Goal: Task Accomplishment & Management: Complete application form

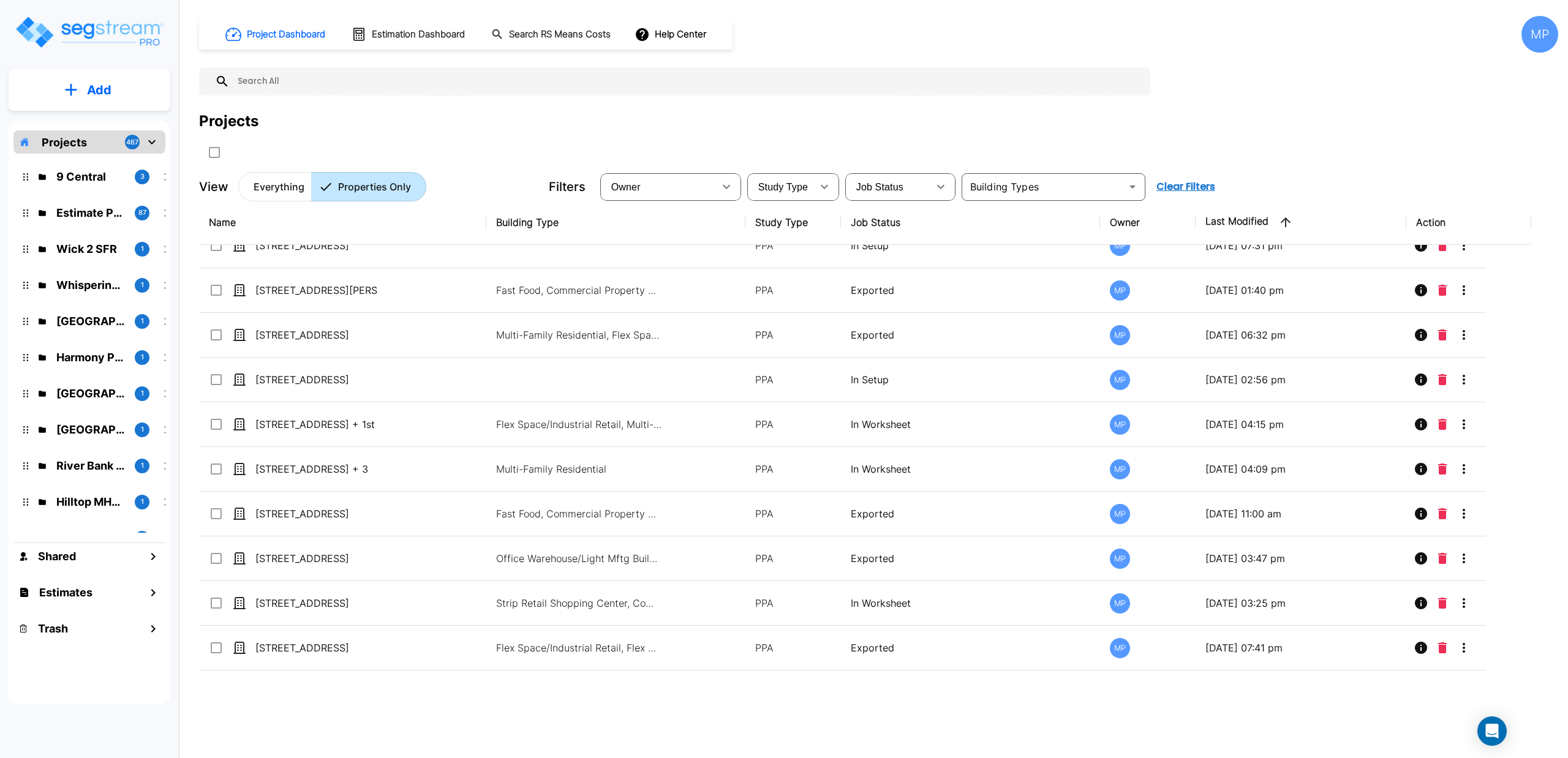
scroll to position [327, 0]
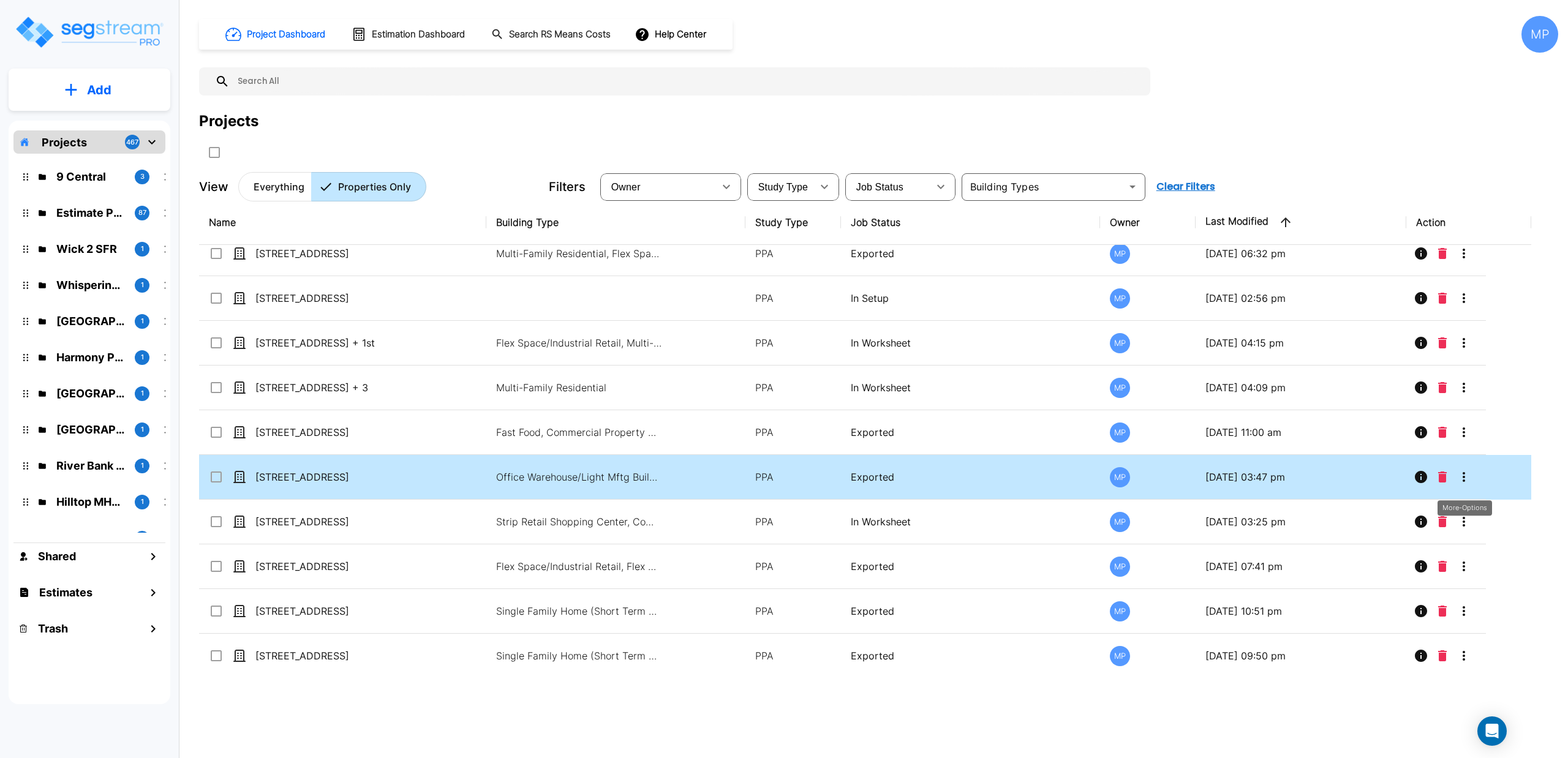
click at [1463, 479] on icon "More-Options" at bounding box center [1463, 476] width 15 height 15
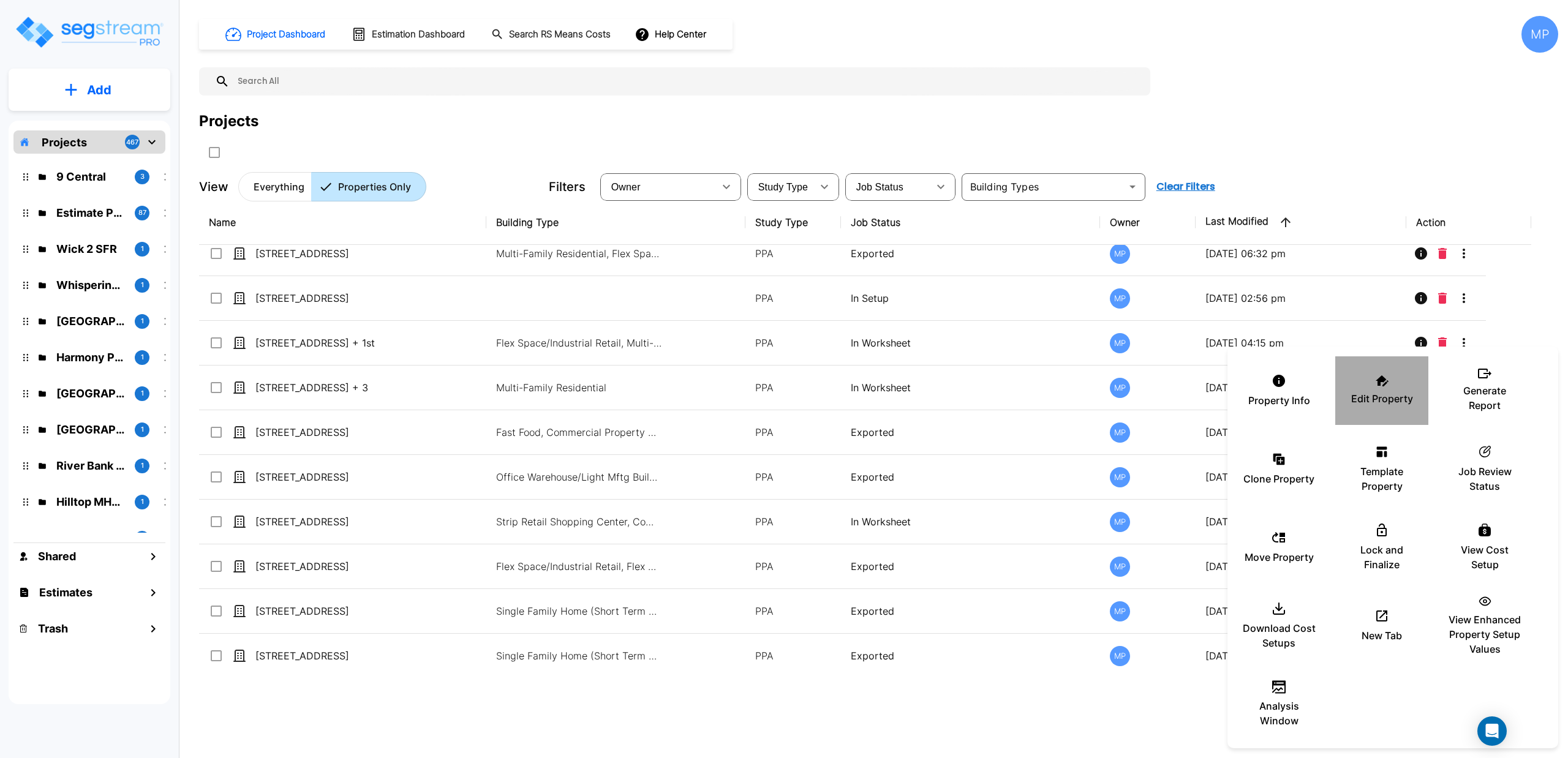
click at [1375, 388] on div "Edit Property" at bounding box center [1381, 391] width 74 height 61
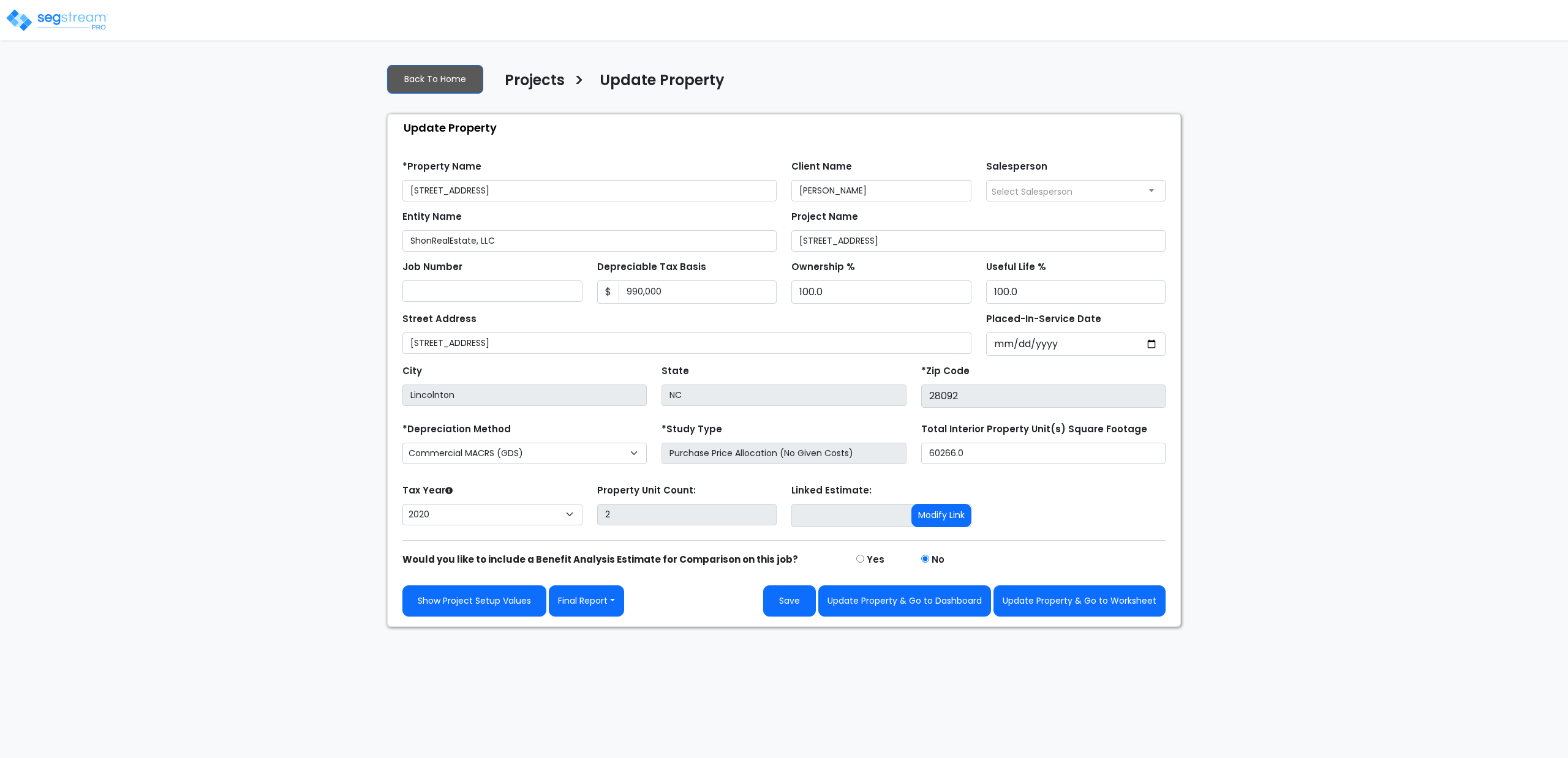
select select "2020"
click at [1079, 603] on button "Update Property & Go to Worksheet" at bounding box center [1079, 601] width 172 height 32
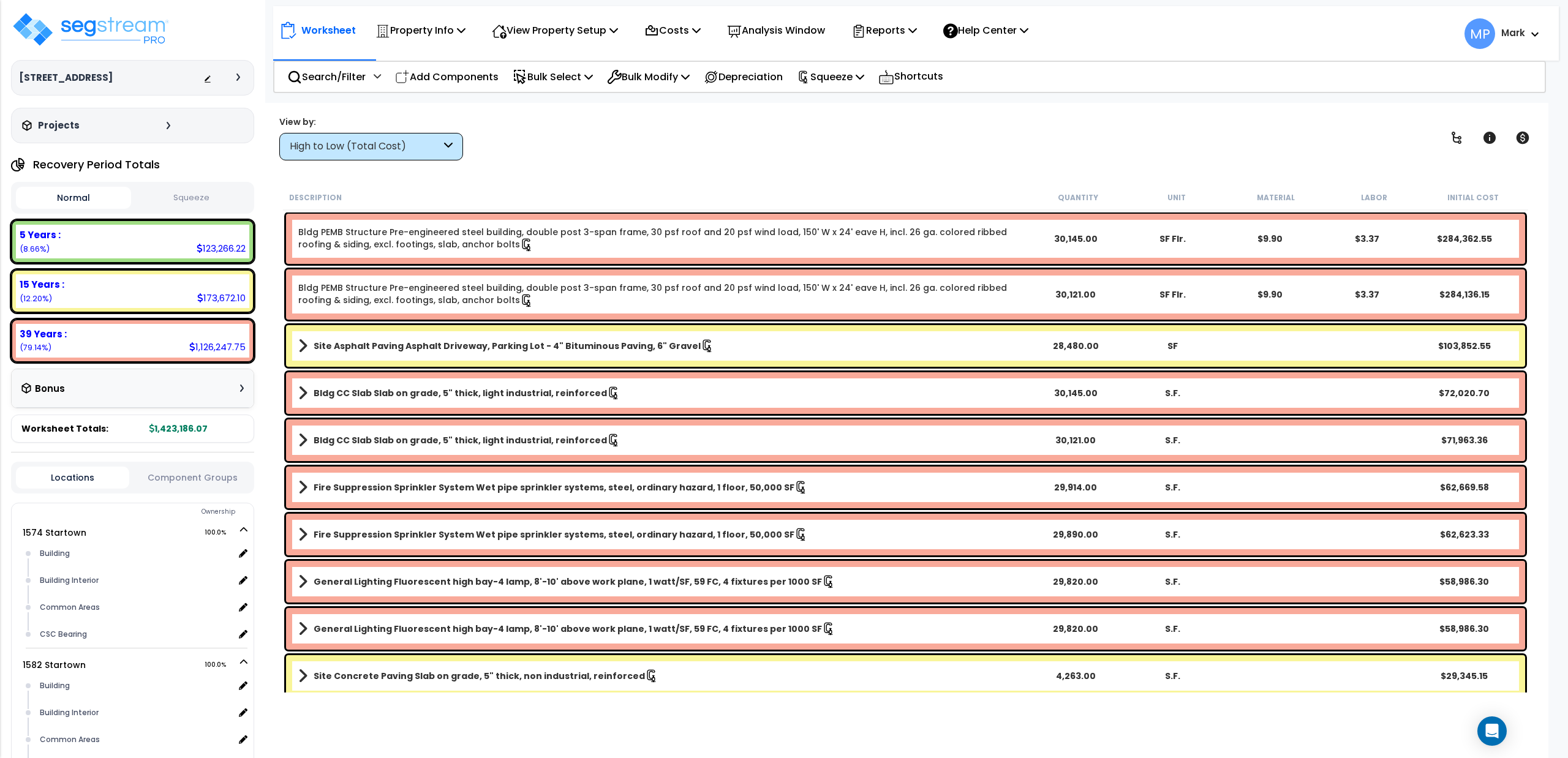
click at [187, 194] on button "Squeeze" at bounding box center [191, 198] width 115 height 22
click at [826, 77] on p "Squeeze" at bounding box center [830, 77] width 67 height 17
click at [822, 120] on link "Reset Squeeze" at bounding box center [850, 129] width 121 height 25
click at [453, 147] on div "High to Low (Total Cost)" at bounding box center [371, 147] width 184 height 28
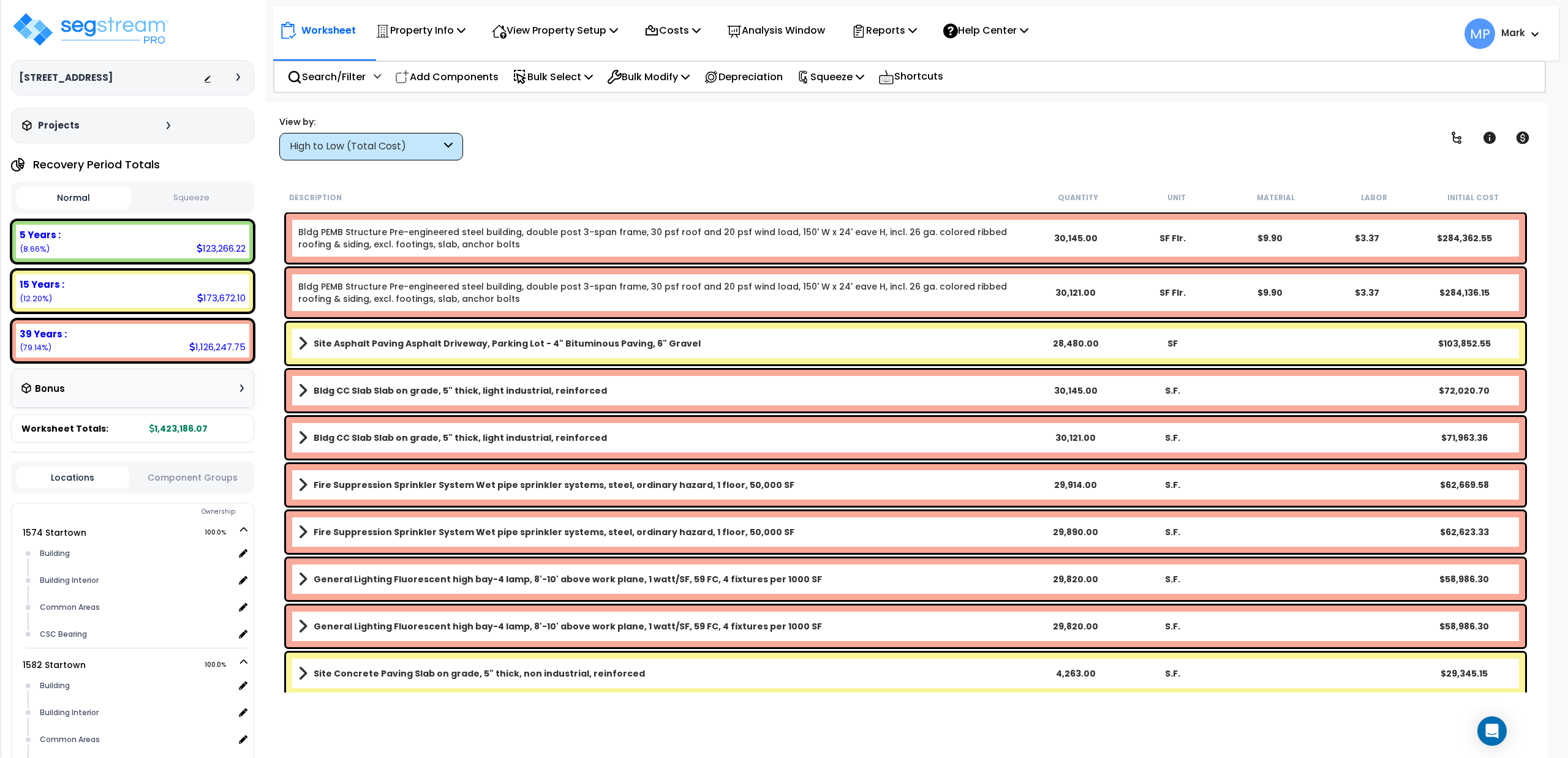
click at [452, 144] on div "High to Low (Total Cost)" at bounding box center [371, 147] width 184 height 28
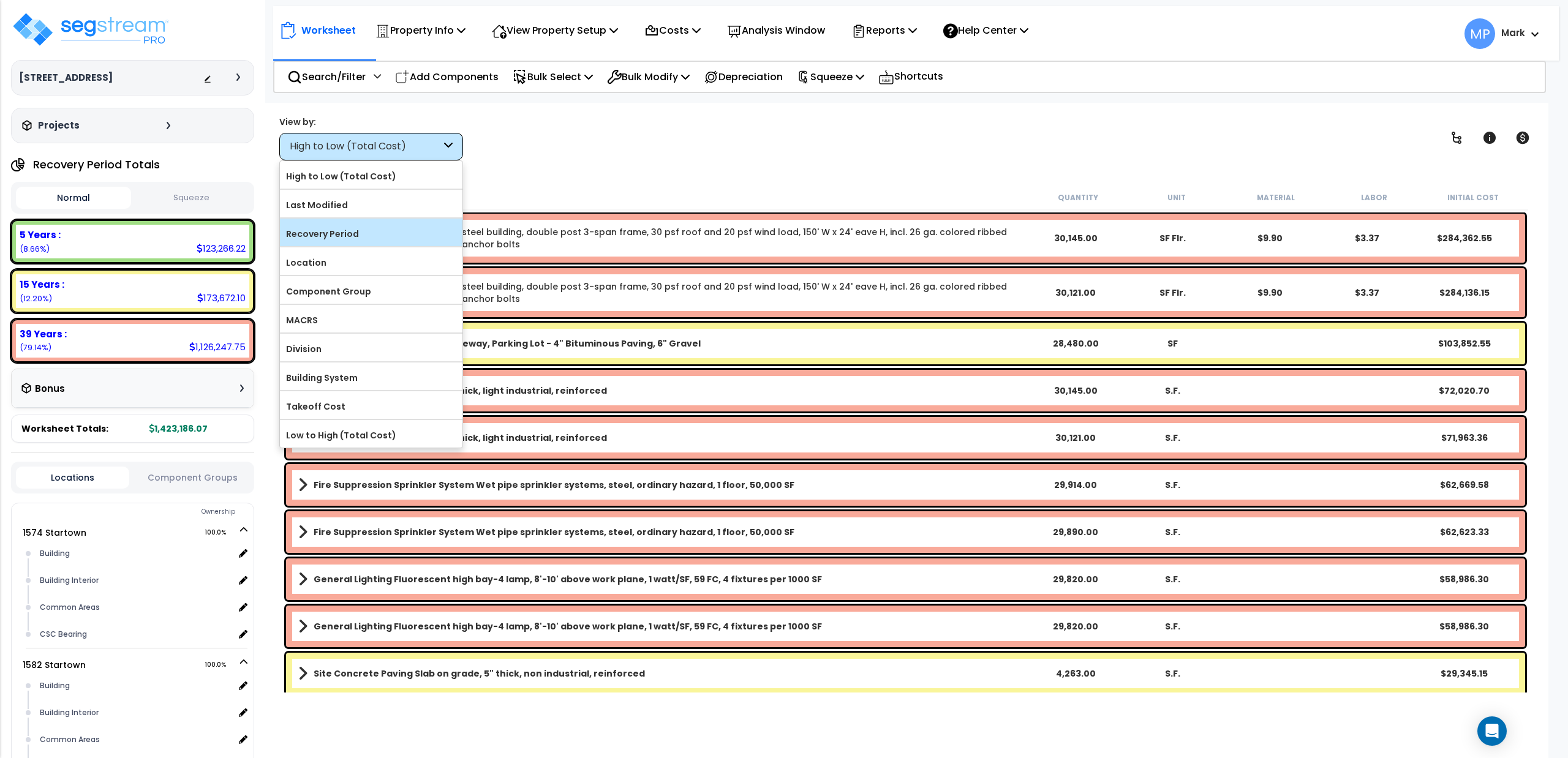
click at [371, 231] on label "Recovery Period" at bounding box center [370, 233] width 182 height 19
click at [0, 0] on input "Recovery Period" at bounding box center [0, 0] width 0 height 0
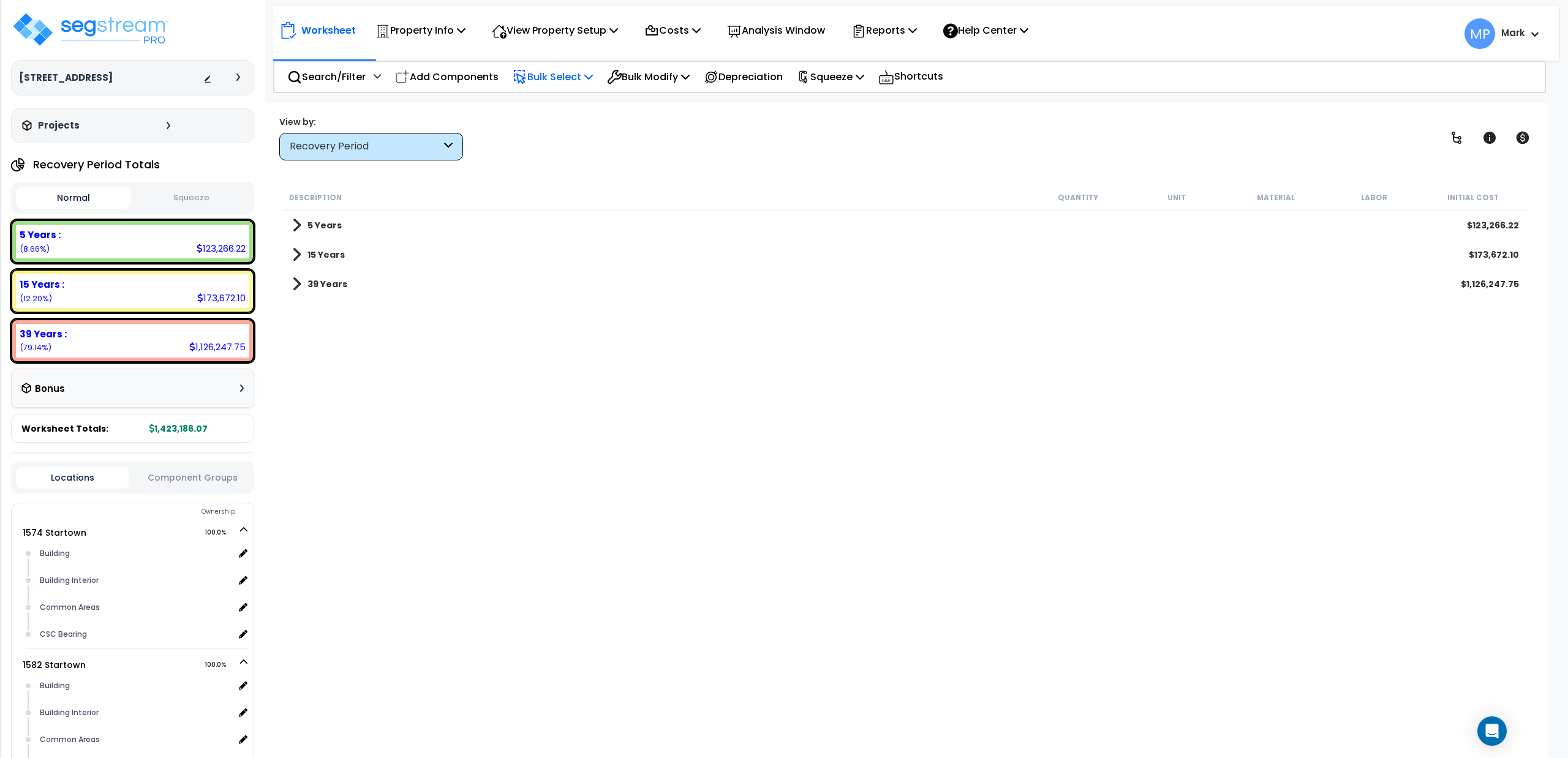
click at [572, 74] on p "Bulk Select" at bounding box center [553, 77] width 81 height 17
click at [550, 134] on link "Recovery Period" at bounding box center [567, 134] width 121 height 25
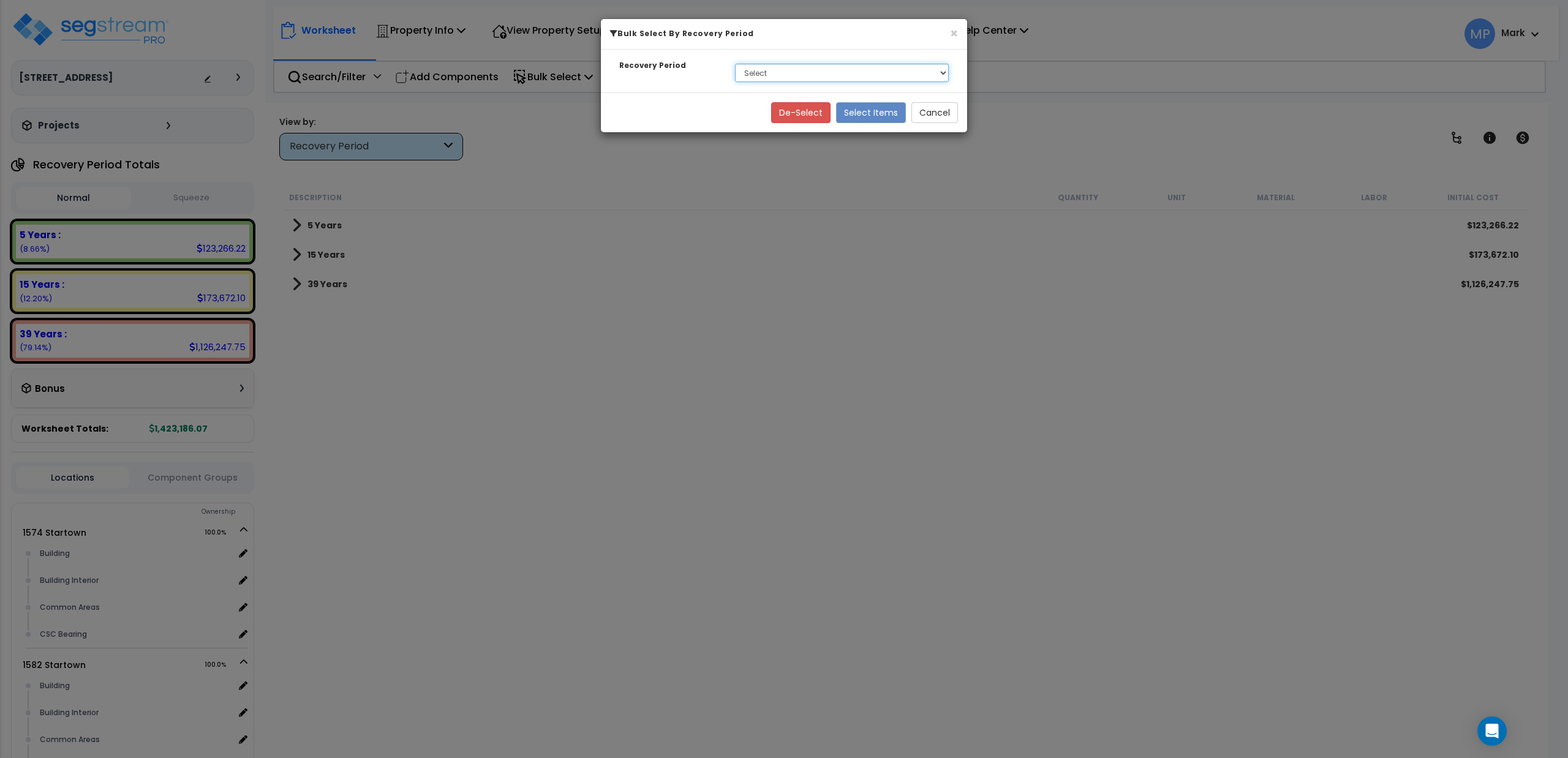
click at [788, 76] on select "Select 5 Years 15 Years 39 Years" at bounding box center [842, 73] width 214 height 19
select select "39Y"
click at [735, 64] on select "Select 5 Years 15 Years 39 Years" at bounding box center [842, 73] width 214 height 19
click at [878, 116] on button "Select Items" at bounding box center [870, 112] width 70 height 21
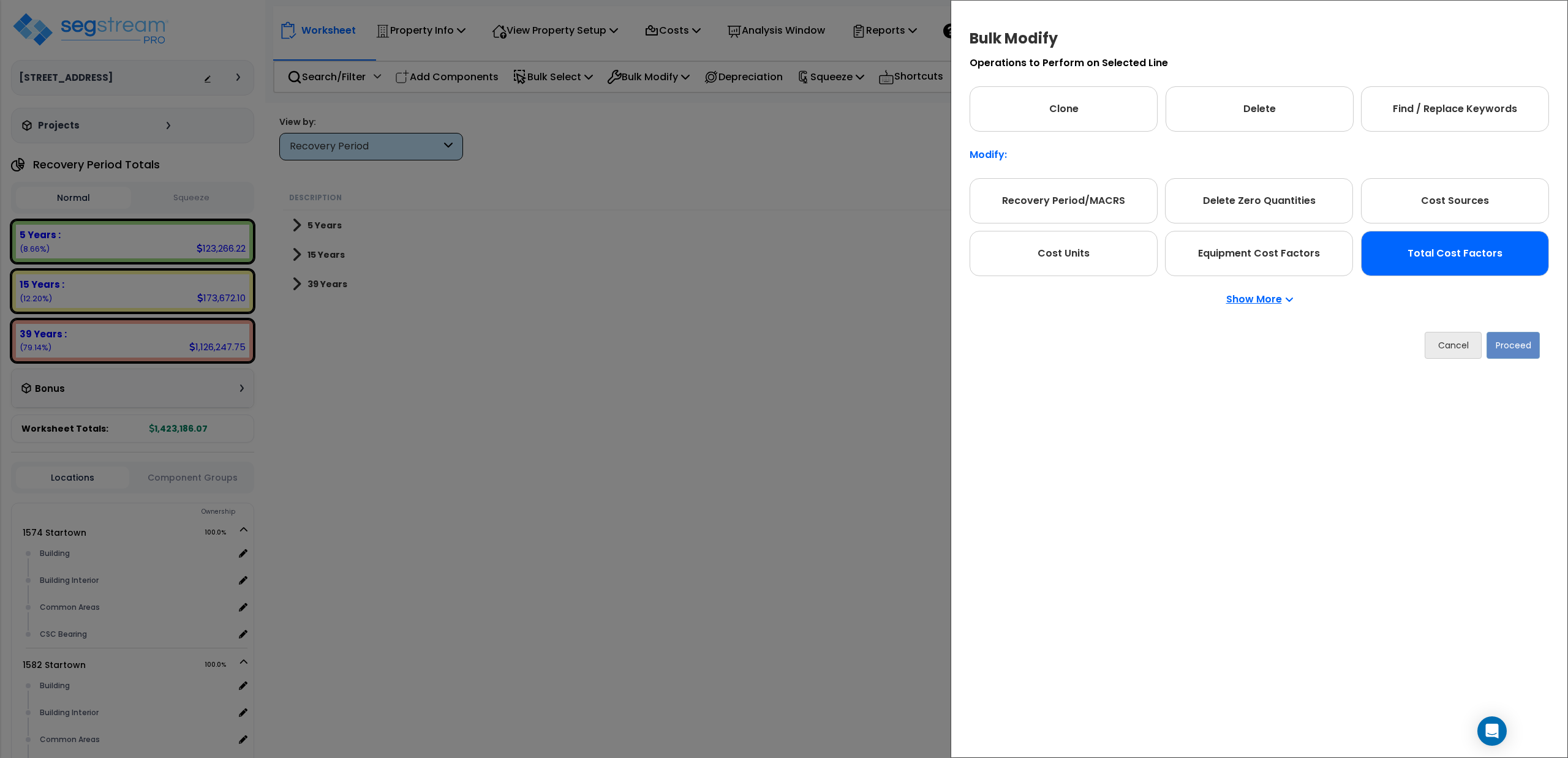
click at [1411, 245] on div "Total Cost Factors" at bounding box center [1454, 254] width 188 height 45
click at [1507, 347] on button "Proceed" at bounding box center [1513, 345] width 53 height 27
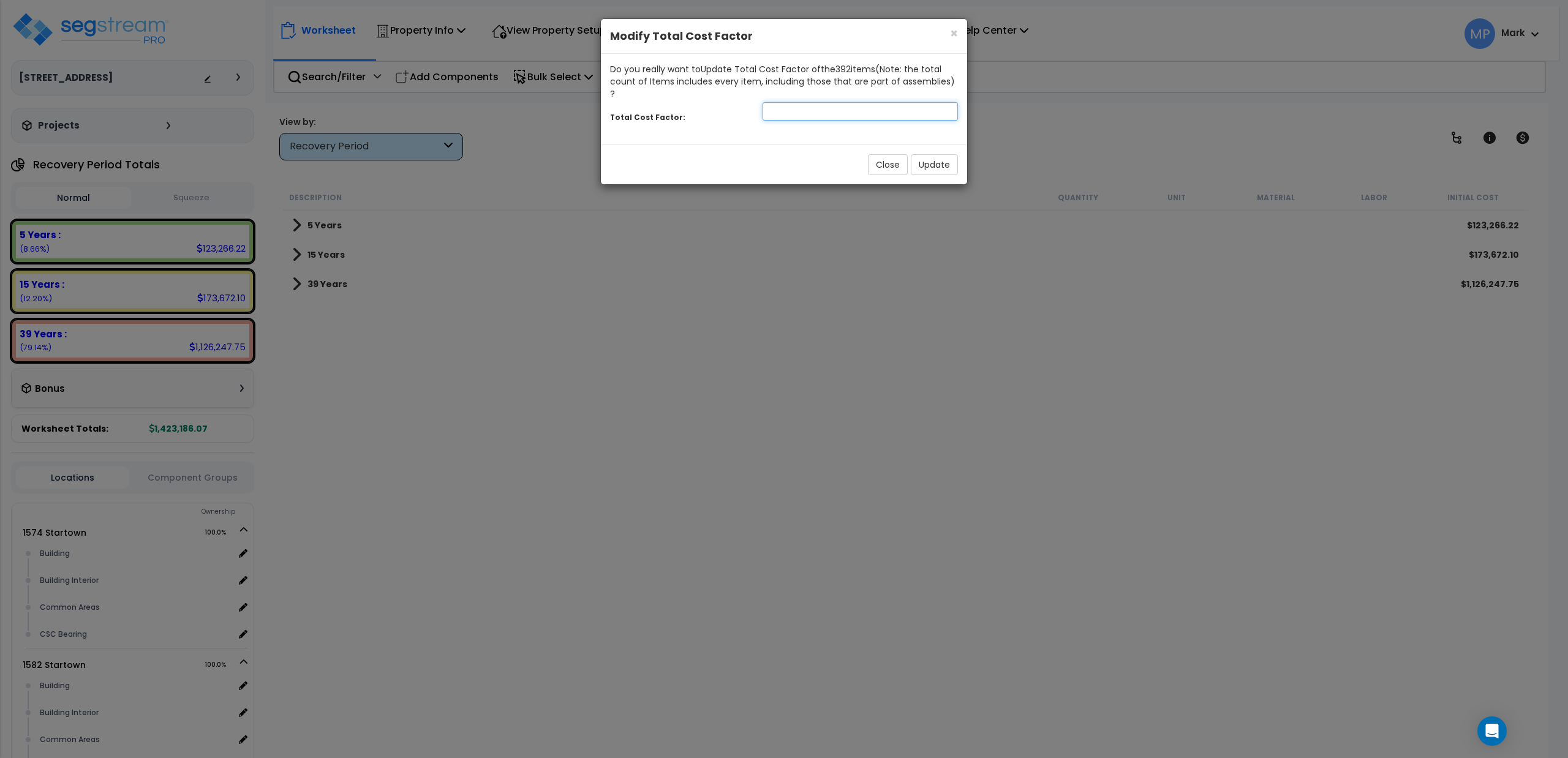
click at [836, 105] on input "number" at bounding box center [860, 111] width 195 height 19
type input ".95"
click at [919, 155] on button "Update" at bounding box center [934, 164] width 47 height 21
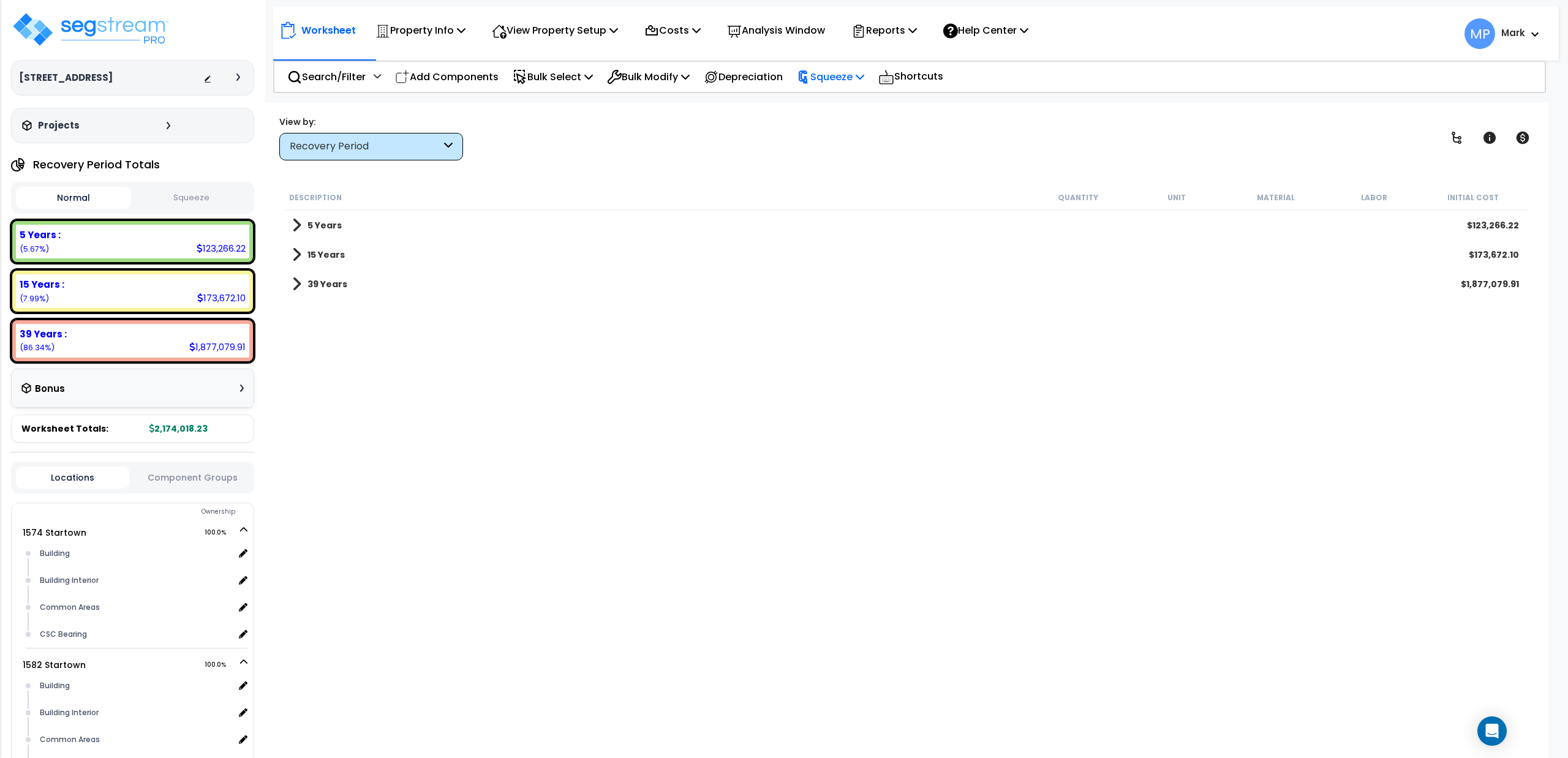
click at [833, 76] on p "Squeeze" at bounding box center [830, 77] width 67 height 17
click at [831, 104] on link "Squeeze" at bounding box center [850, 103] width 121 height 25
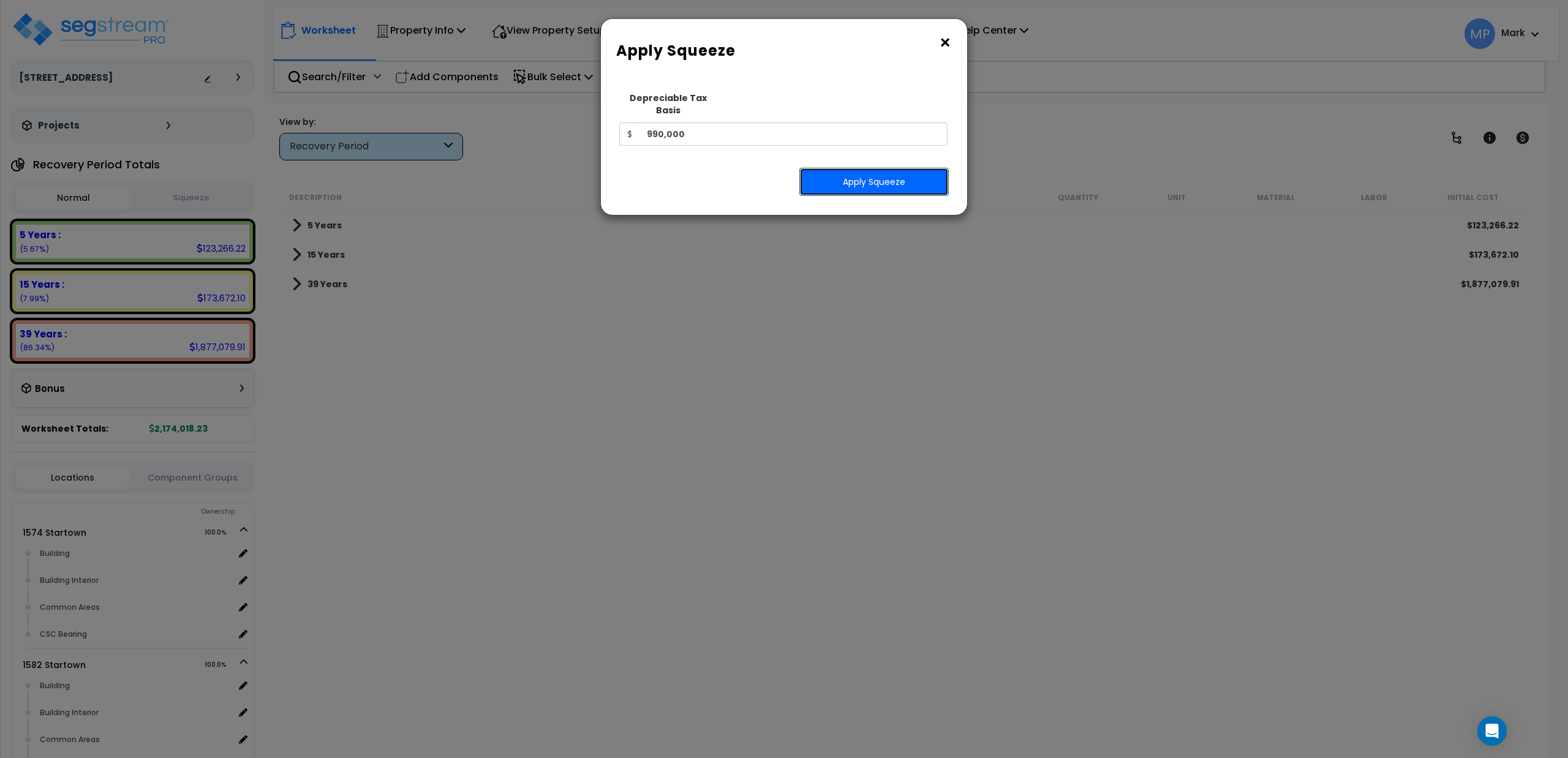
click at [876, 172] on button "Apply Squeeze" at bounding box center [874, 181] width 150 height 29
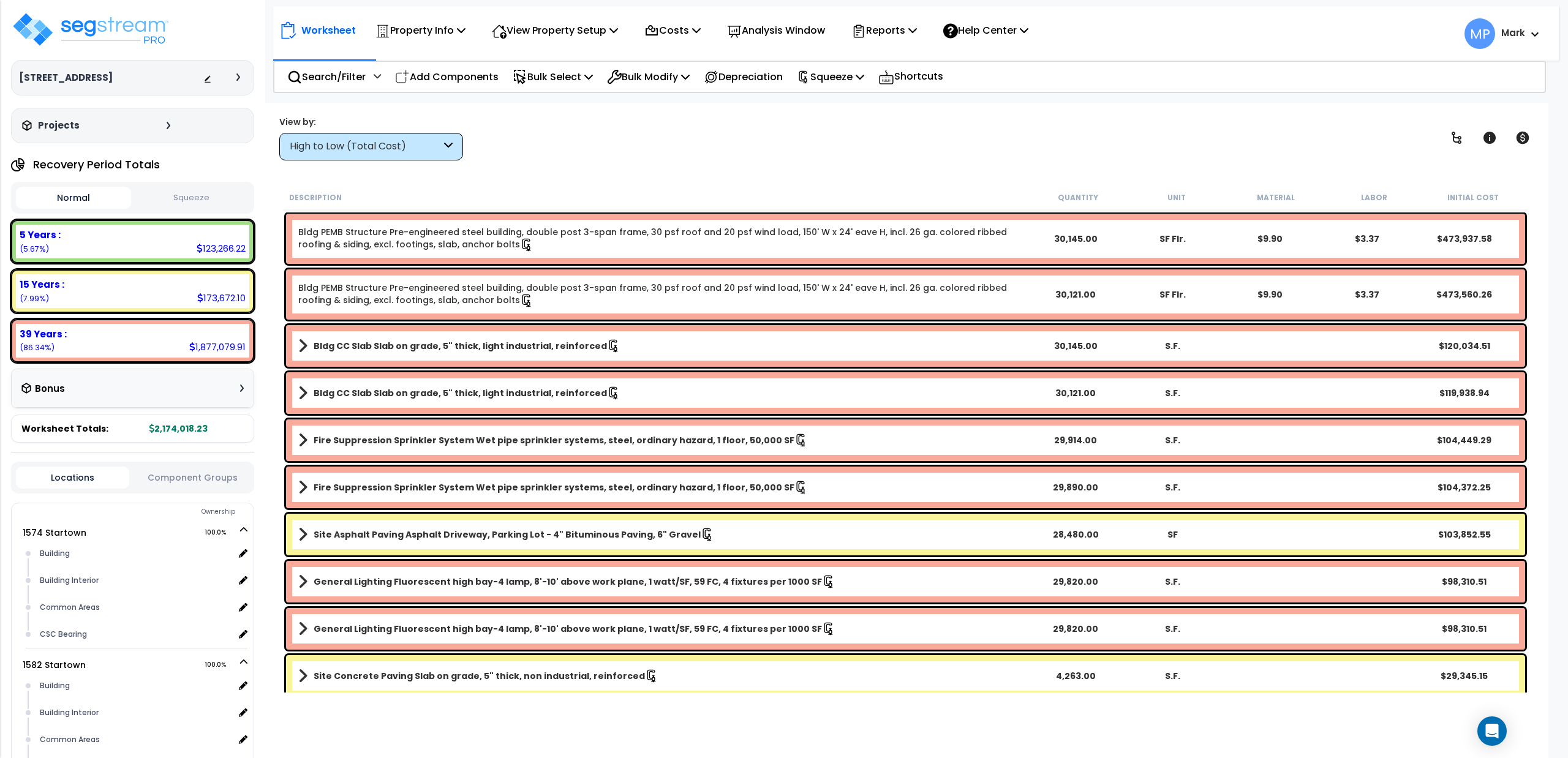
click at [201, 202] on button "Squeeze" at bounding box center [191, 198] width 115 height 22
click at [556, 80] on p "Bulk Select" at bounding box center [553, 77] width 81 height 17
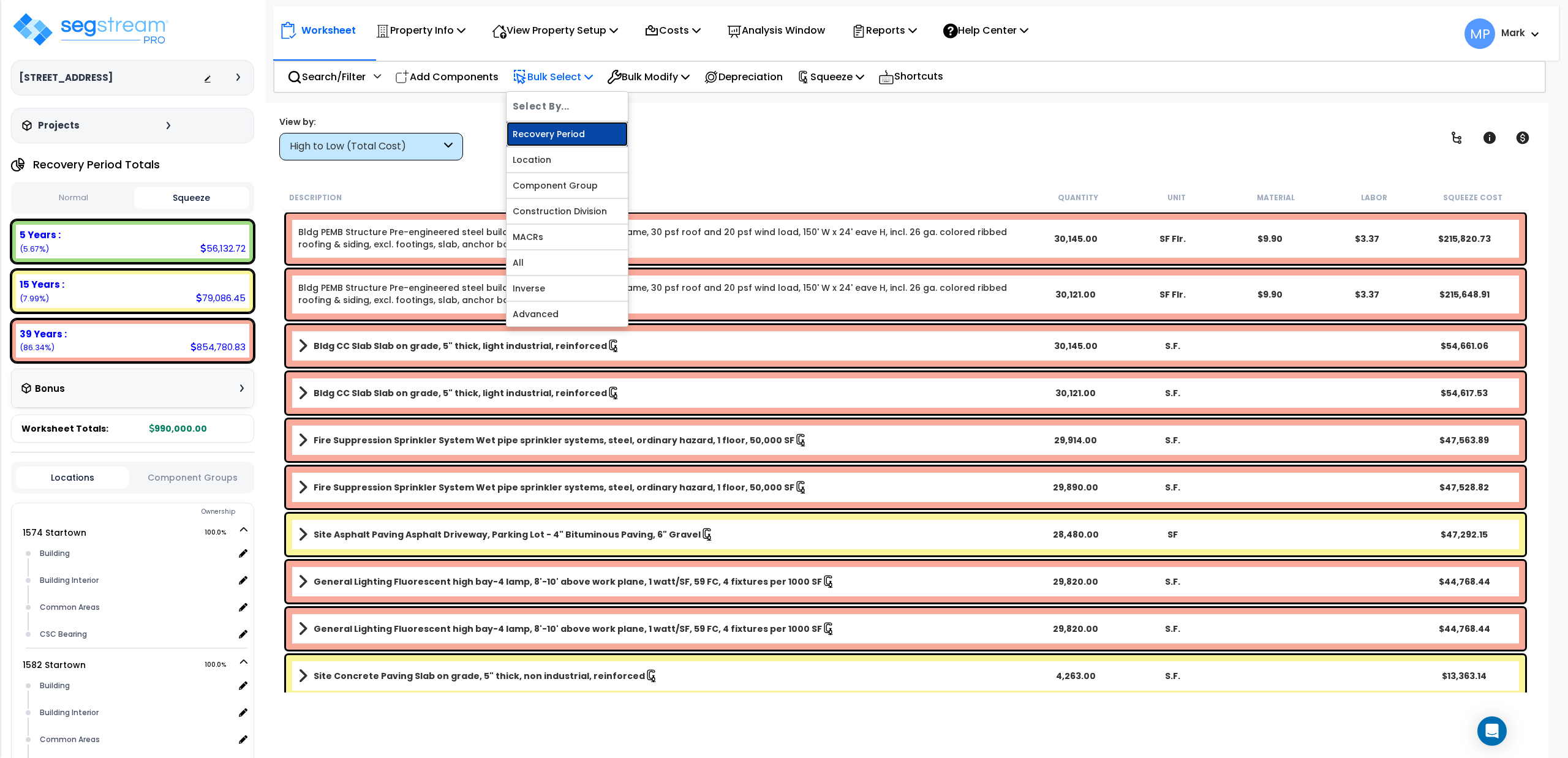
click at [552, 135] on link "Recovery Period" at bounding box center [567, 134] width 121 height 25
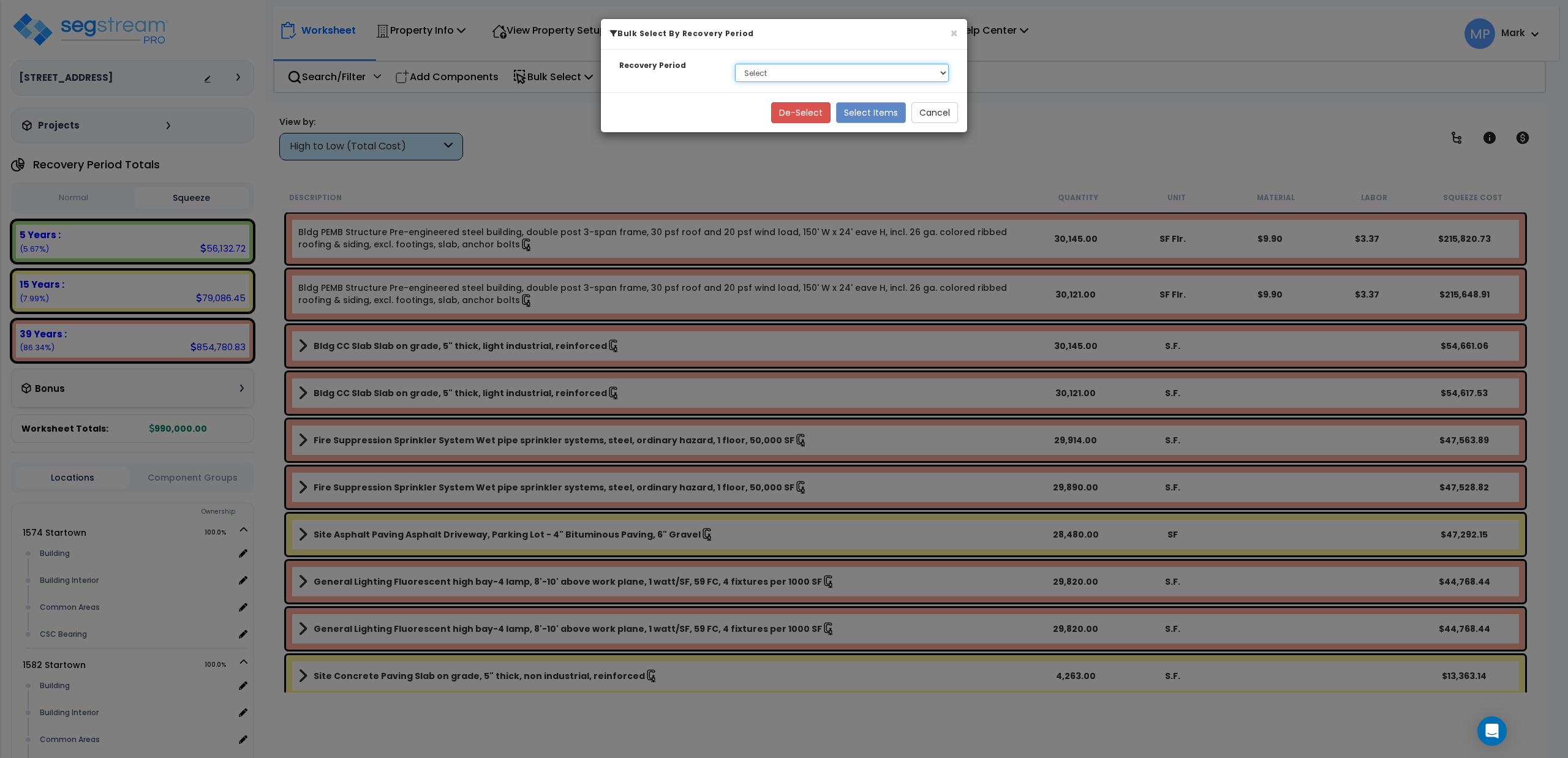
click at [836, 74] on select "Select 5 Years 15 Years 39 Years" at bounding box center [842, 73] width 214 height 19
select select "39Y"
click at [735, 64] on select "Select 5 Years 15 Years 39 Years" at bounding box center [842, 73] width 214 height 19
click at [868, 116] on button "Select Items" at bounding box center [870, 112] width 70 height 21
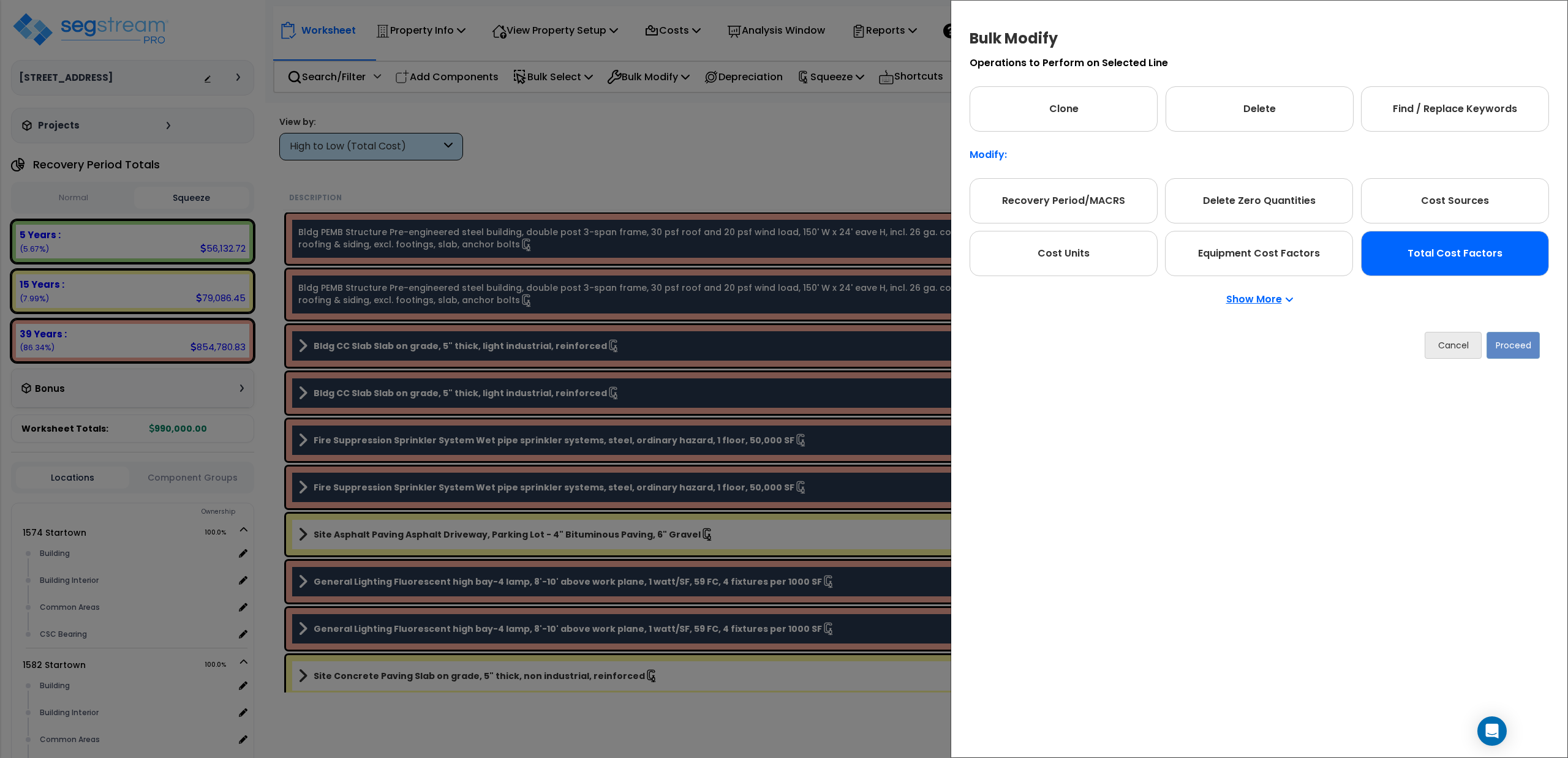
click at [1411, 255] on div "Total Cost Factors" at bounding box center [1454, 254] width 188 height 45
click at [1511, 350] on button "Proceed" at bounding box center [1513, 345] width 53 height 27
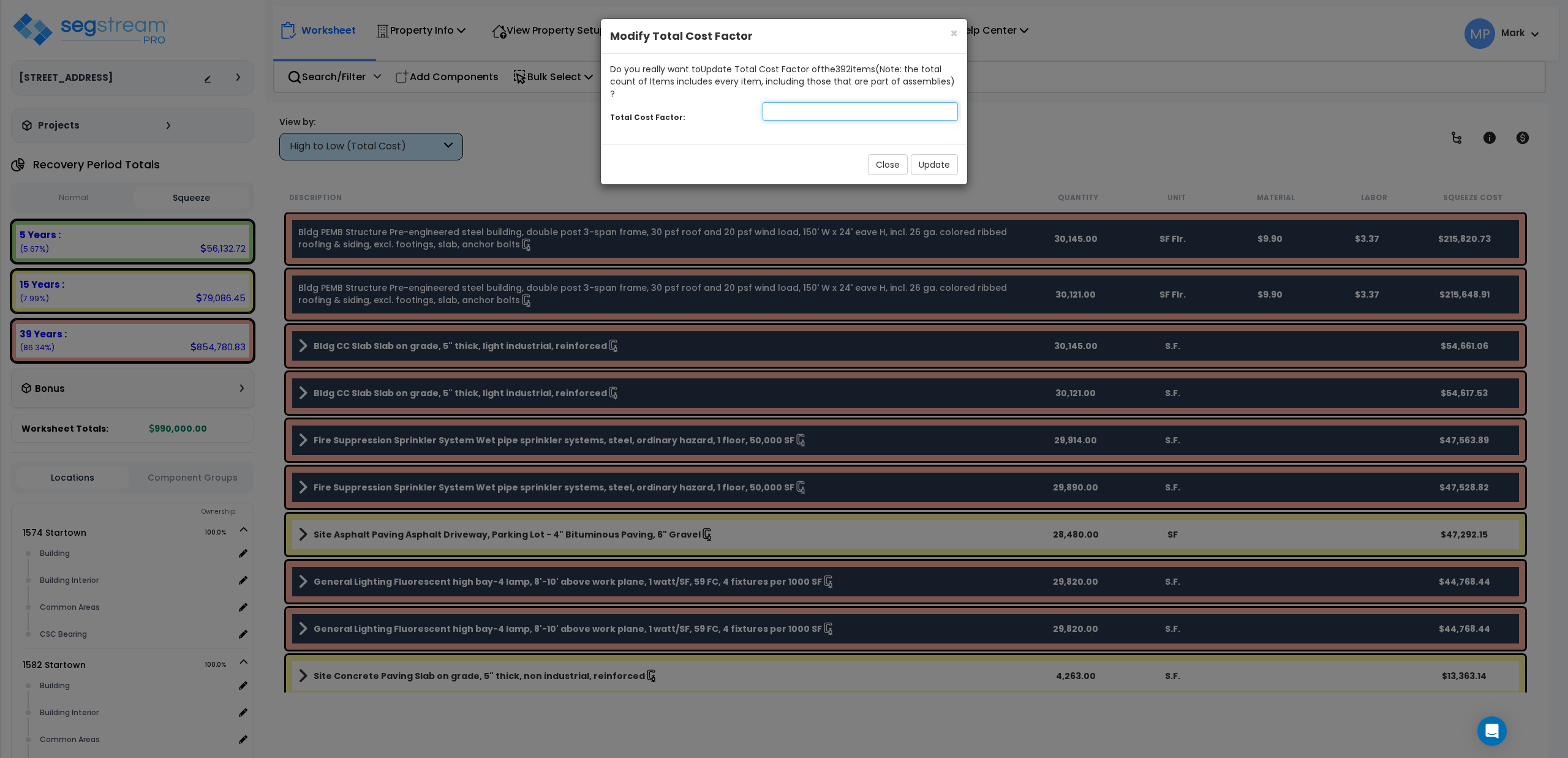
click at [819, 102] on input "number" at bounding box center [860, 111] width 195 height 19
type input ".8"
click at [922, 155] on button "Update" at bounding box center [934, 164] width 47 height 21
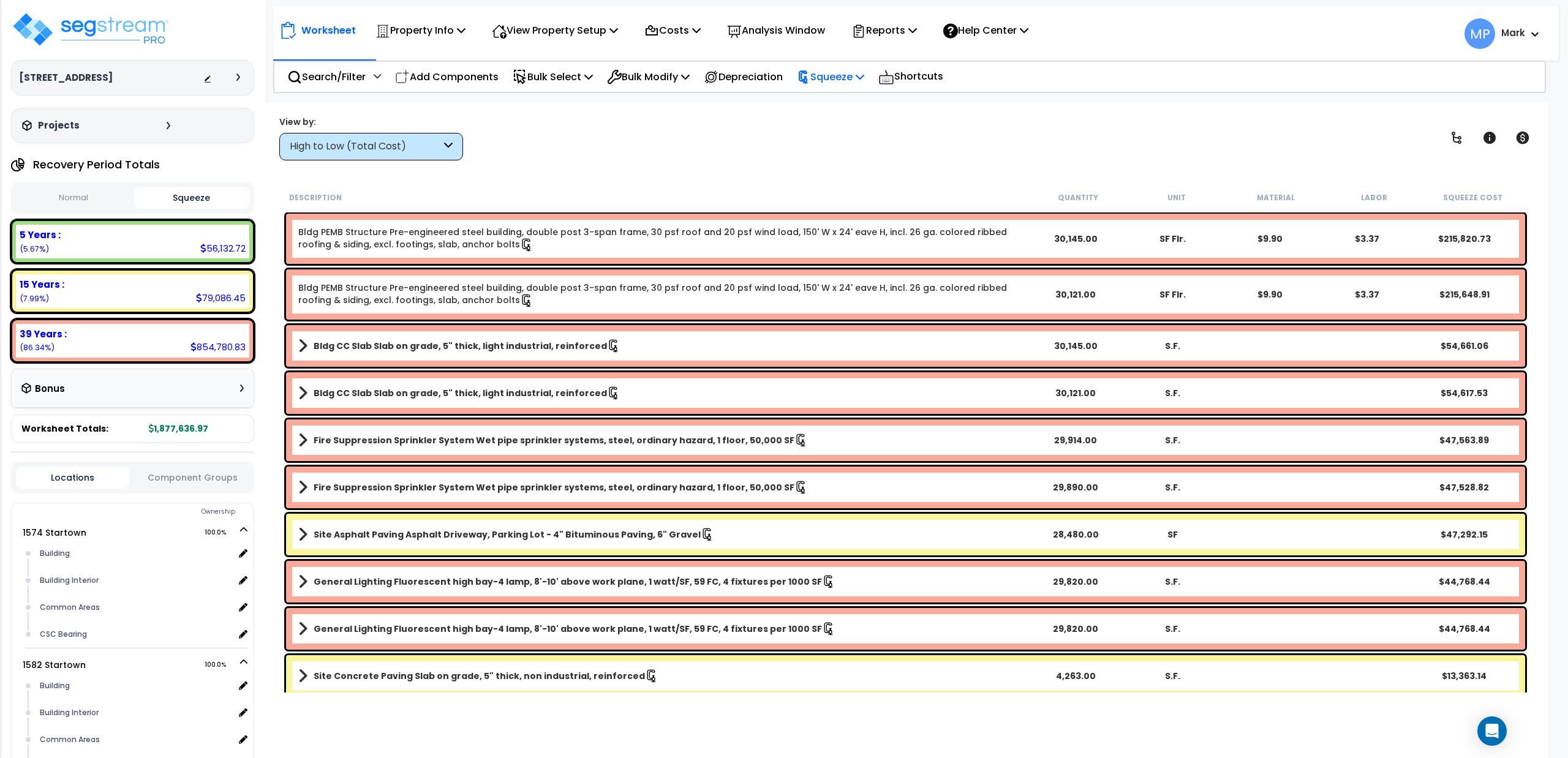
click at [827, 77] on p "Squeeze" at bounding box center [830, 77] width 67 height 17
click at [829, 103] on link "Re-squeeze" at bounding box center [850, 105] width 121 height 29
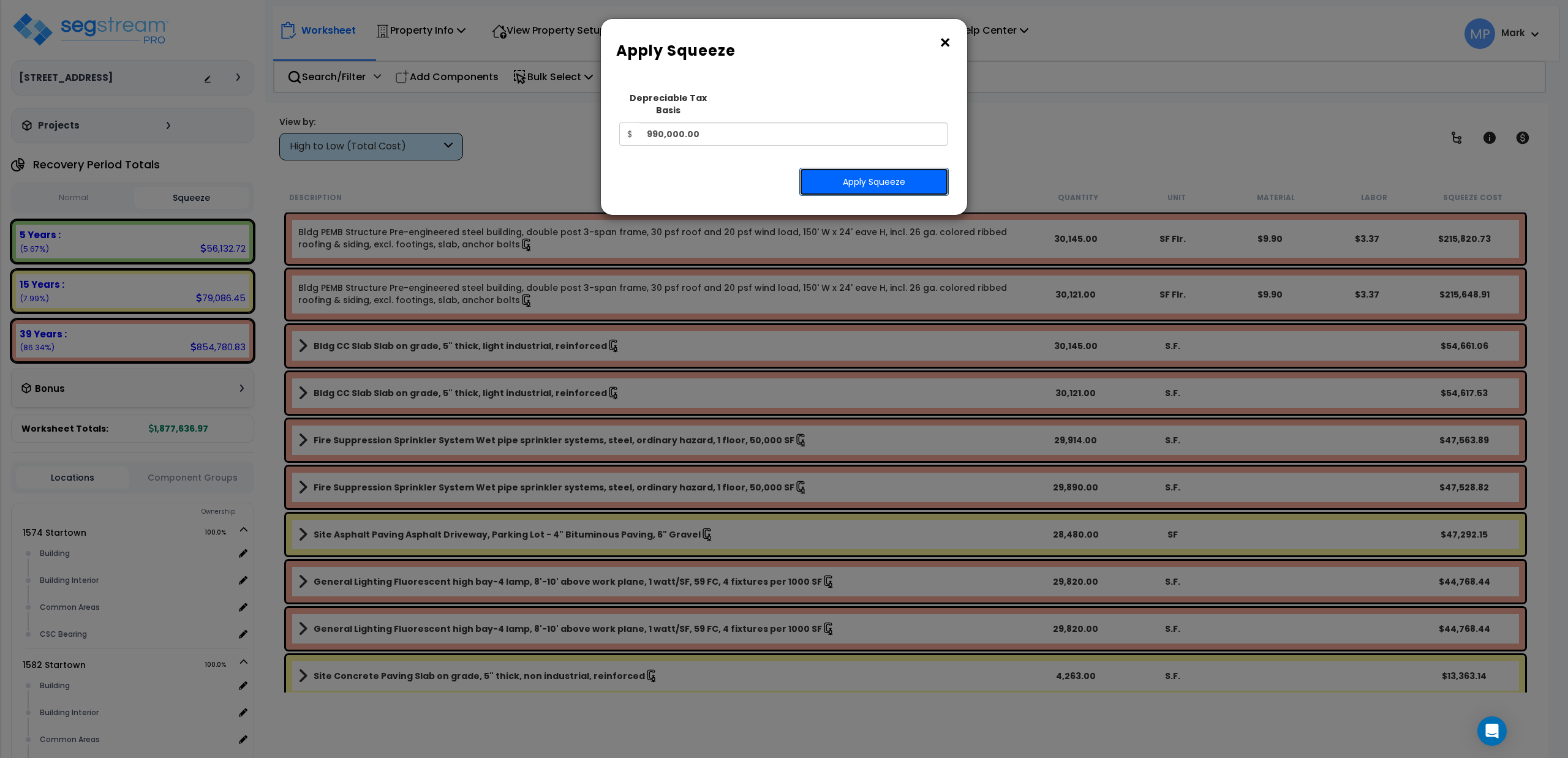
click at [834, 174] on button "Apply Squeeze" at bounding box center [874, 181] width 150 height 29
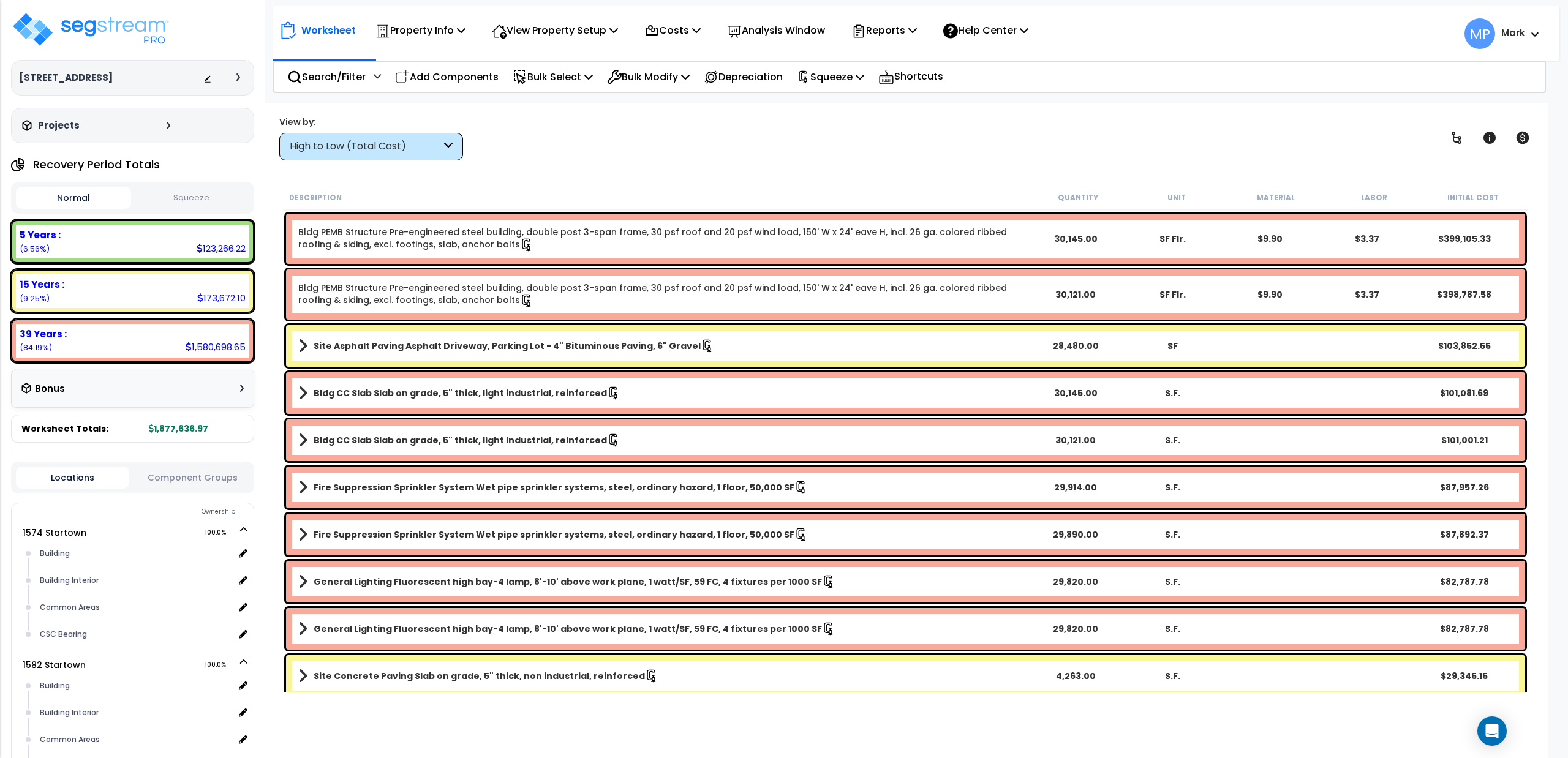
click at [197, 202] on button "Squeeze" at bounding box center [191, 198] width 115 height 22
click at [635, 72] on p "Bulk Modify" at bounding box center [649, 77] width 83 height 17
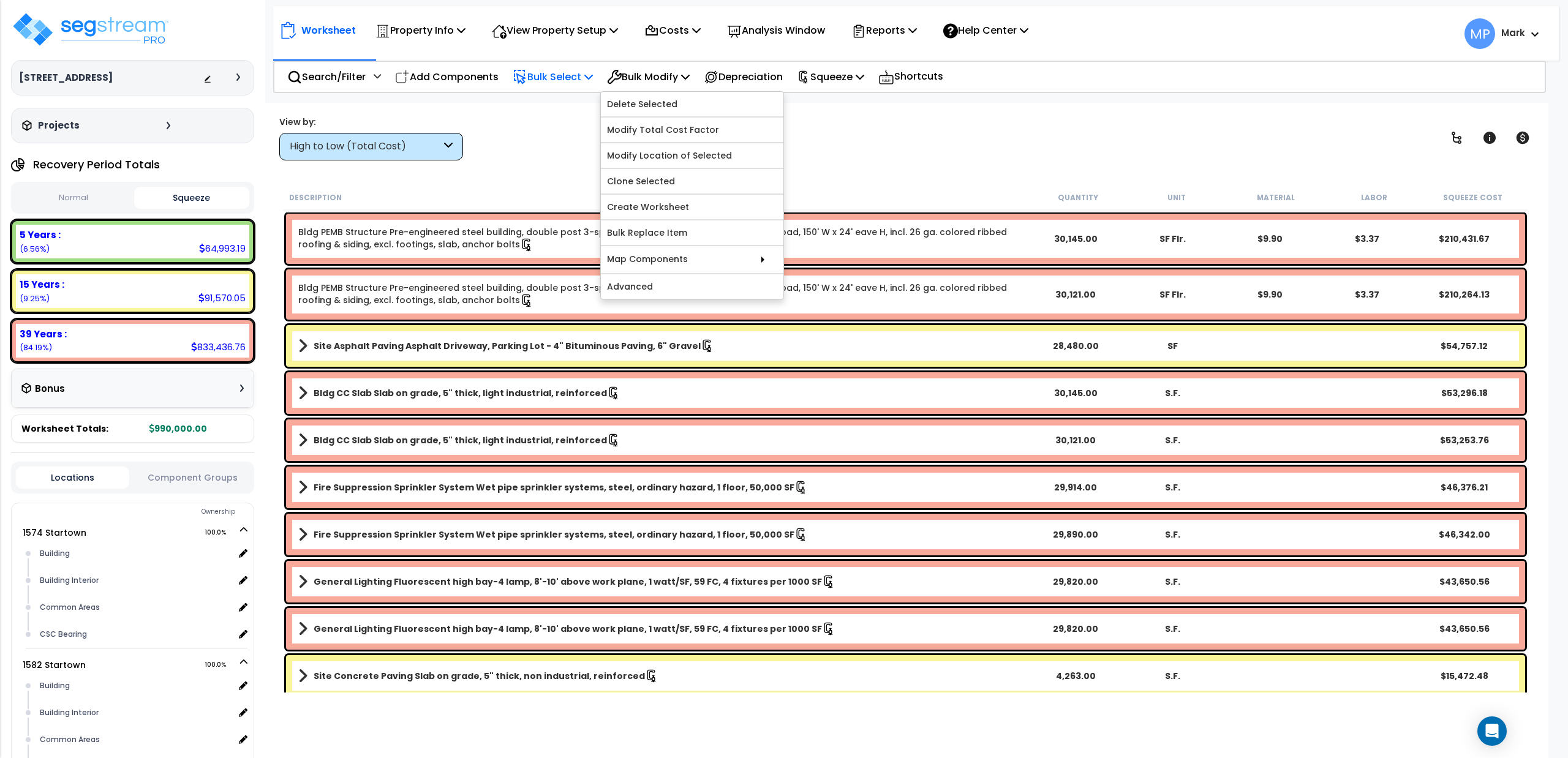
click at [545, 76] on p "Bulk Select" at bounding box center [553, 77] width 81 height 17
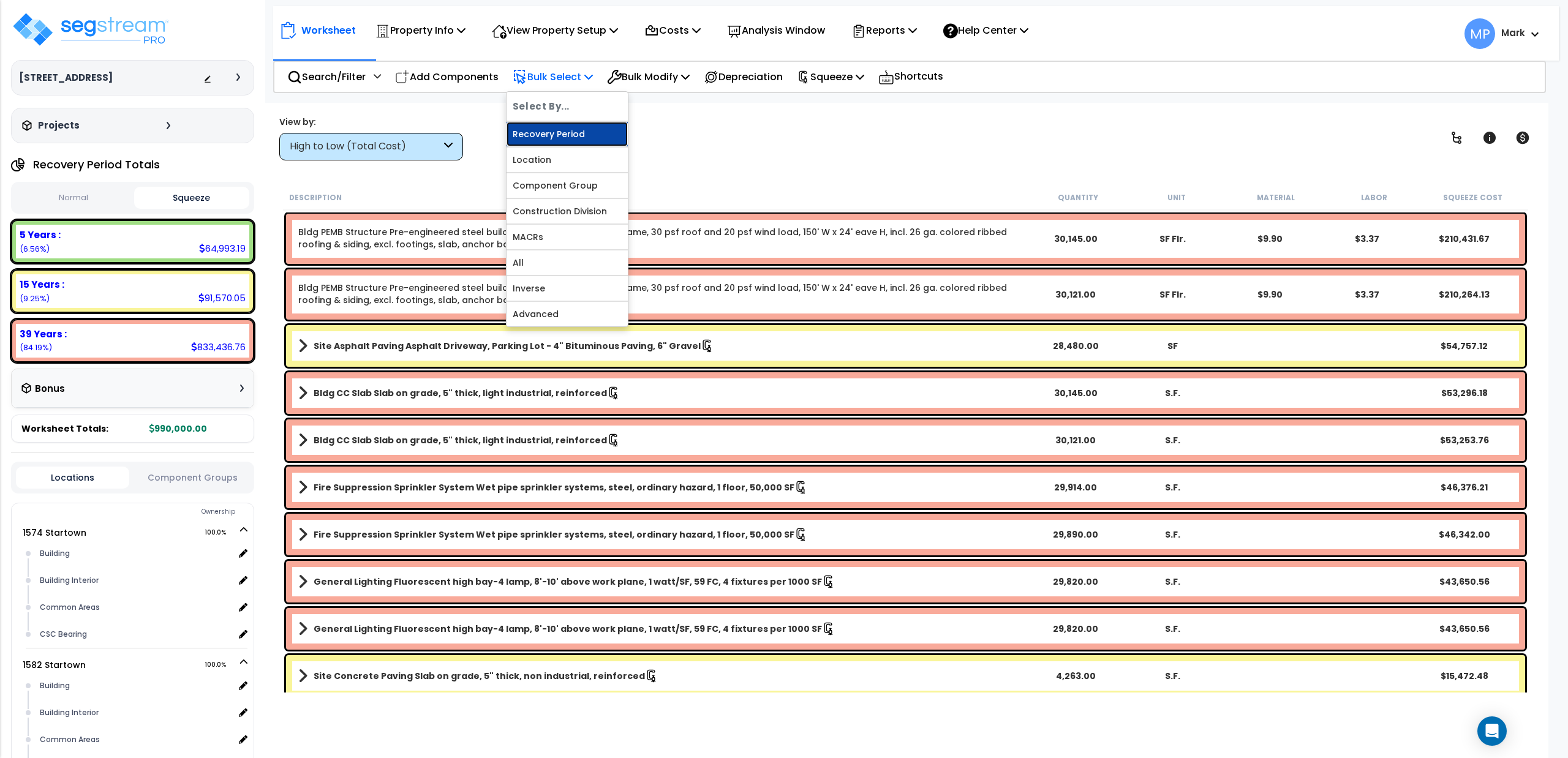
click at [538, 137] on link "Recovery Period" at bounding box center [567, 134] width 121 height 25
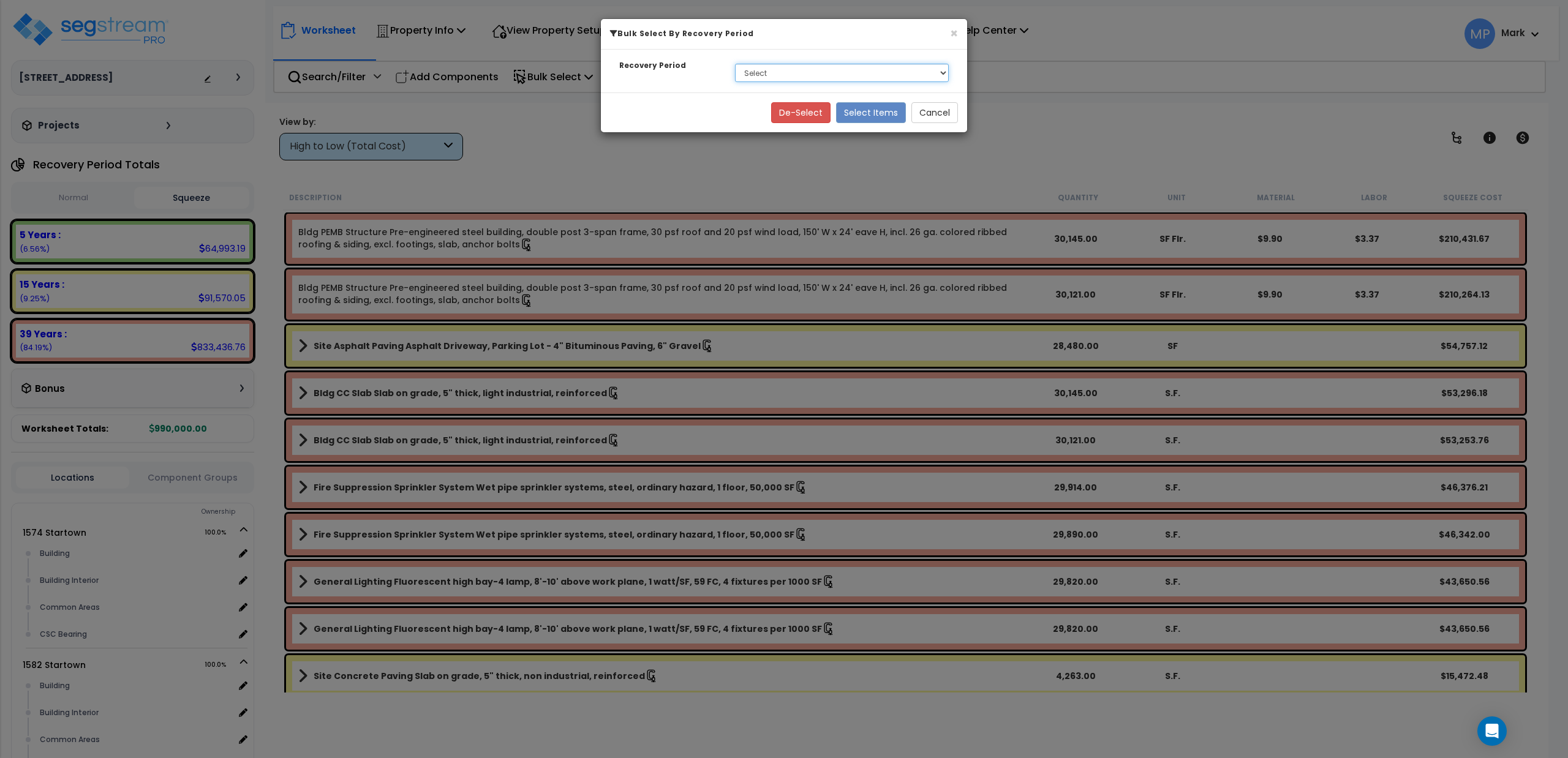
click at [836, 72] on select "Select 5 Years 15 Years 39 Years" at bounding box center [842, 73] width 214 height 19
select select "39Y"
click at [735, 64] on select "Select 5 Years 15 Years 39 Years" at bounding box center [842, 73] width 214 height 19
click at [865, 118] on button "Select Items" at bounding box center [870, 112] width 70 height 21
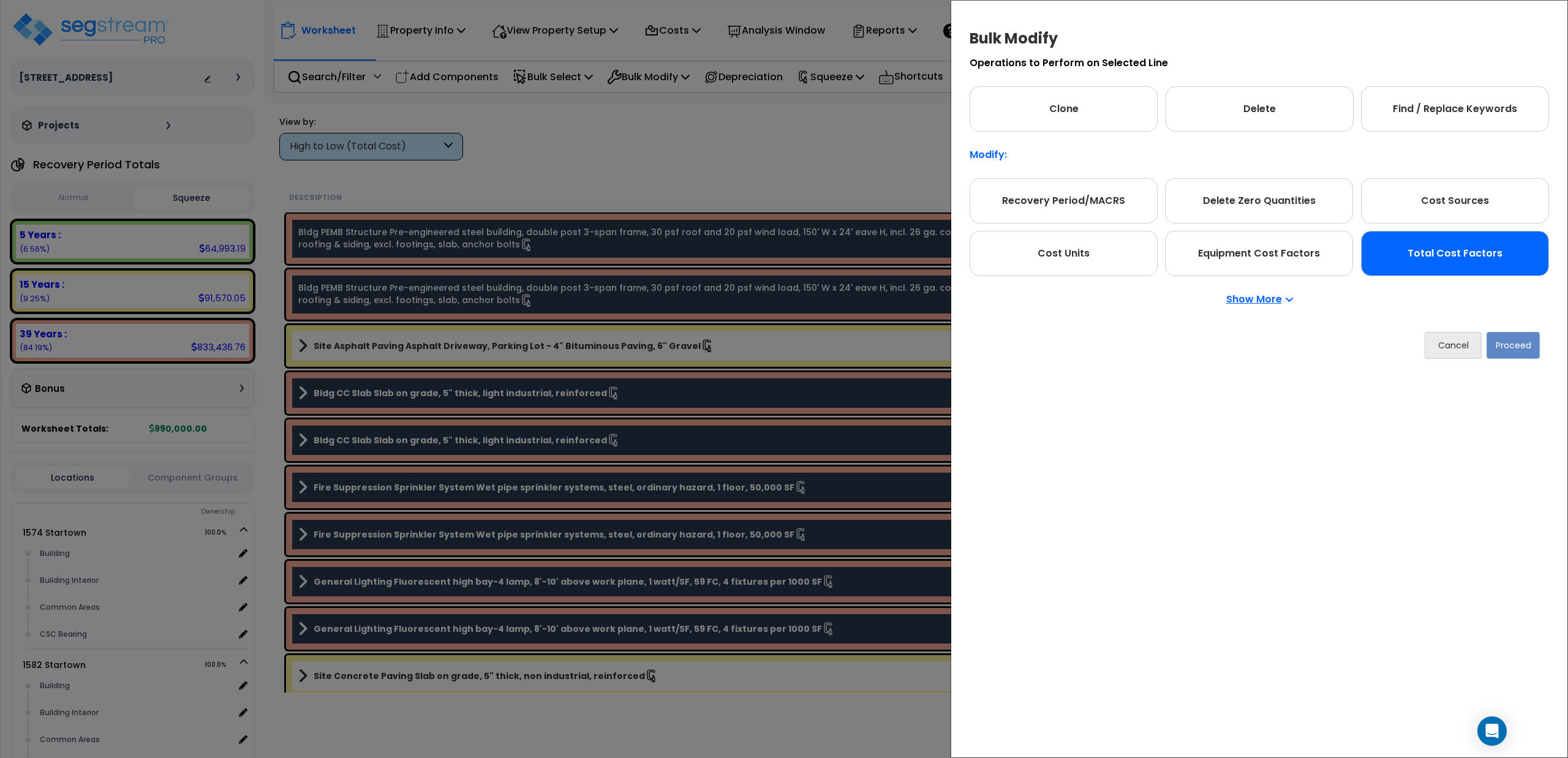
click at [1431, 242] on div "Total Cost Factors" at bounding box center [1454, 254] width 188 height 45
click at [1502, 343] on button "Proceed" at bounding box center [1513, 345] width 53 height 27
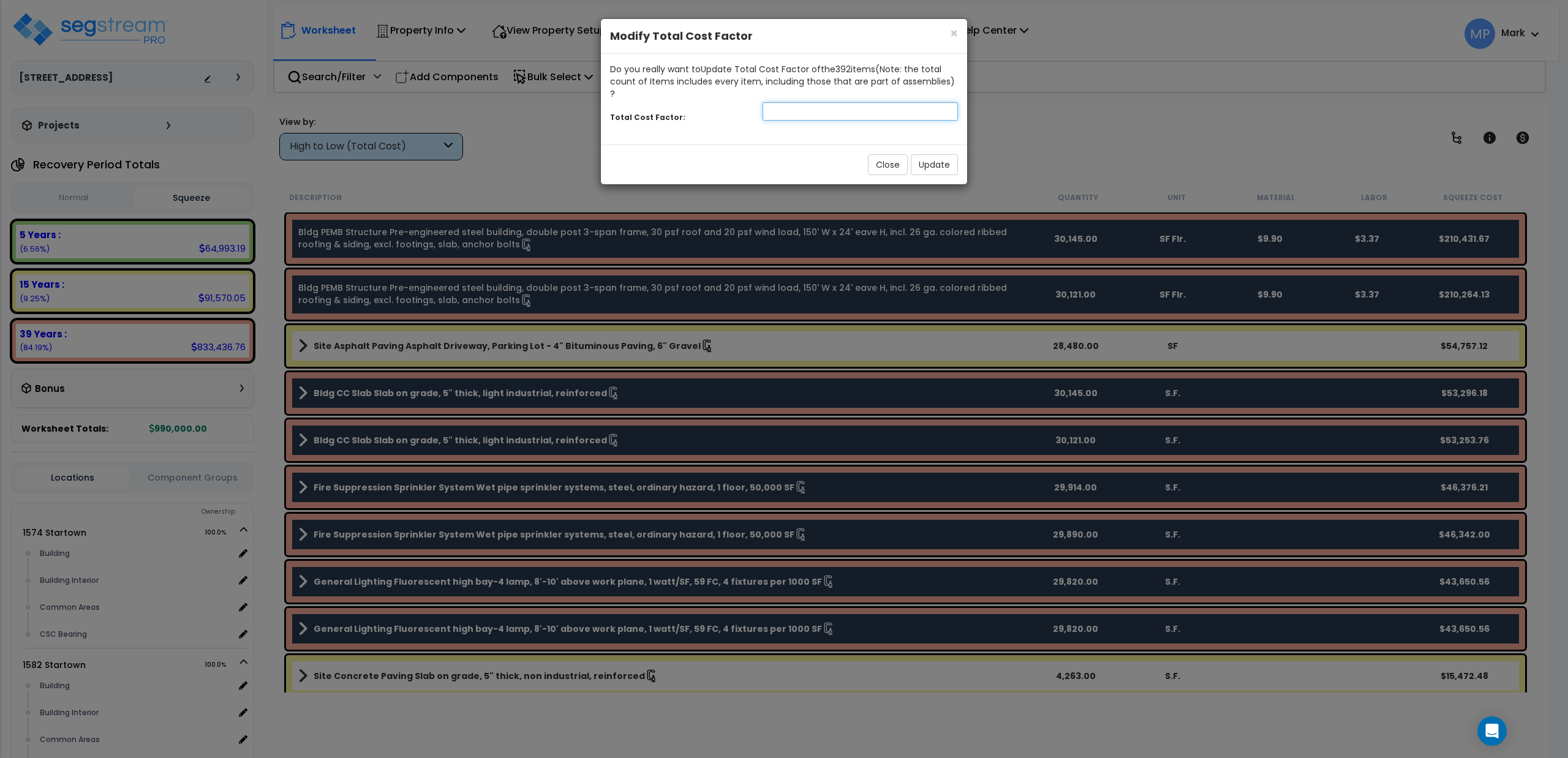
click at [846, 102] on input "number" at bounding box center [860, 111] width 195 height 19
type input ".7"
click at [921, 155] on button "Update" at bounding box center [934, 164] width 47 height 21
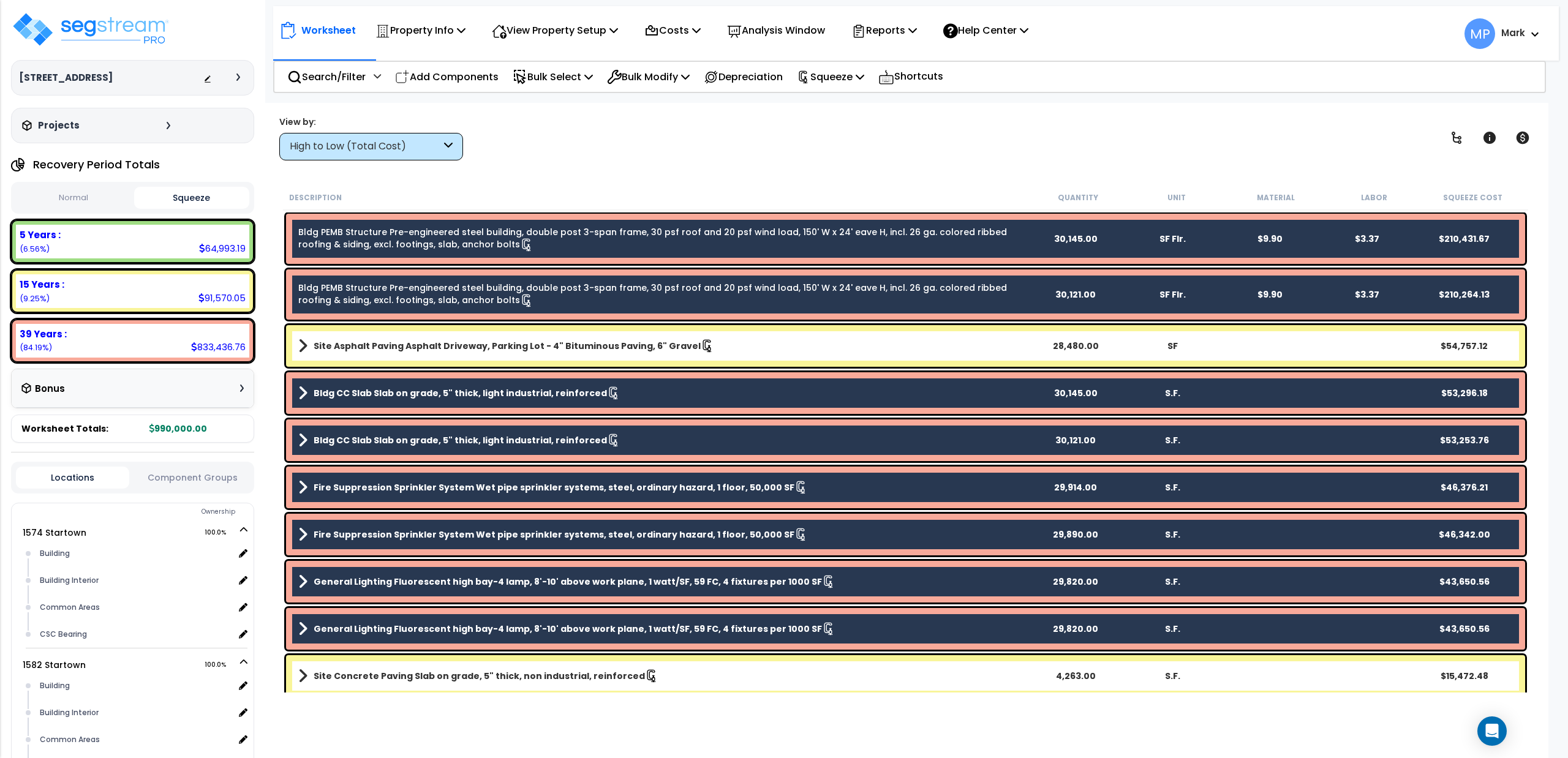
click at [452, 150] on icon at bounding box center [448, 147] width 9 height 14
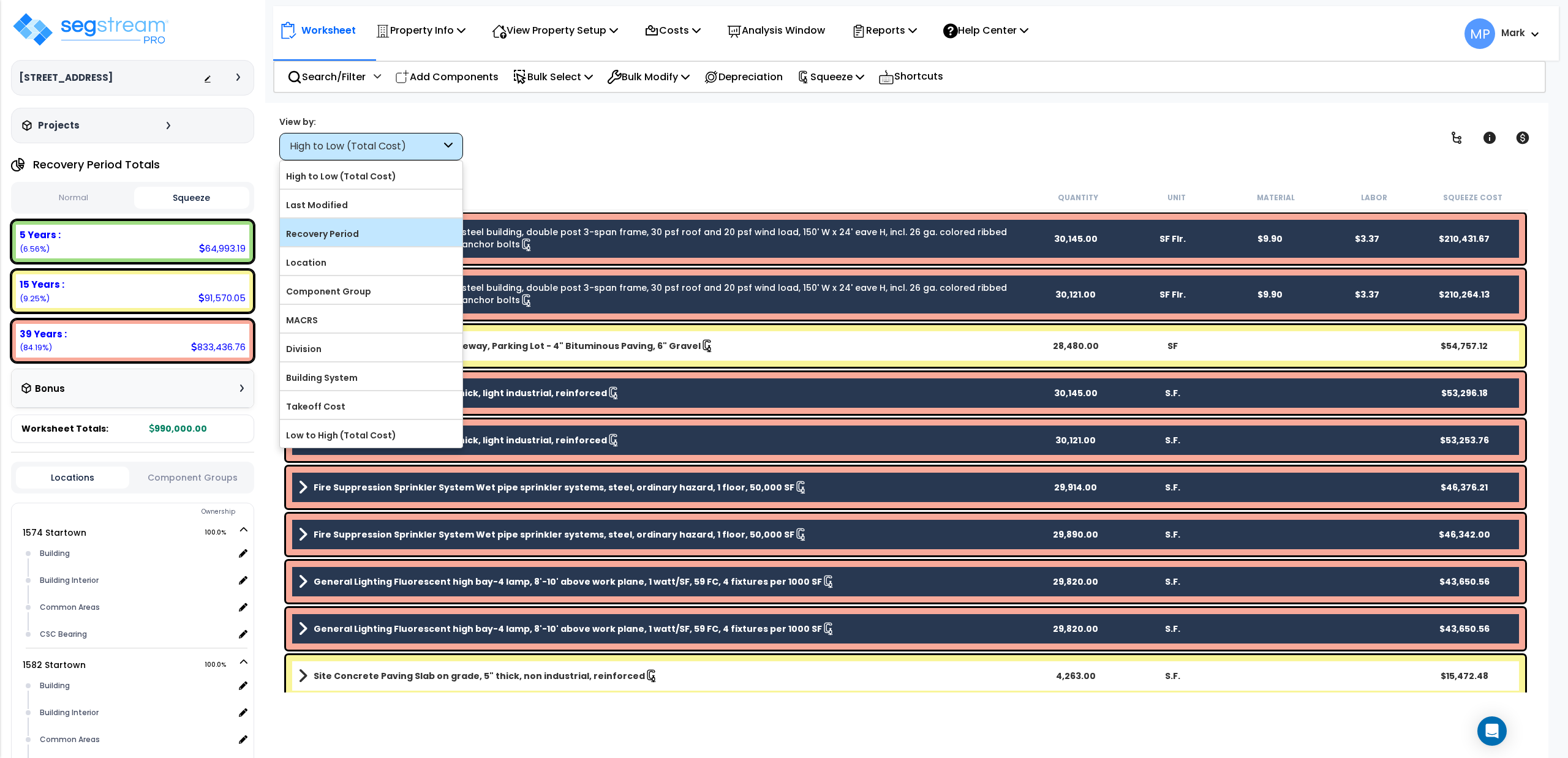
click at [358, 226] on label "Recovery Period" at bounding box center [370, 233] width 182 height 19
click at [0, 0] on input "Recovery Period" at bounding box center [0, 0] width 0 height 0
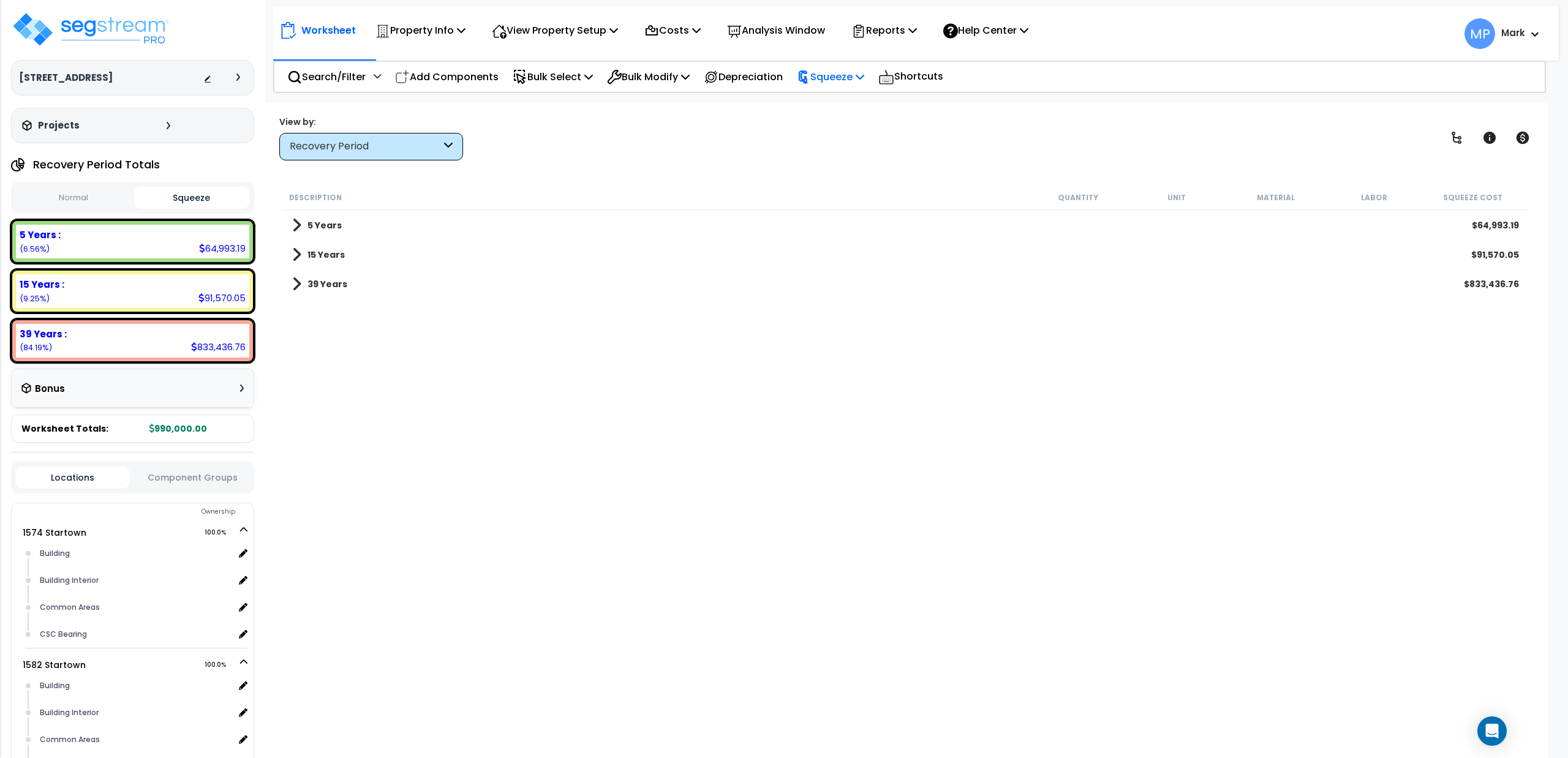
click at [828, 76] on p "Squeeze" at bounding box center [830, 77] width 67 height 17
click at [836, 106] on link "Re-squeeze" at bounding box center [850, 103] width 121 height 25
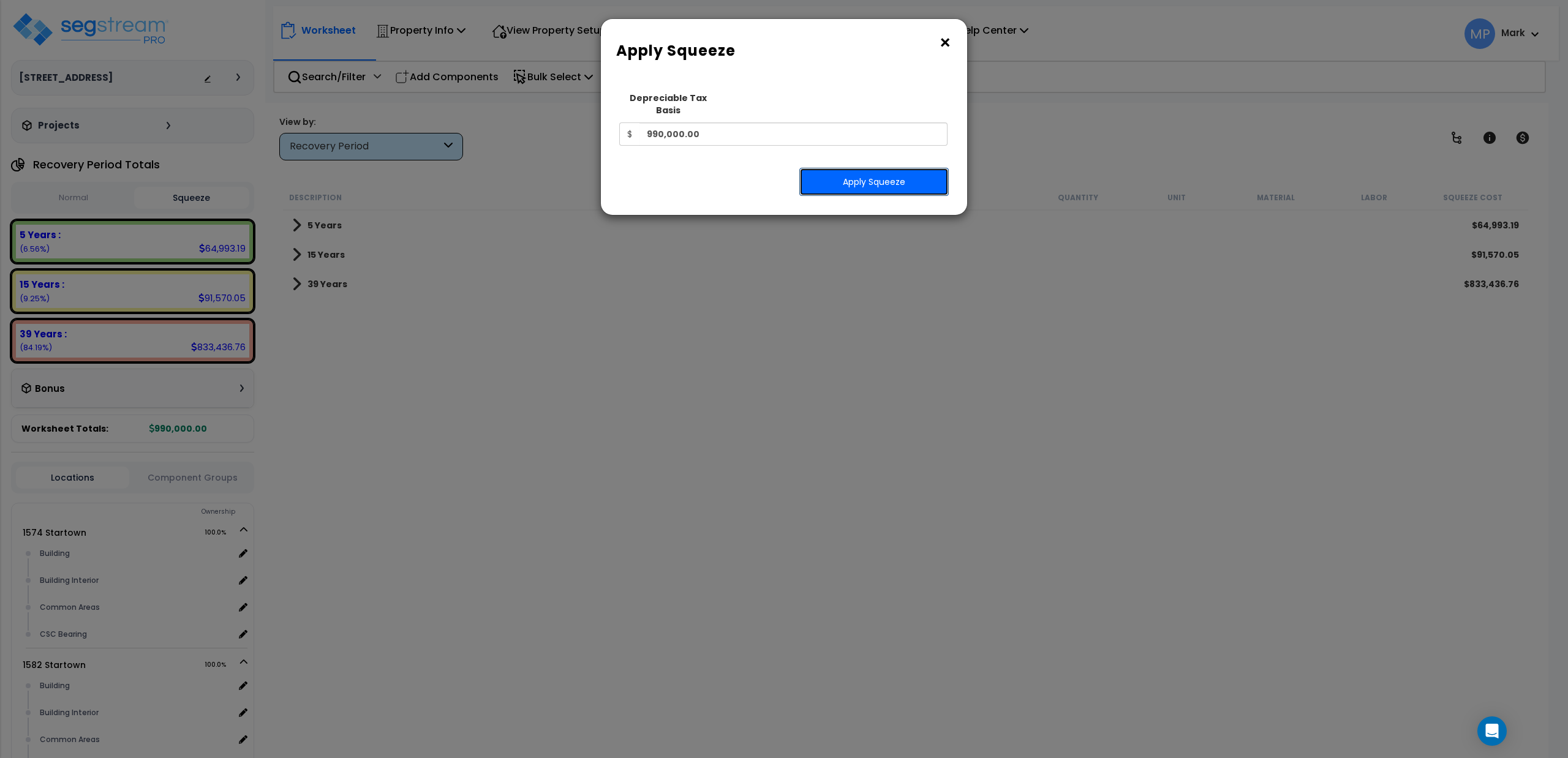
click at [821, 171] on button "Apply Squeeze" at bounding box center [874, 181] width 150 height 29
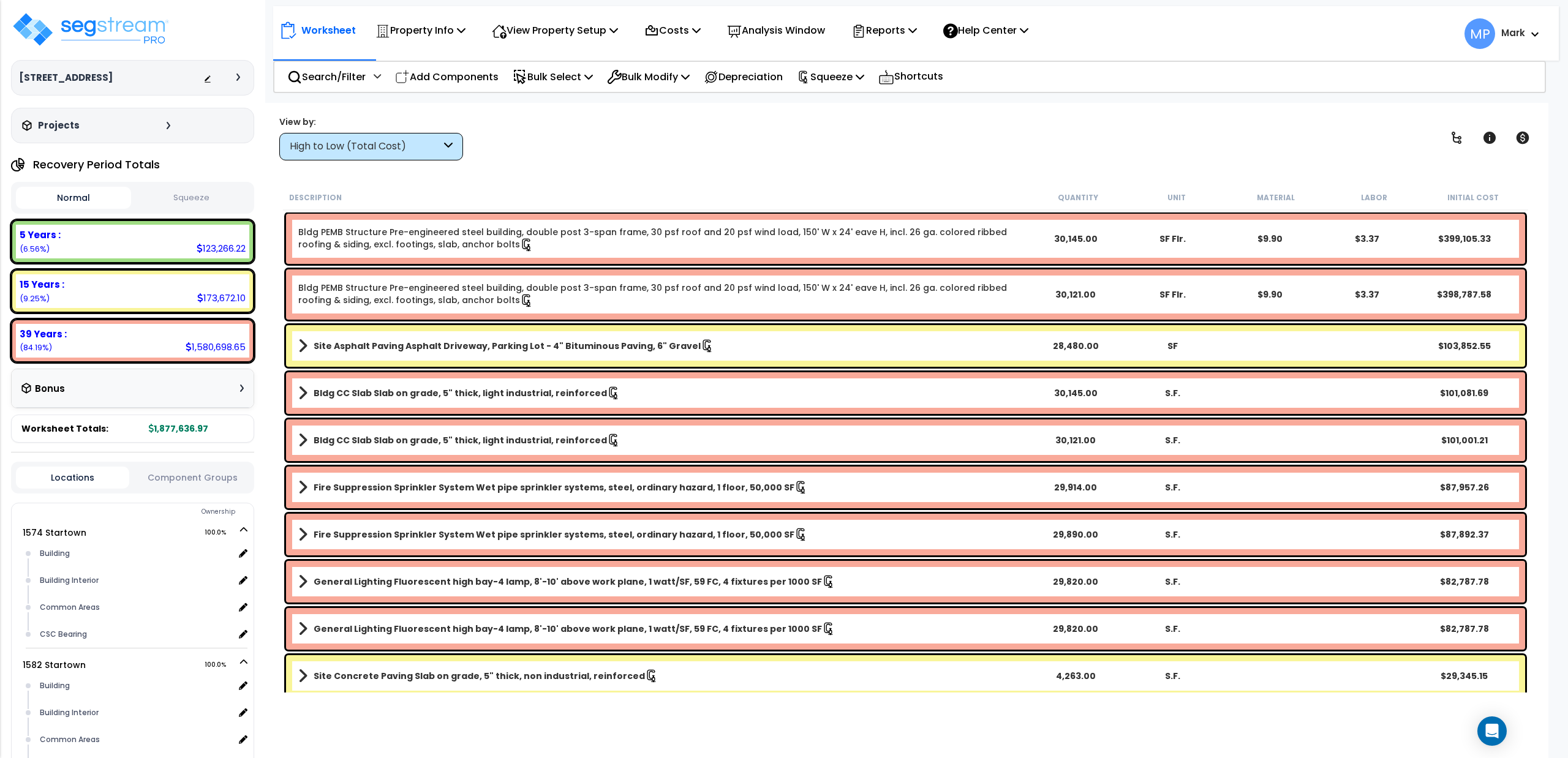
click at [199, 194] on button "Squeeze" at bounding box center [191, 198] width 115 height 22
click at [216, 191] on button "Squeeze" at bounding box center [191, 198] width 115 height 22
click at [669, 81] on p "Bulk Modify" at bounding box center [649, 77] width 83 height 17
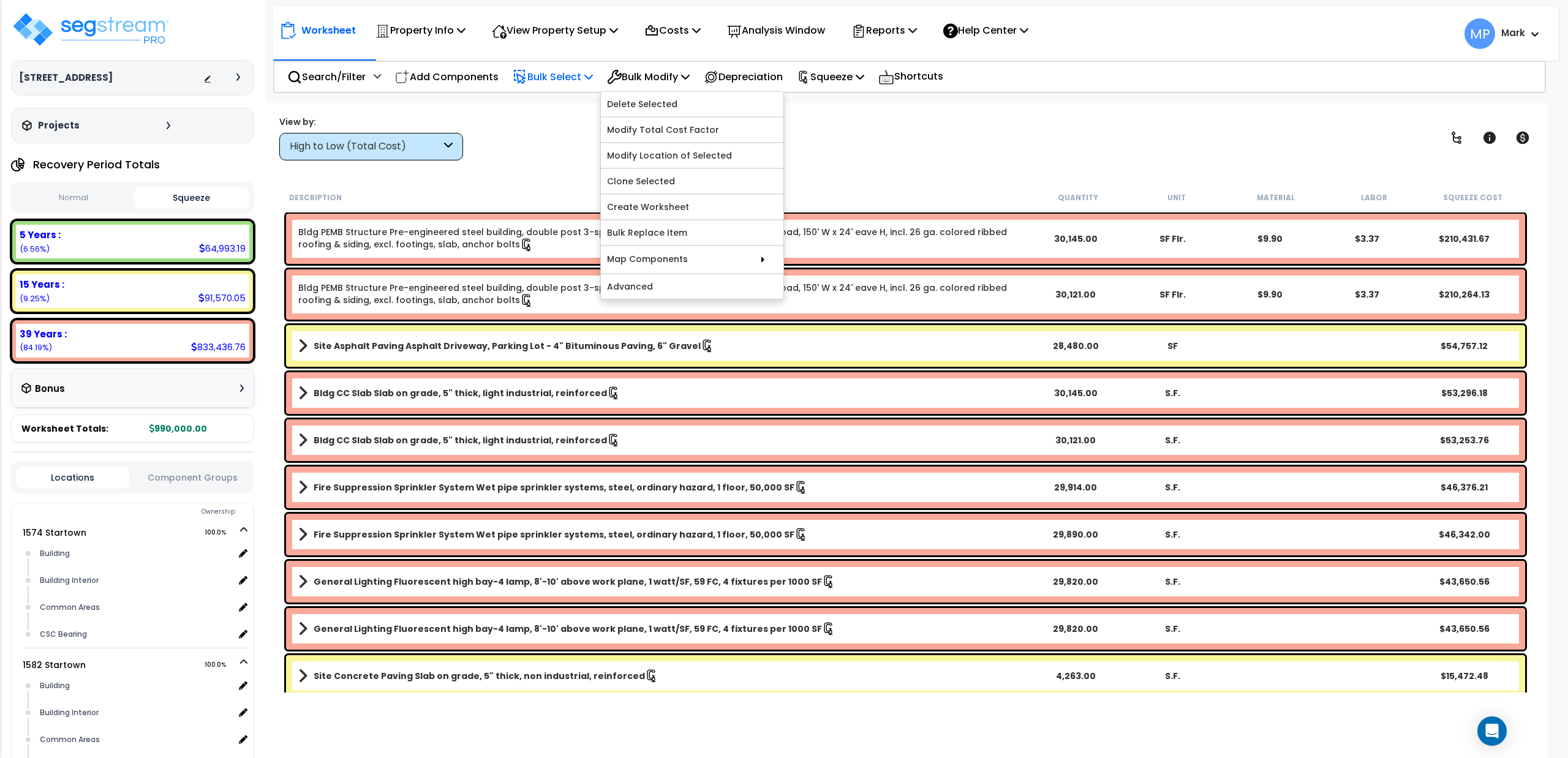
click at [586, 72] on p "Bulk Select" at bounding box center [553, 77] width 81 height 17
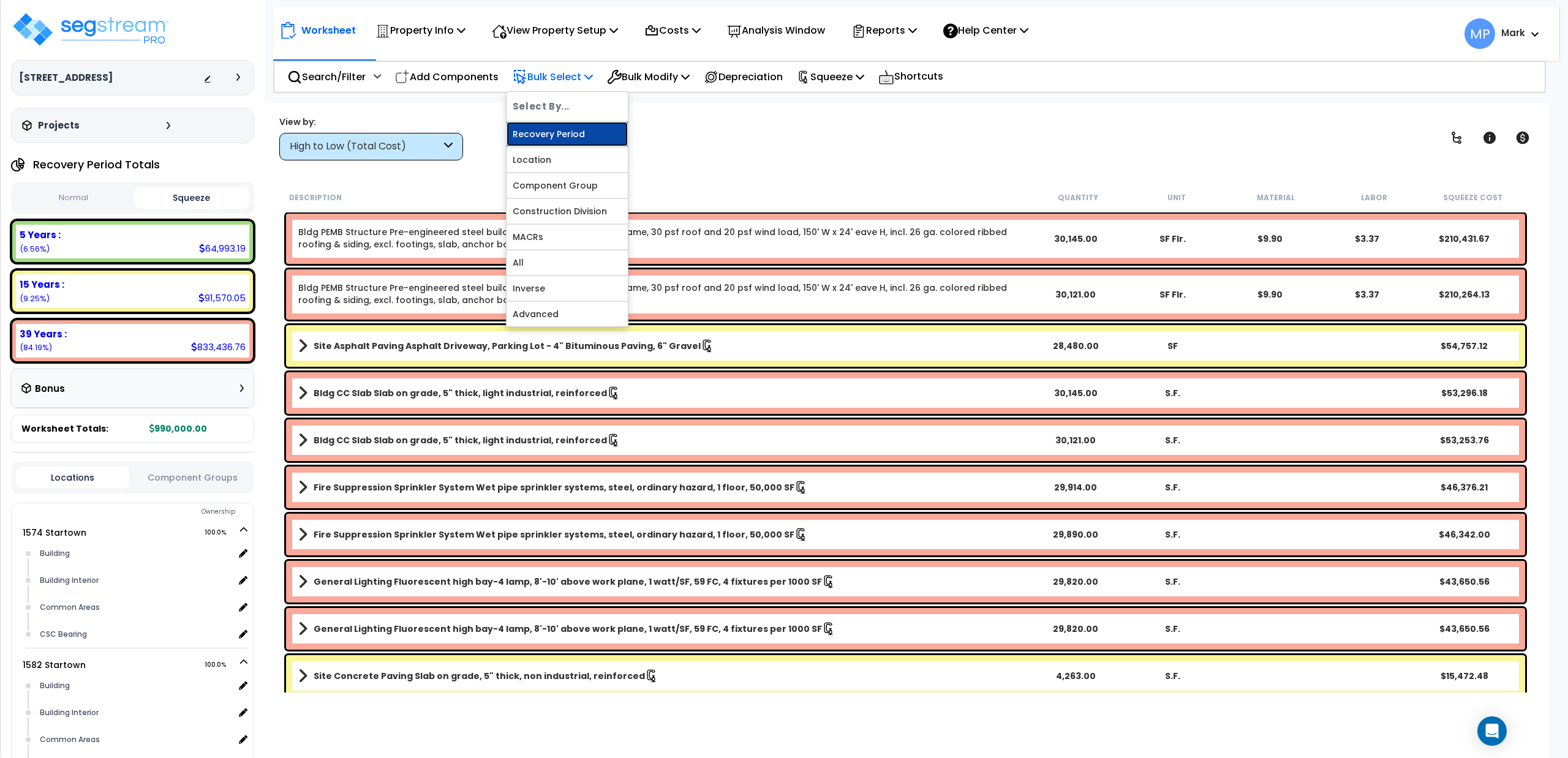
click at [568, 135] on link "Recovery Period" at bounding box center [567, 134] width 121 height 25
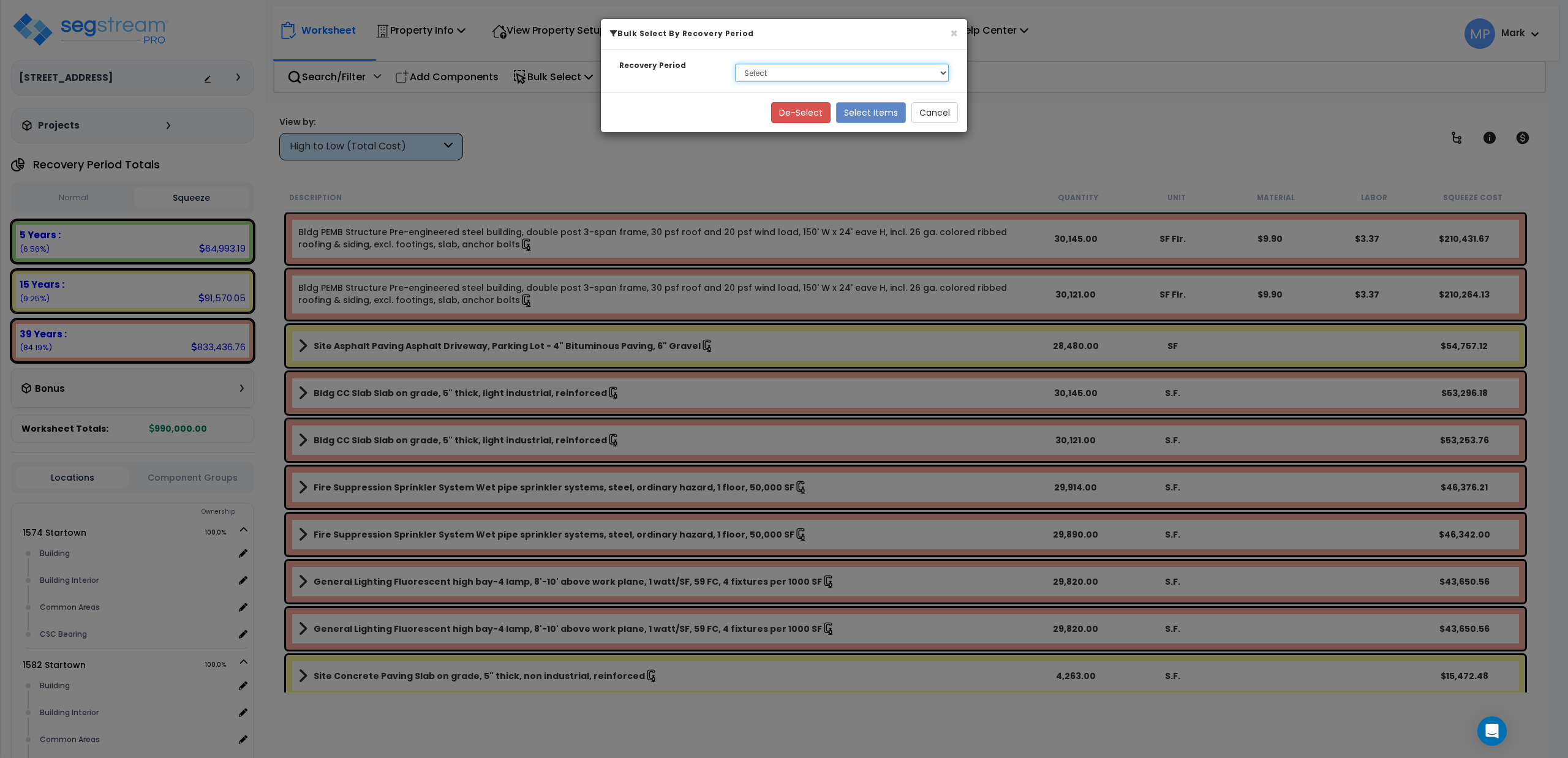
click at [759, 74] on select "Select 5 Years 15 Years 39 Years" at bounding box center [842, 73] width 214 height 19
select select "39Y"
click at [735, 64] on select "Select 5 Years 15 Years 39 Years" at bounding box center [842, 73] width 214 height 19
click at [880, 110] on button "Select Items" at bounding box center [870, 112] width 70 height 21
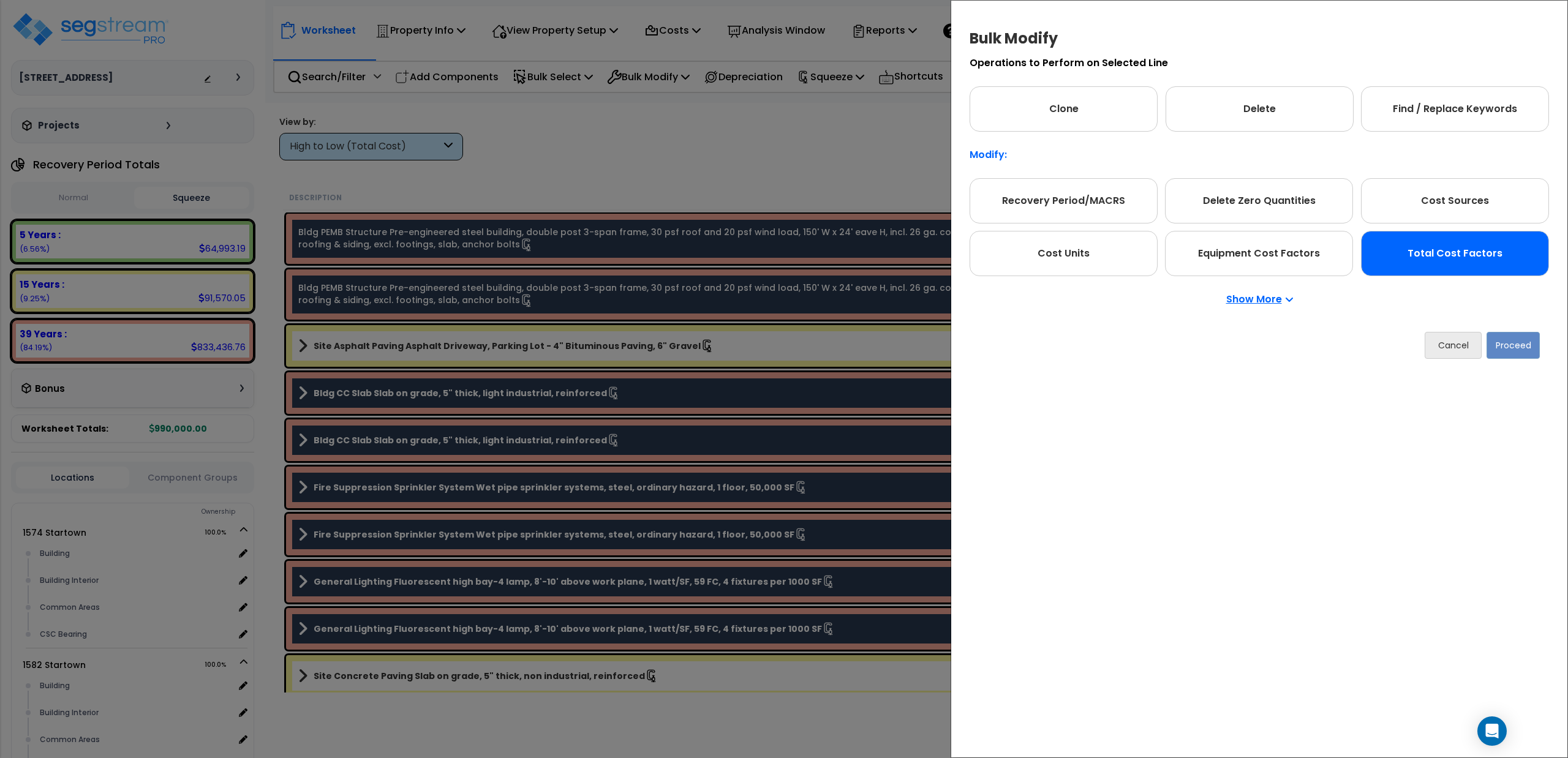
click at [1436, 245] on div "Total Cost Factors" at bounding box center [1454, 254] width 188 height 45
click at [1509, 346] on button "Proceed" at bounding box center [1513, 345] width 53 height 27
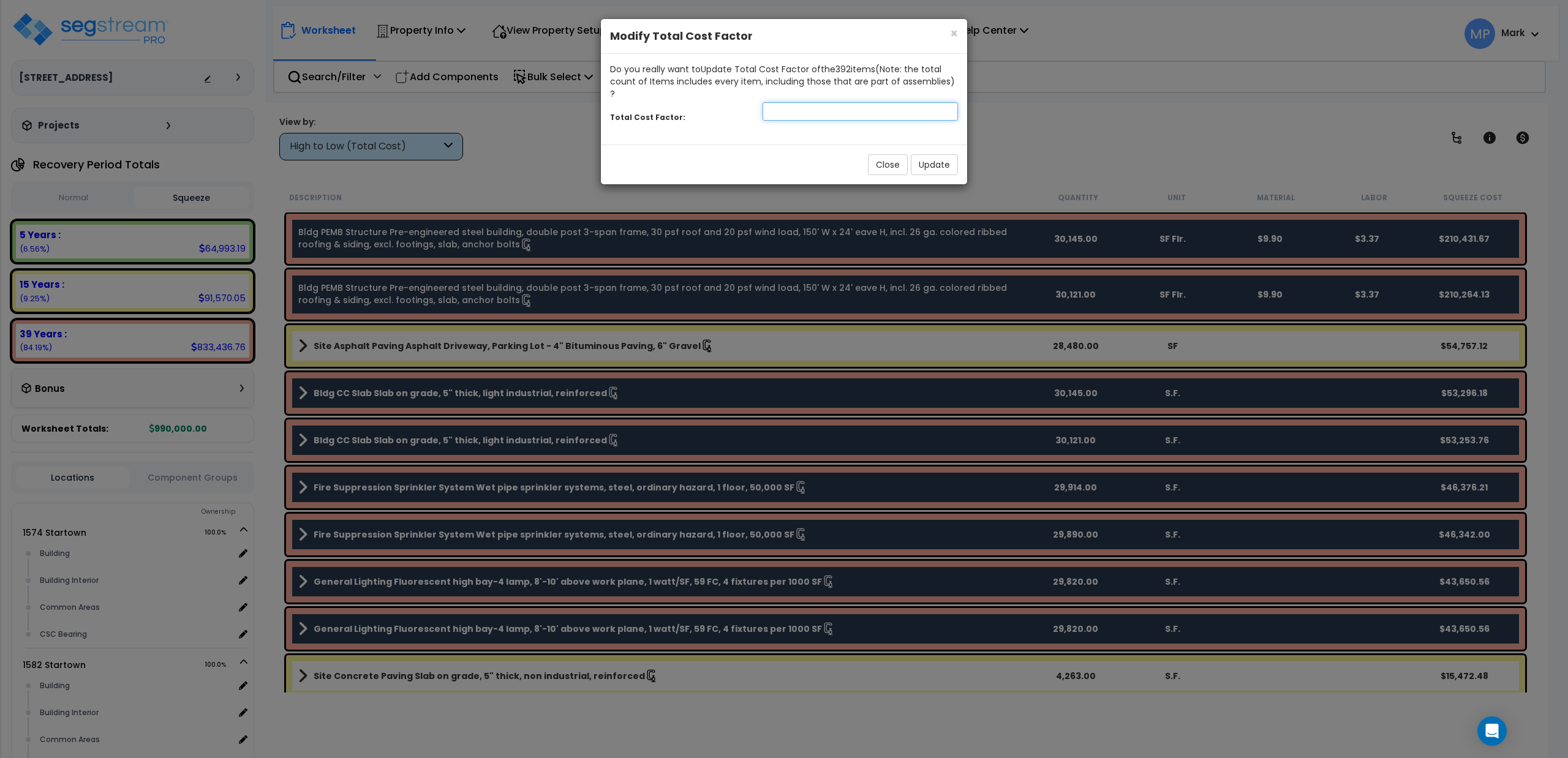
click at [813, 102] on input "number" at bounding box center [860, 111] width 195 height 19
type input ".6"
click at [944, 155] on button "Update" at bounding box center [934, 164] width 47 height 21
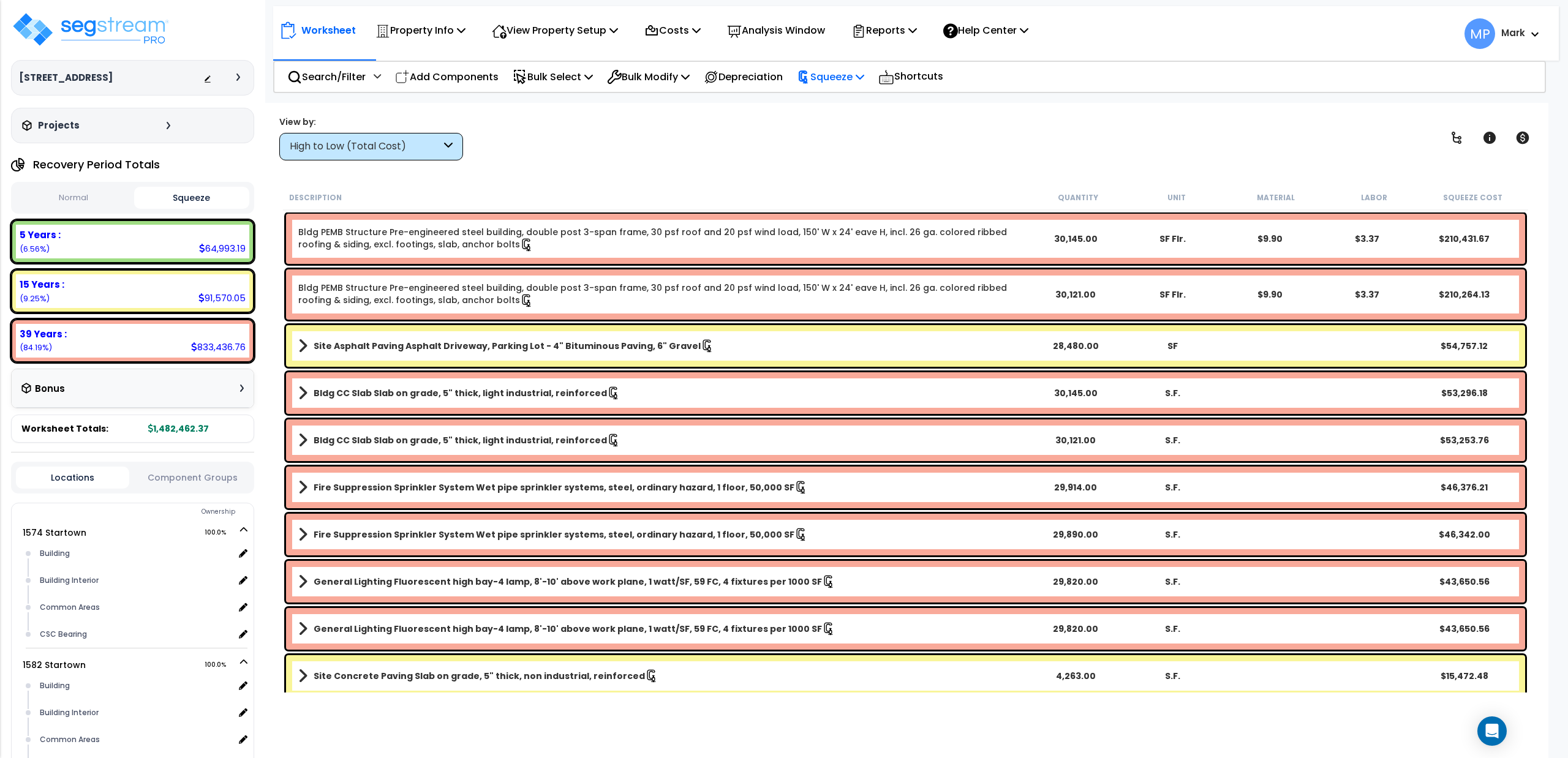
click at [846, 79] on p "Squeeze" at bounding box center [830, 77] width 67 height 17
click at [837, 104] on link "Re-squeeze" at bounding box center [850, 105] width 121 height 29
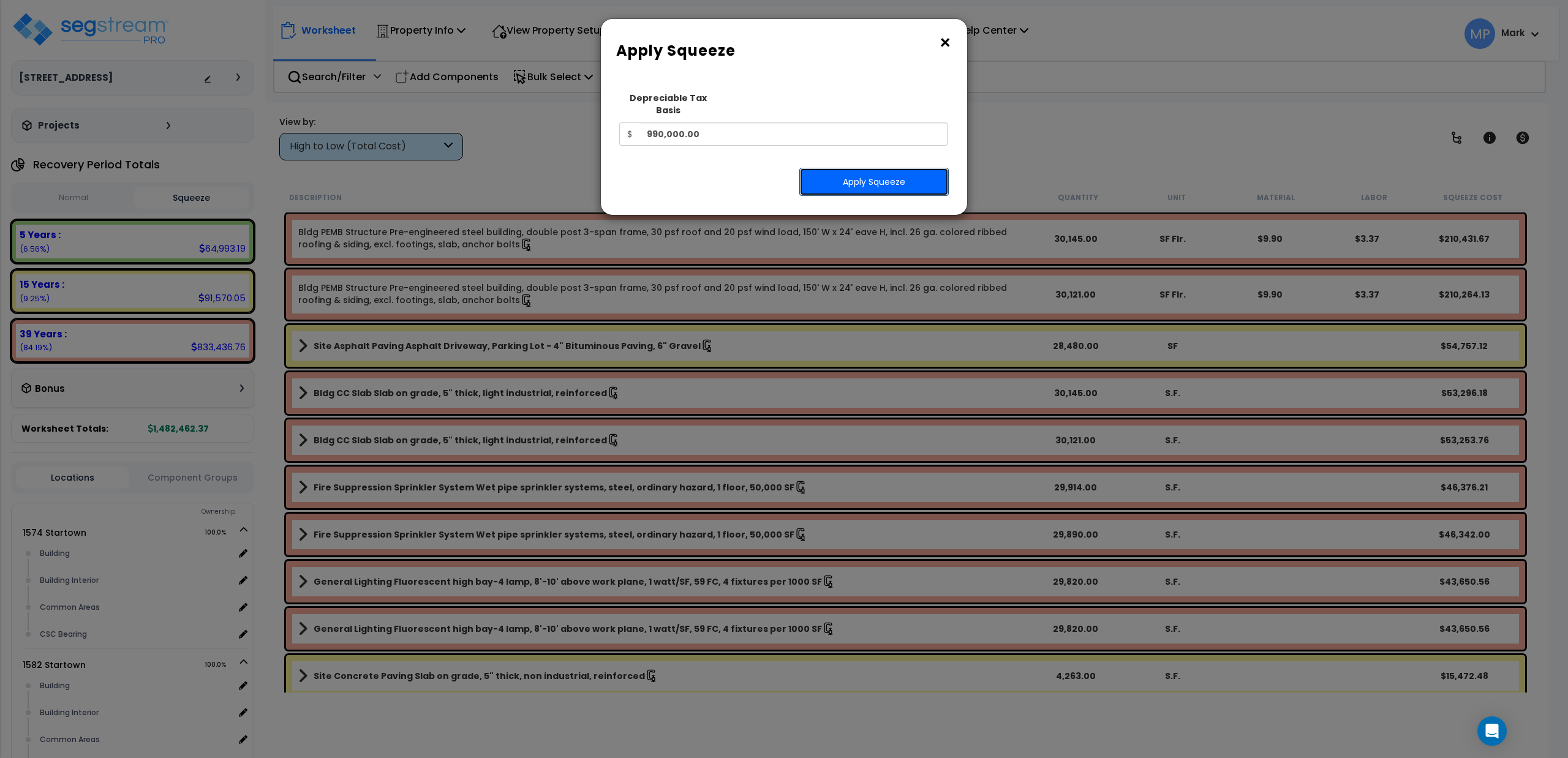
click at [829, 174] on button "Apply Squeeze" at bounding box center [874, 181] width 150 height 29
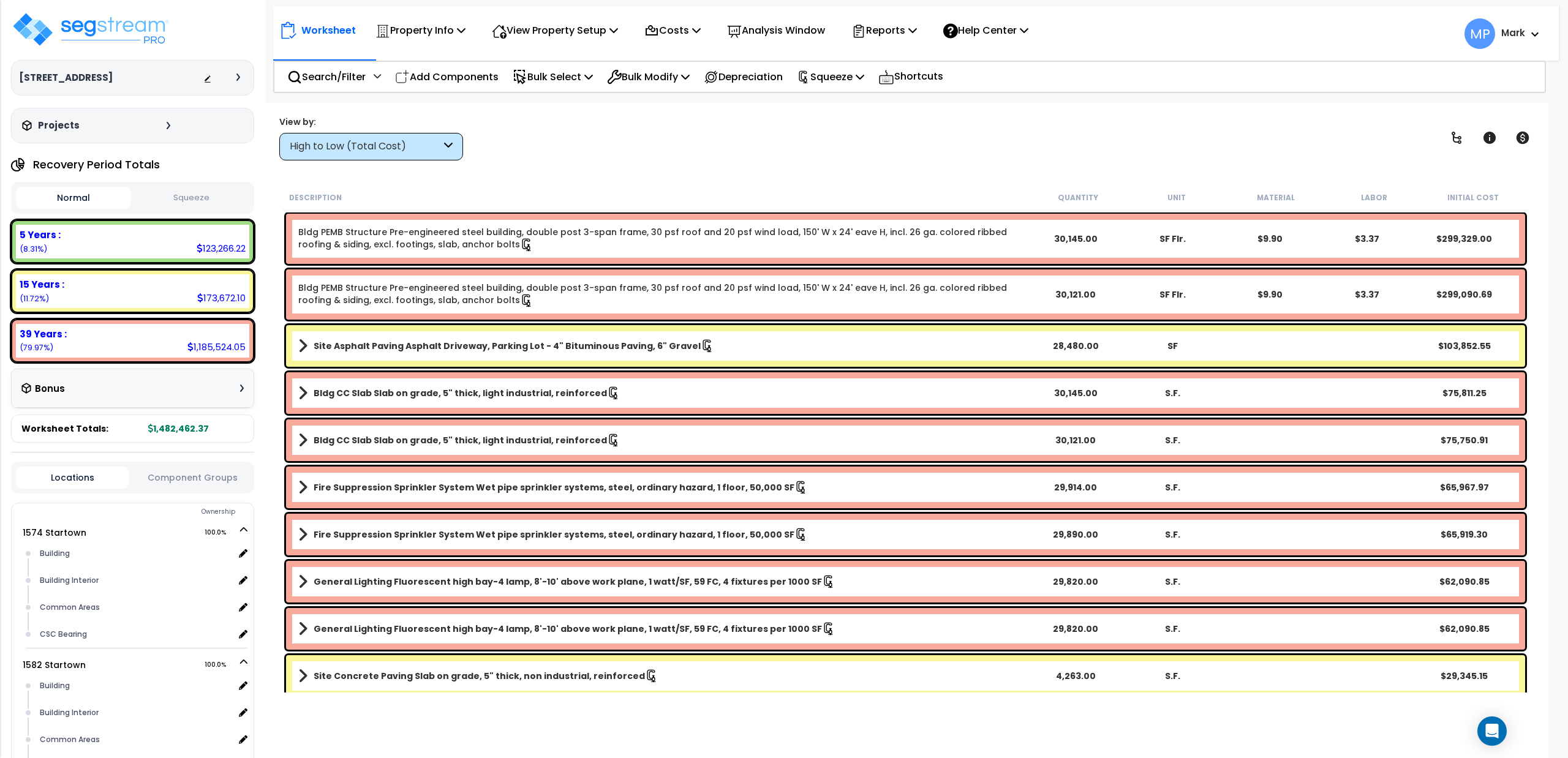
click at [189, 194] on button "Squeeze" at bounding box center [191, 198] width 115 height 22
click at [547, 70] on p "Bulk Select" at bounding box center [553, 77] width 81 height 17
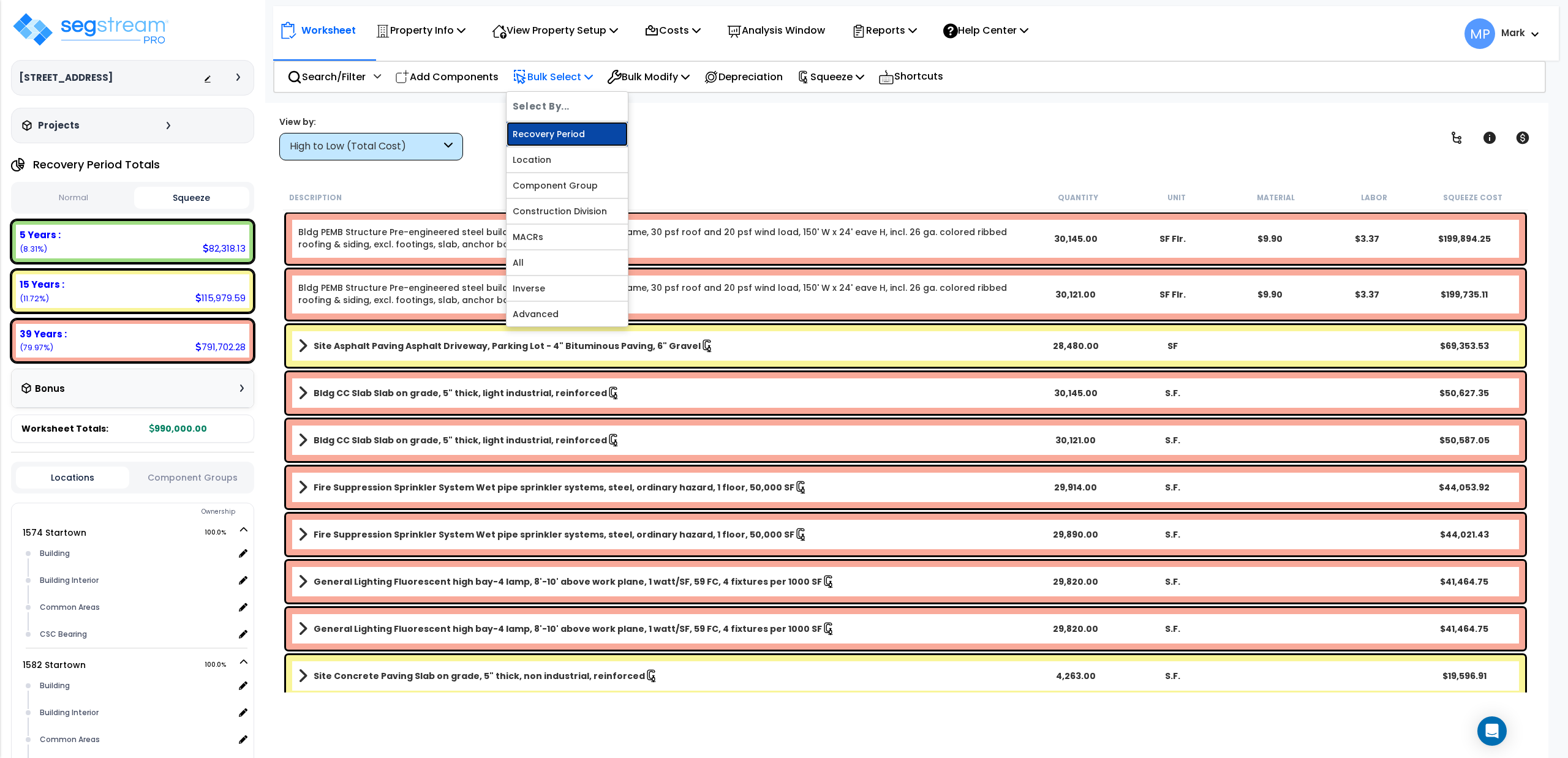
click at [549, 135] on link "Recovery Period" at bounding box center [567, 134] width 121 height 25
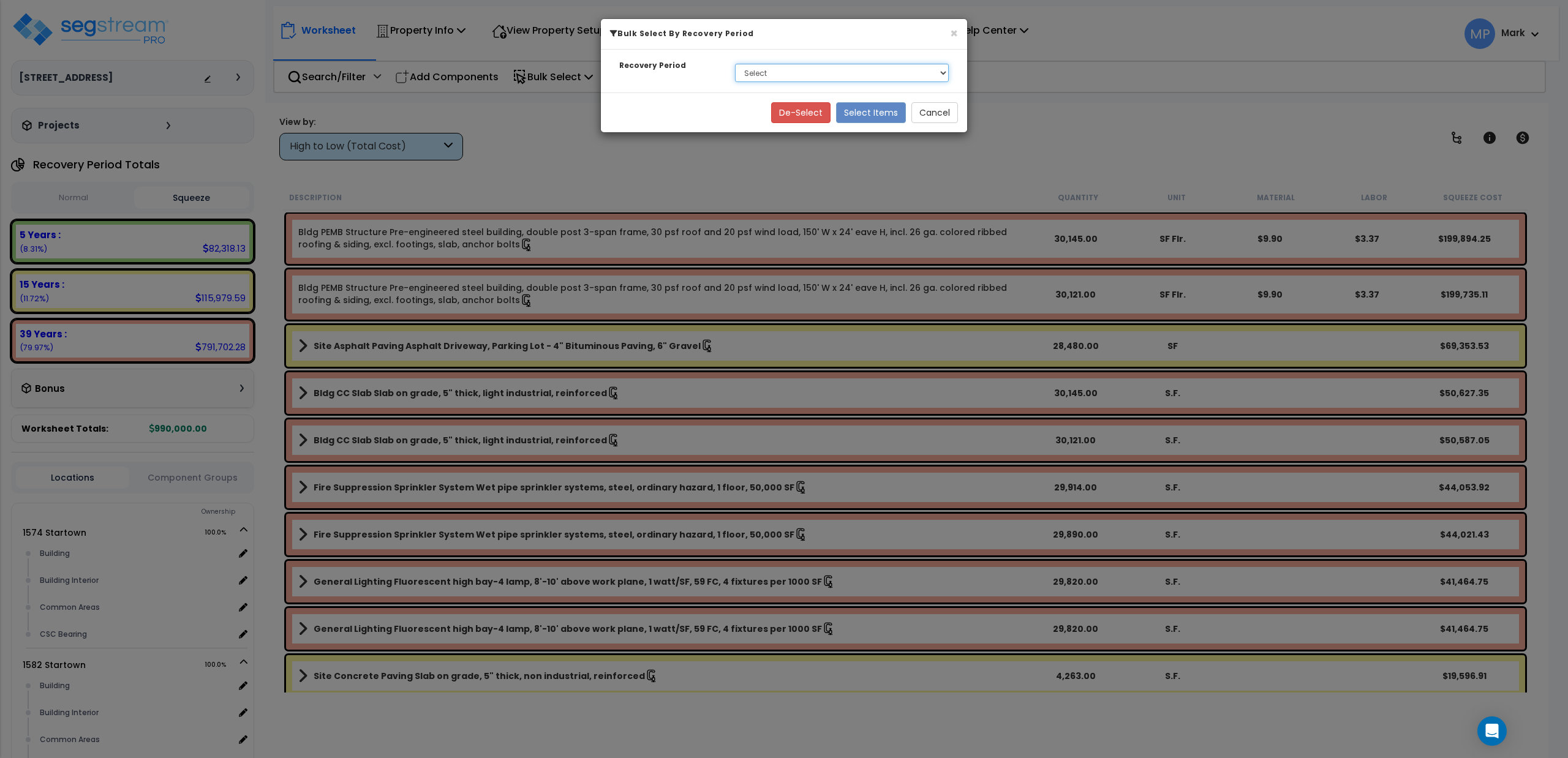
click at [816, 77] on select "Select 5 Years 15 Years 39 Years" at bounding box center [842, 73] width 214 height 19
select select "39Y"
click at [735, 64] on select "Select 5 Years 15 Years 39 Years" at bounding box center [842, 73] width 214 height 19
click at [860, 120] on button "Select Items" at bounding box center [870, 112] width 70 height 21
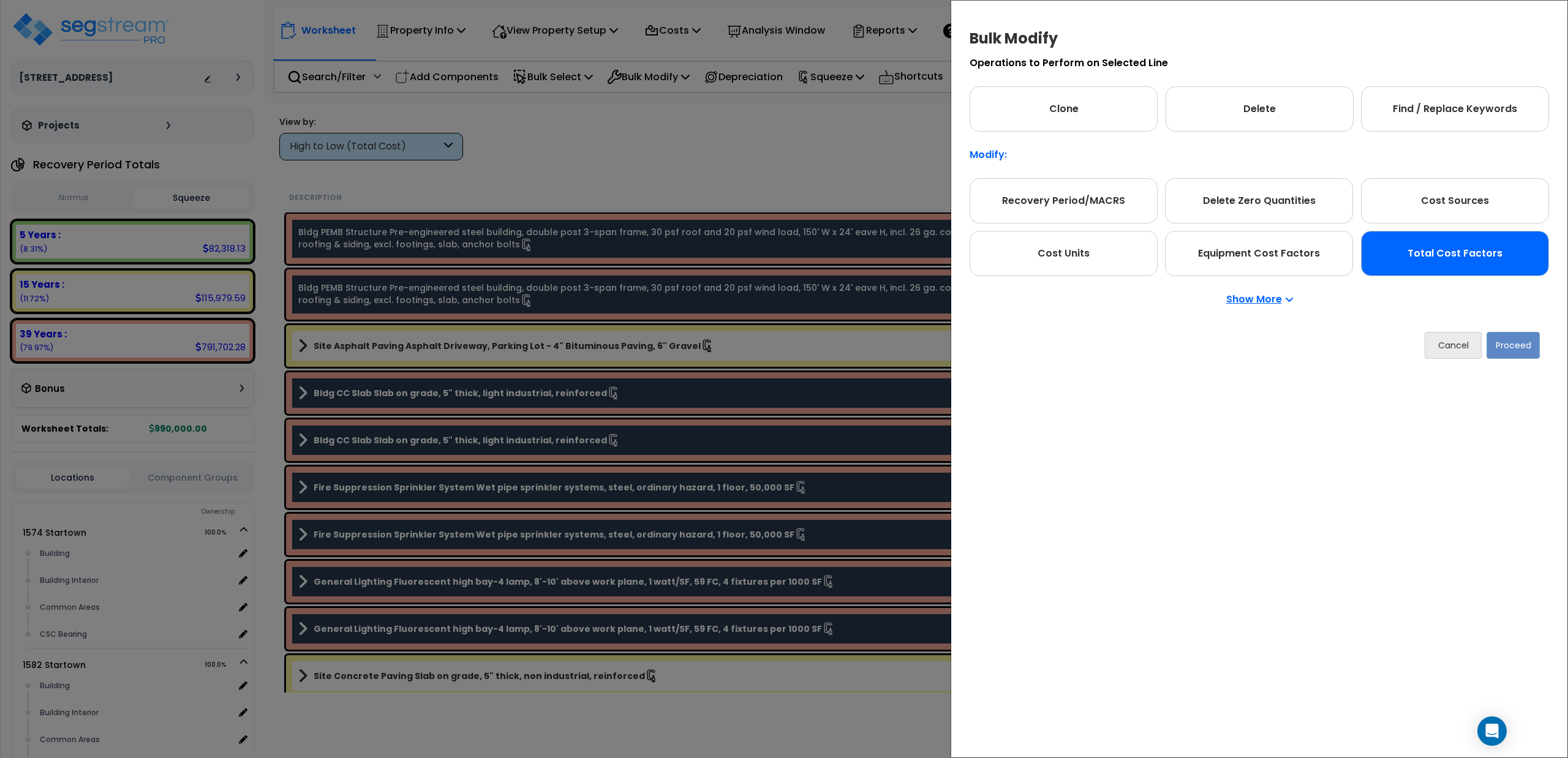
click at [1410, 245] on div "Total Cost Factors" at bounding box center [1454, 254] width 188 height 45
click at [1518, 350] on button "Proceed" at bounding box center [1513, 345] width 53 height 27
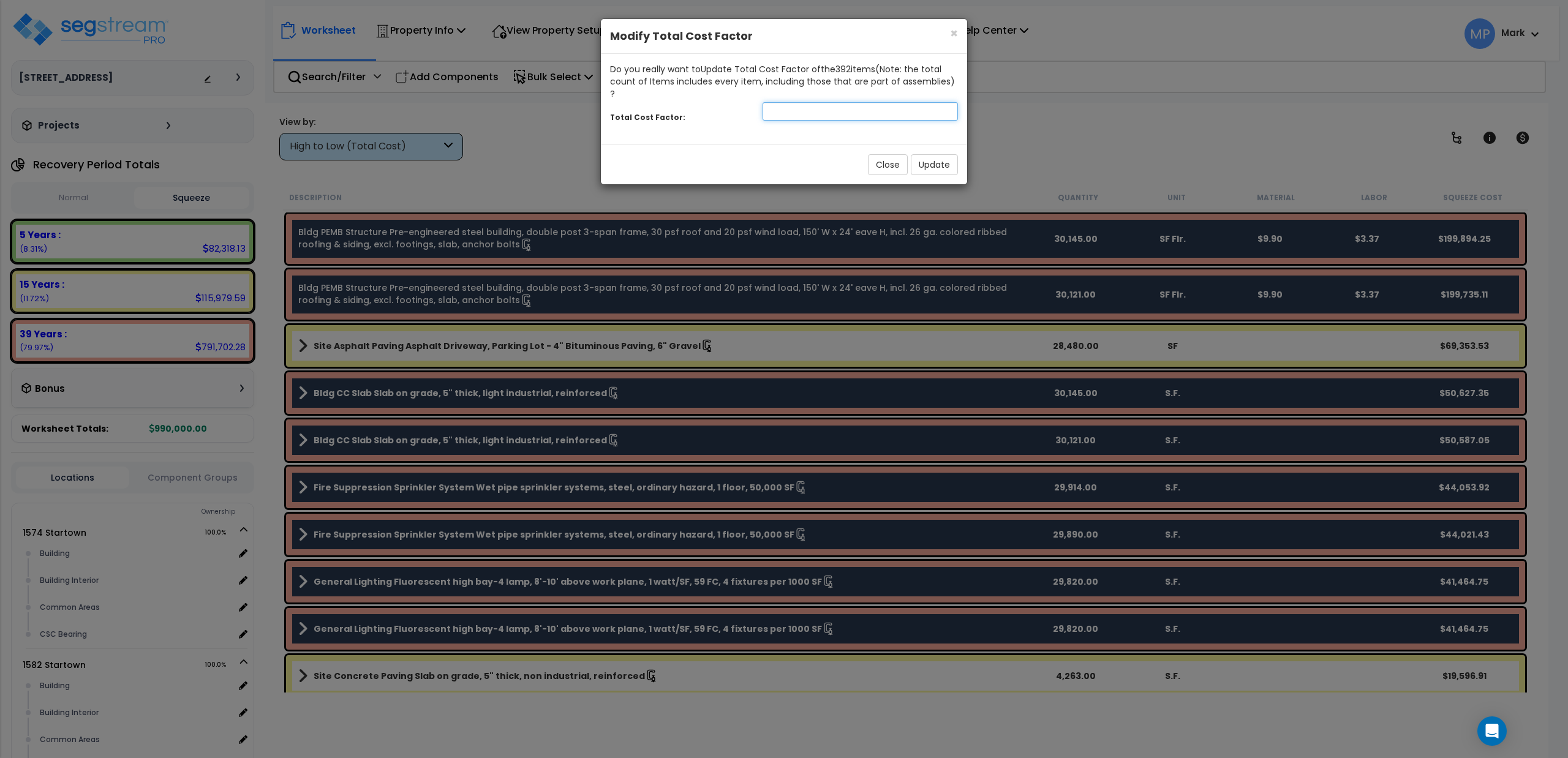
click at [772, 102] on input "number" at bounding box center [860, 111] width 195 height 19
type input ".5"
click at [926, 155] on button "Update" at bounding box center [934, 164] width 47 height 21
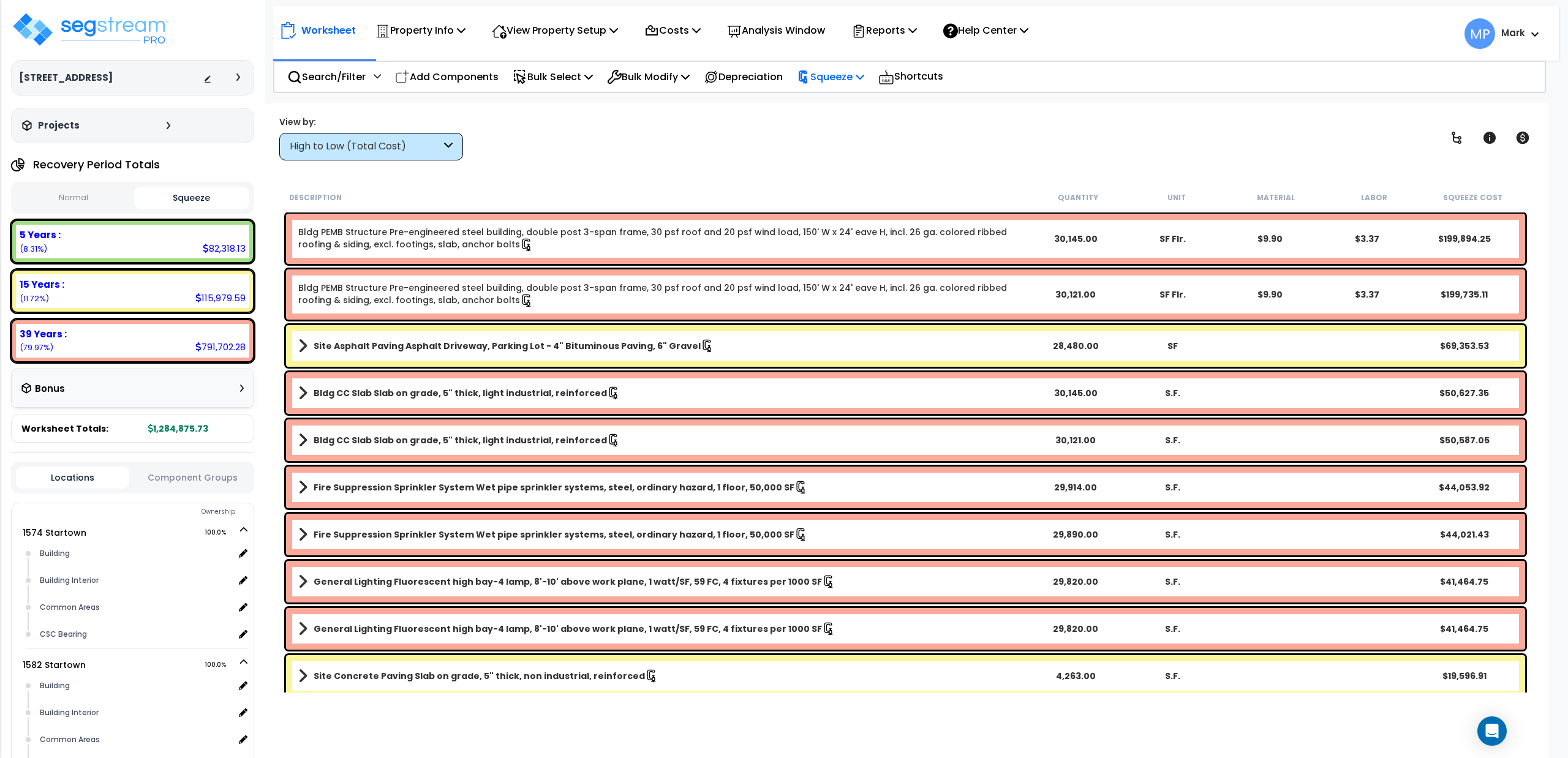
click at [831, 79] on p "Squeeze" at bounding box center [830, 77] width 67 height 17
click at [831, 104] on link "Re-squeeze" at bounding box center [850, 105] width 121 height 29
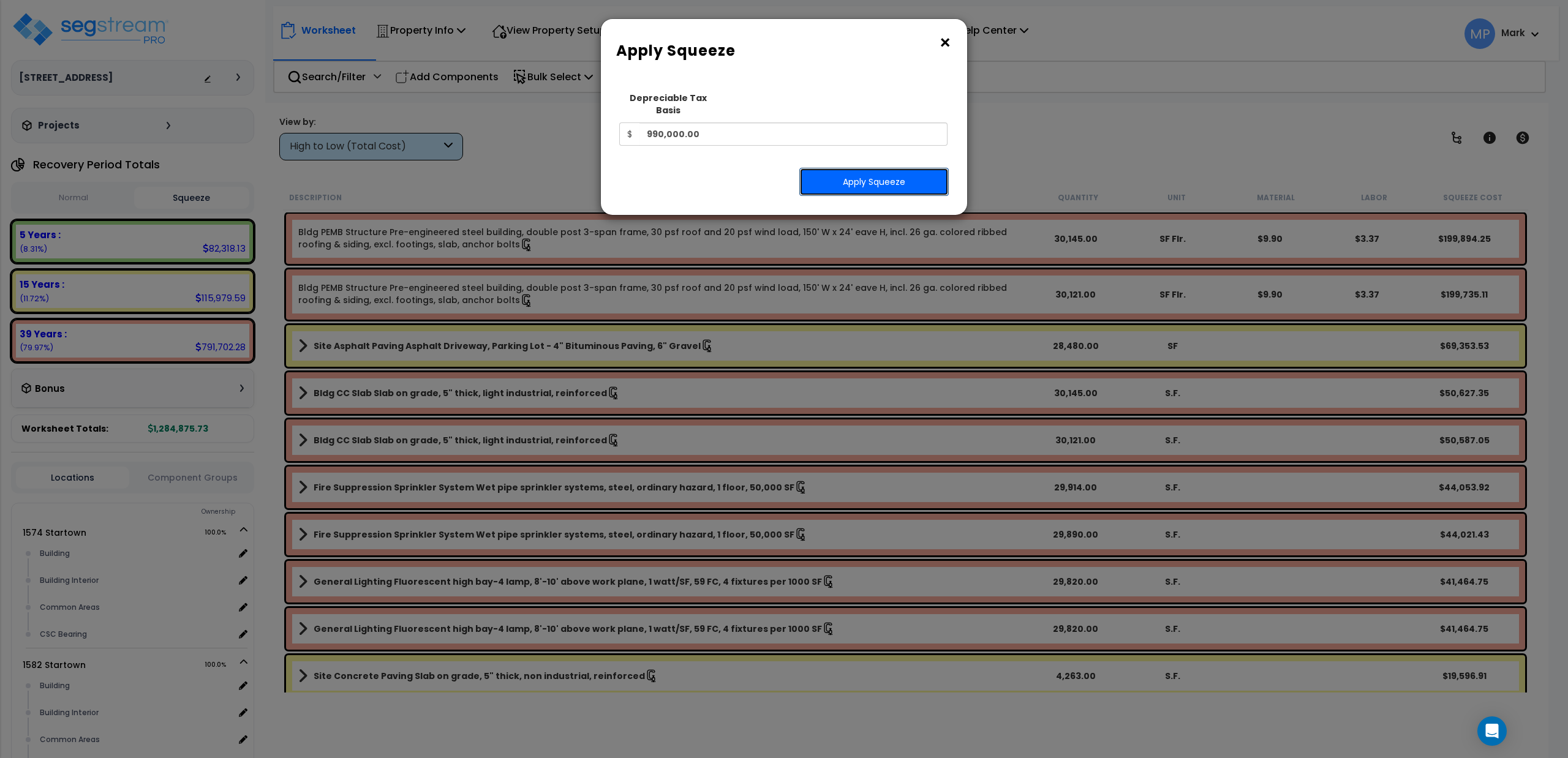
click at [885, 174] on button "Apply Squeeze" at bounding box center [874, 181] width 150 height 29
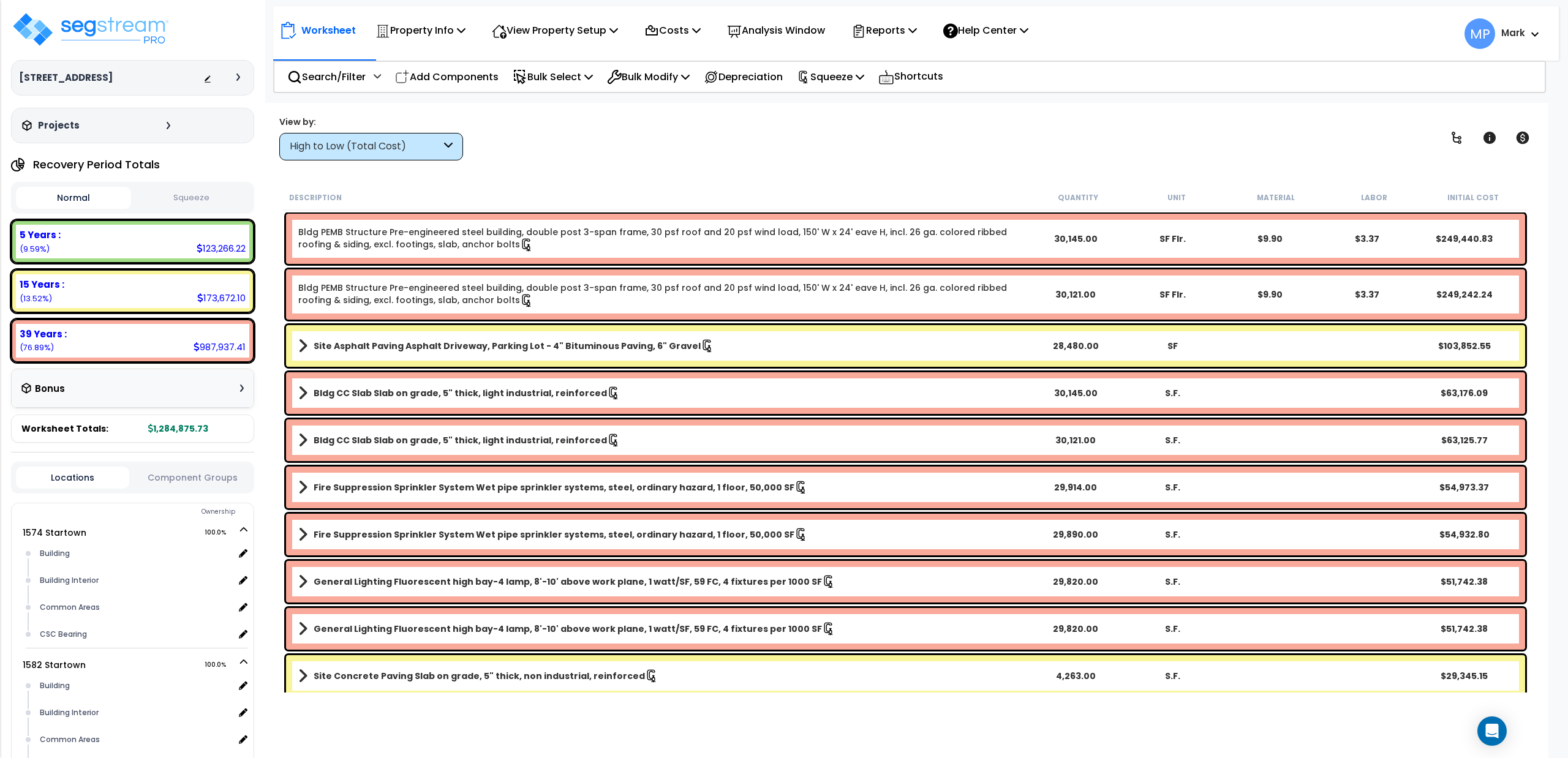
click at [202, 197] on button "Squeeze" at bounding box center [191, 198] width 115 height 22
click at [660, 80] on p "Bulk Modify" at bounding box center [649, 77] width 83 height 17
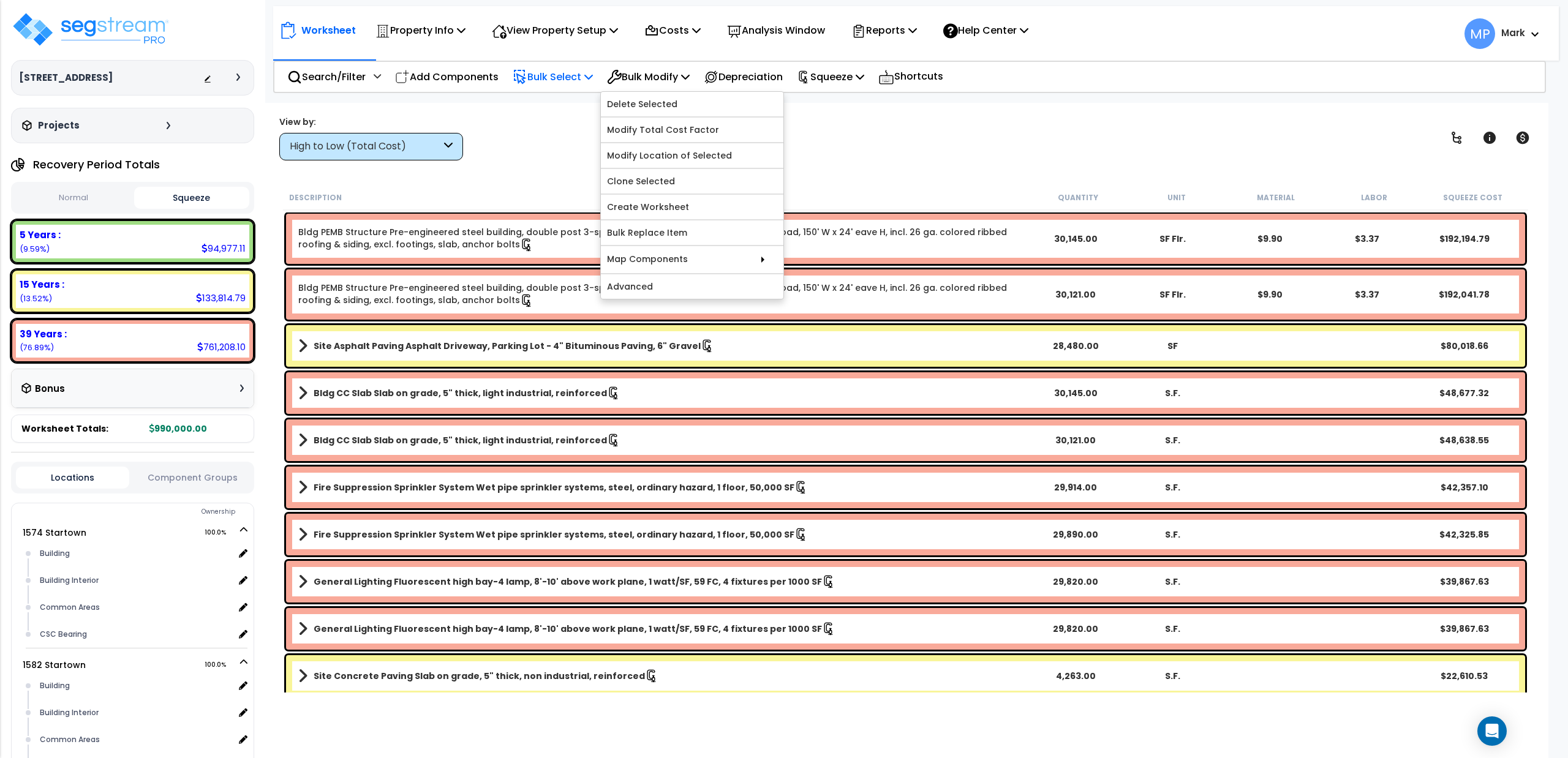
click at [564, 79] on p "Bulk Select" at bounding box center [553, 77] width 81 height 17
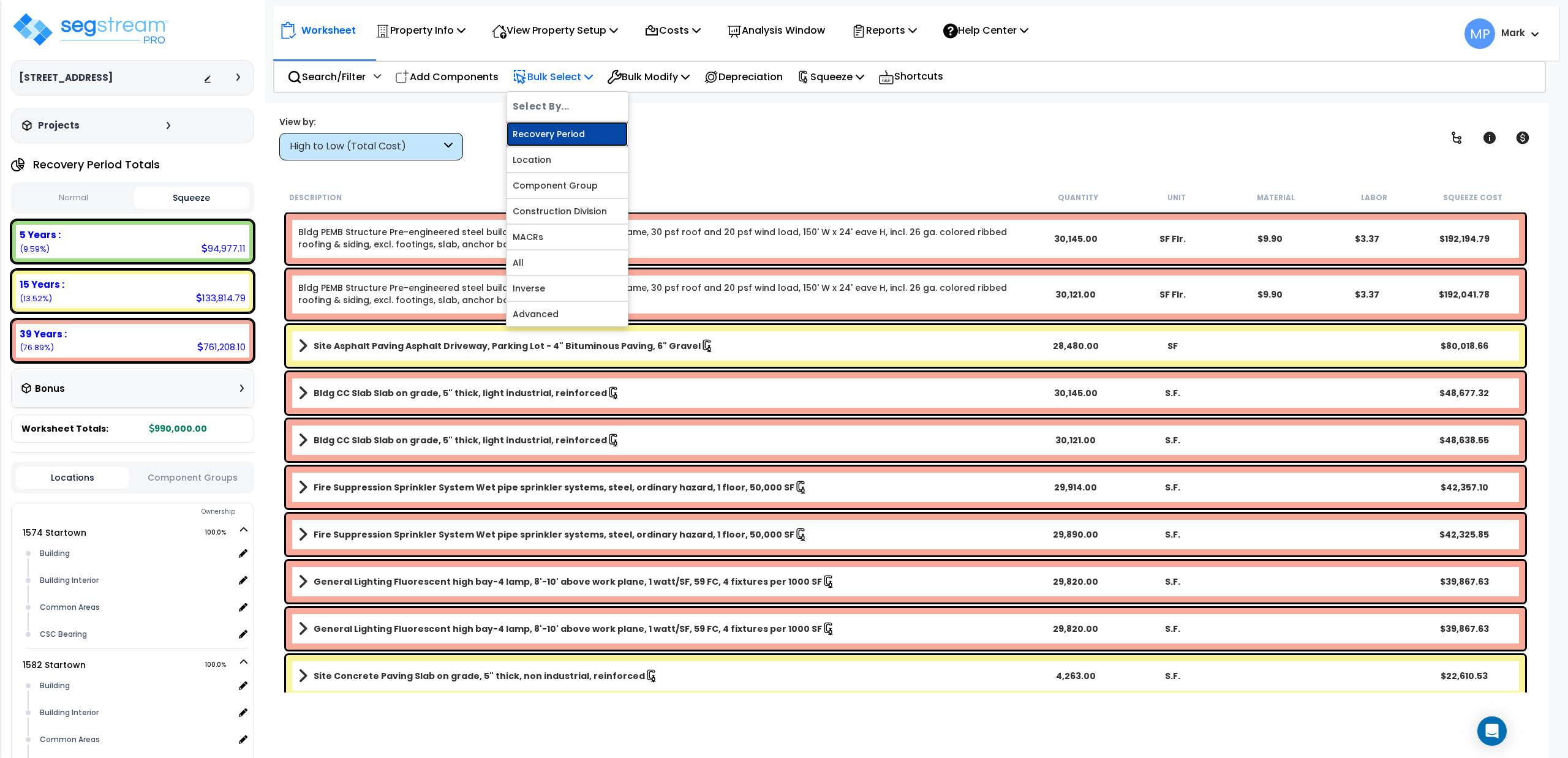
click at [552, 136] on link "Recovery Period" at bounding box center [567, 134] width 121 height 25
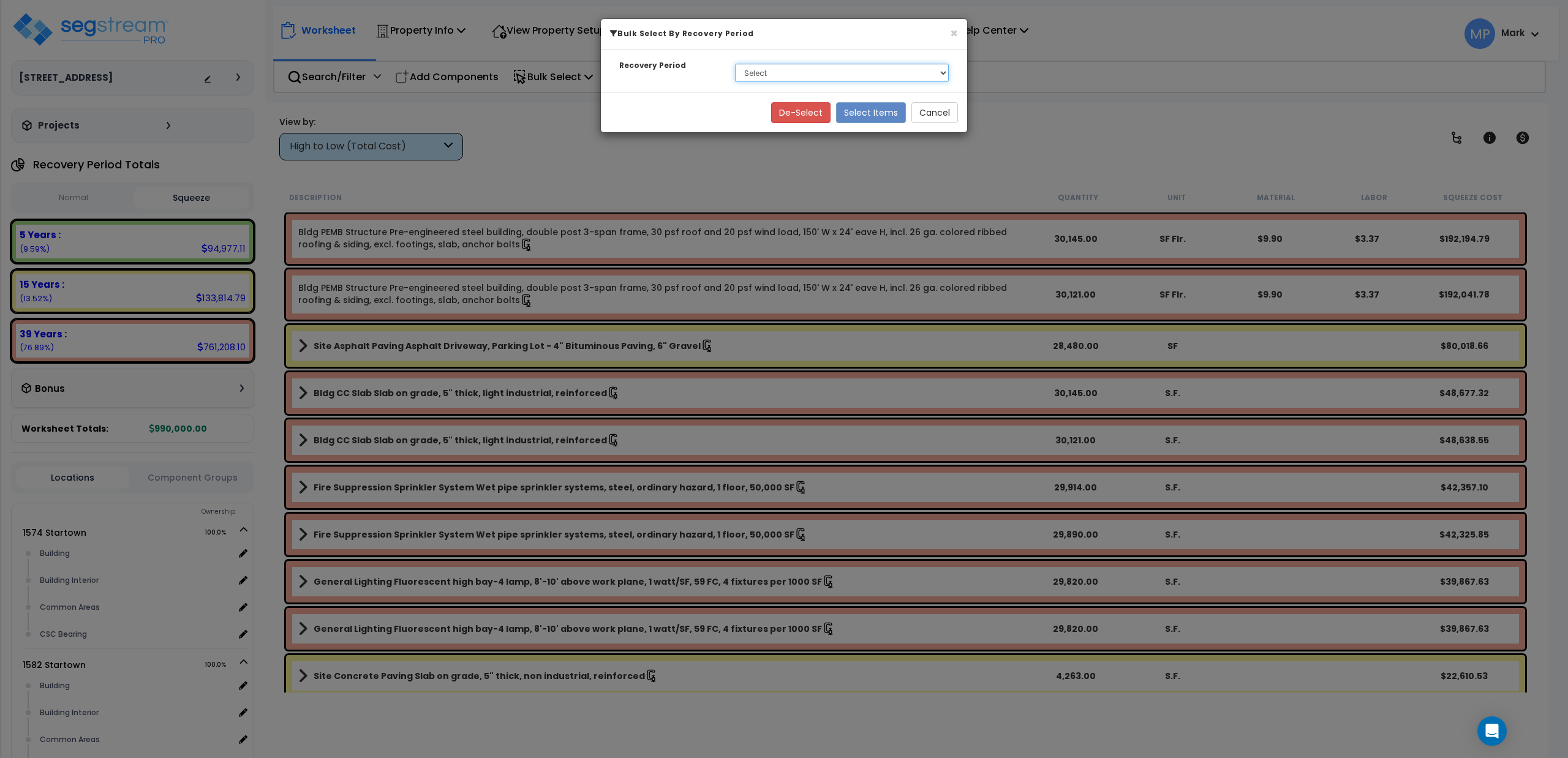
click at [809, 74] on select "Select 5 Years 15 Years 39 Years" at bounding box center [842, 73] width 214 height 19
select select "39Y"
click at [735, 64] on select "Select 5 Years 15 Years 39 Years" at bounding box center [842, 73] width 214 height 19
click at [868, 116] on button "Select Items" at bounding box center [870, 112] width 70 height 21
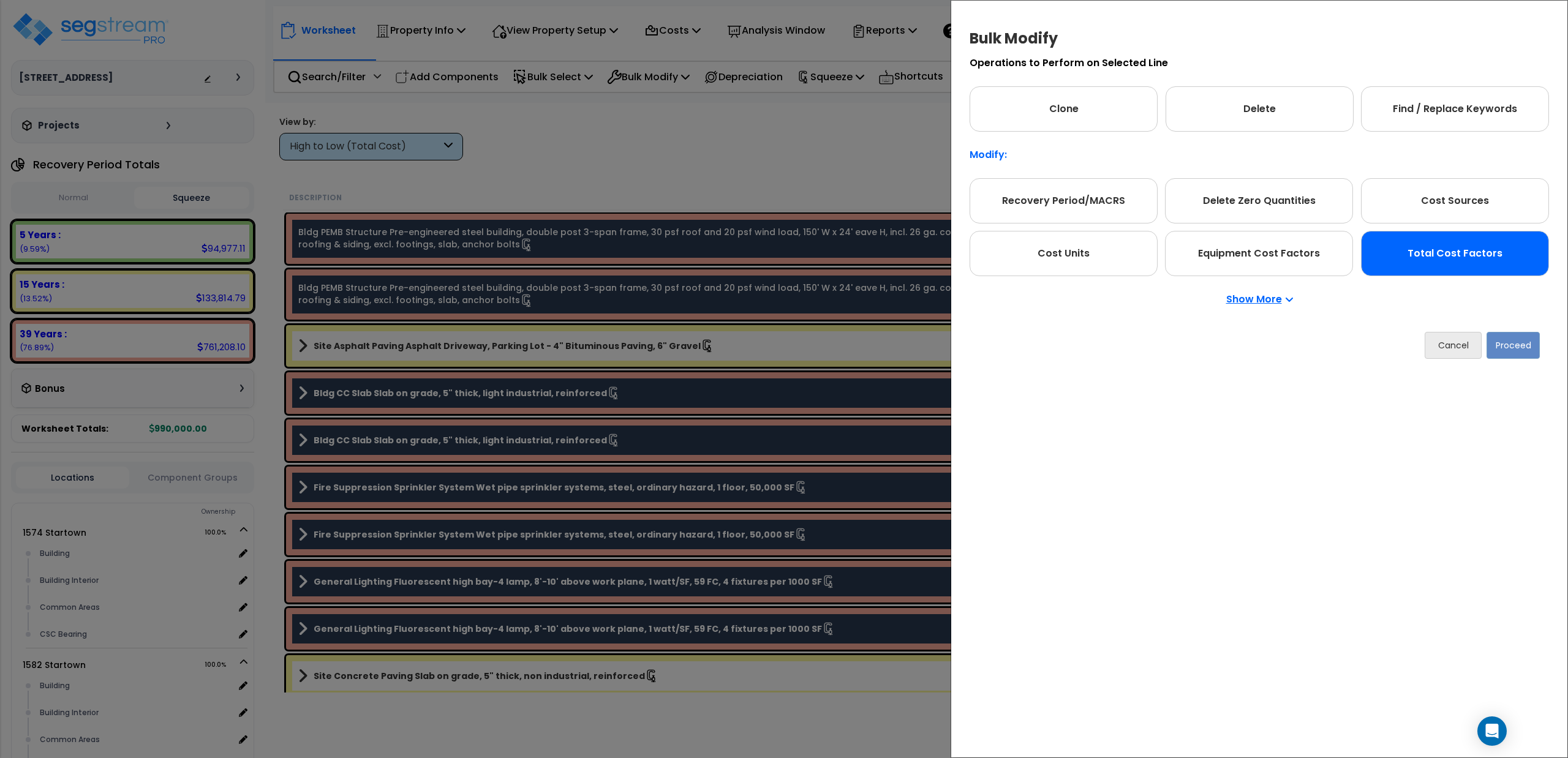
click at [1443, 247] on div "Total Cost Factors" at bounding box center [1454, 254] width 188 height 45
click at [1497, 346] on button "Proceed" at bounding box center [1513, 345] width 53 height 27
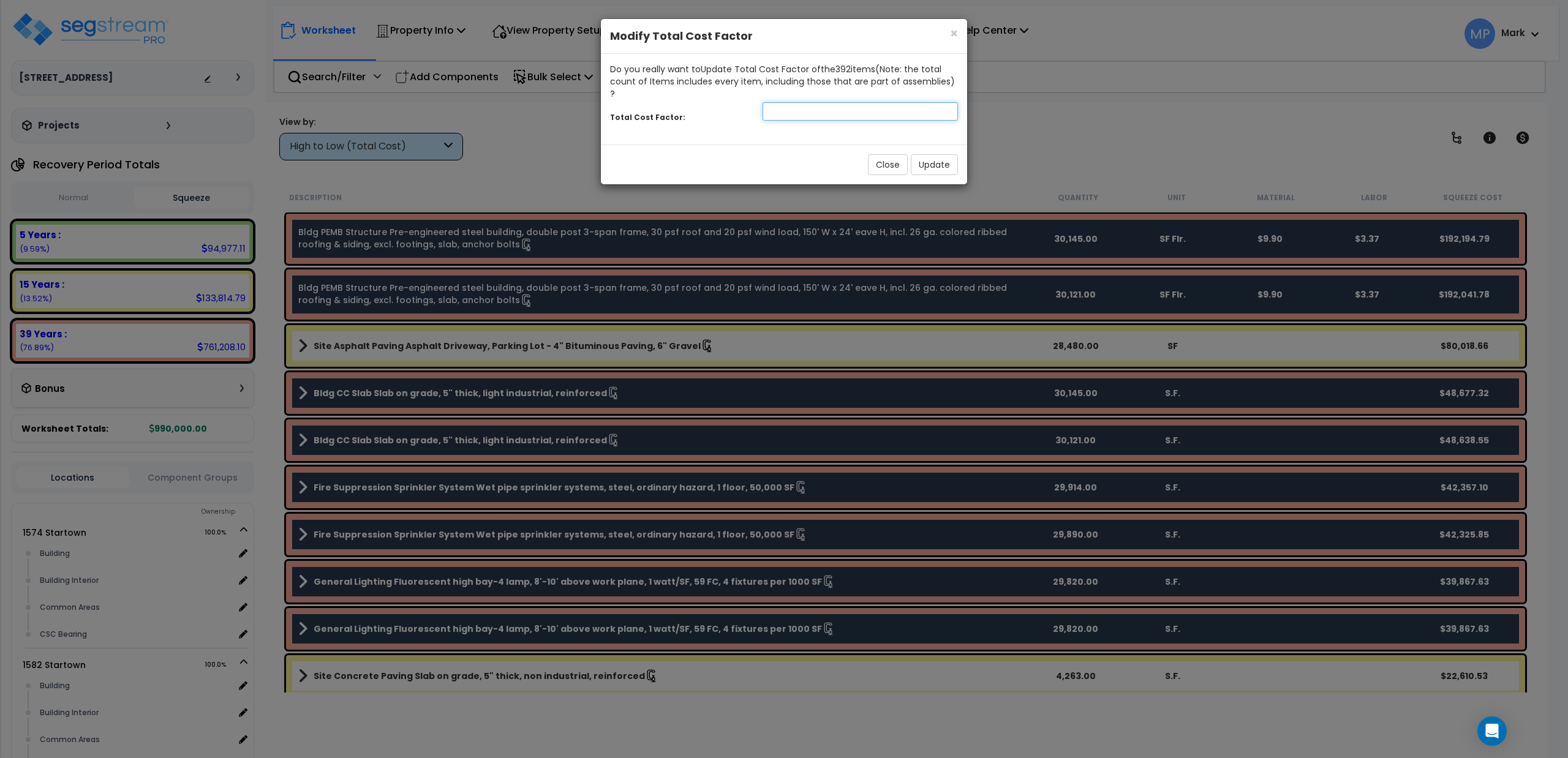
click at [778, 102] on input "number" at bounding box center [860, 111] width 195 height 19
type input ".45"
click at [929, 155] on button "Update" at bounding box center [934, 164] width 47 height 21
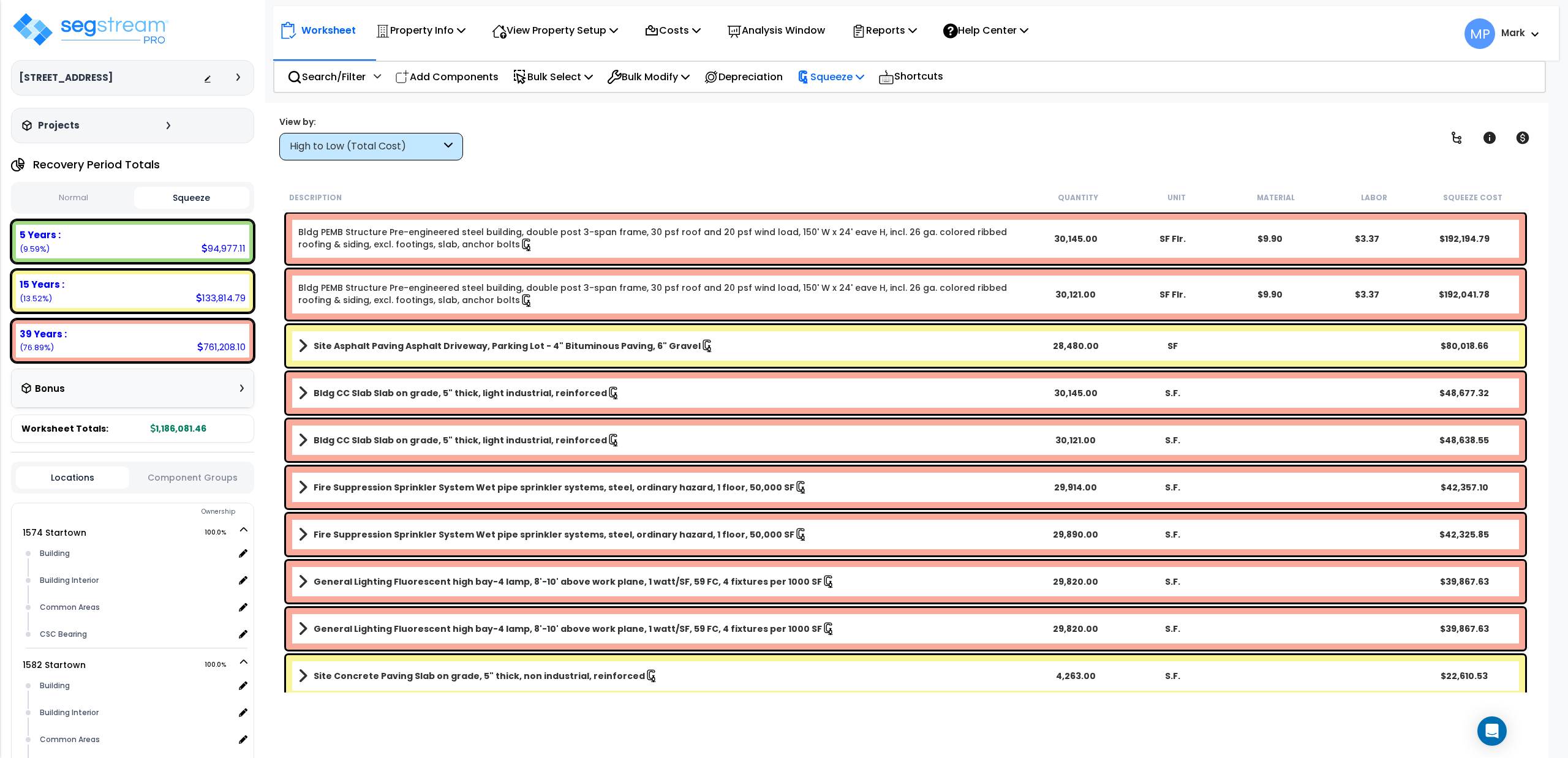
click at [832, 81] on p "Squeeze" at bounding box center [830, 77] width 67 height 17
click at [824, 105] on link "Re-squeeze" at bounding box center [850, 105] width 121 height 29
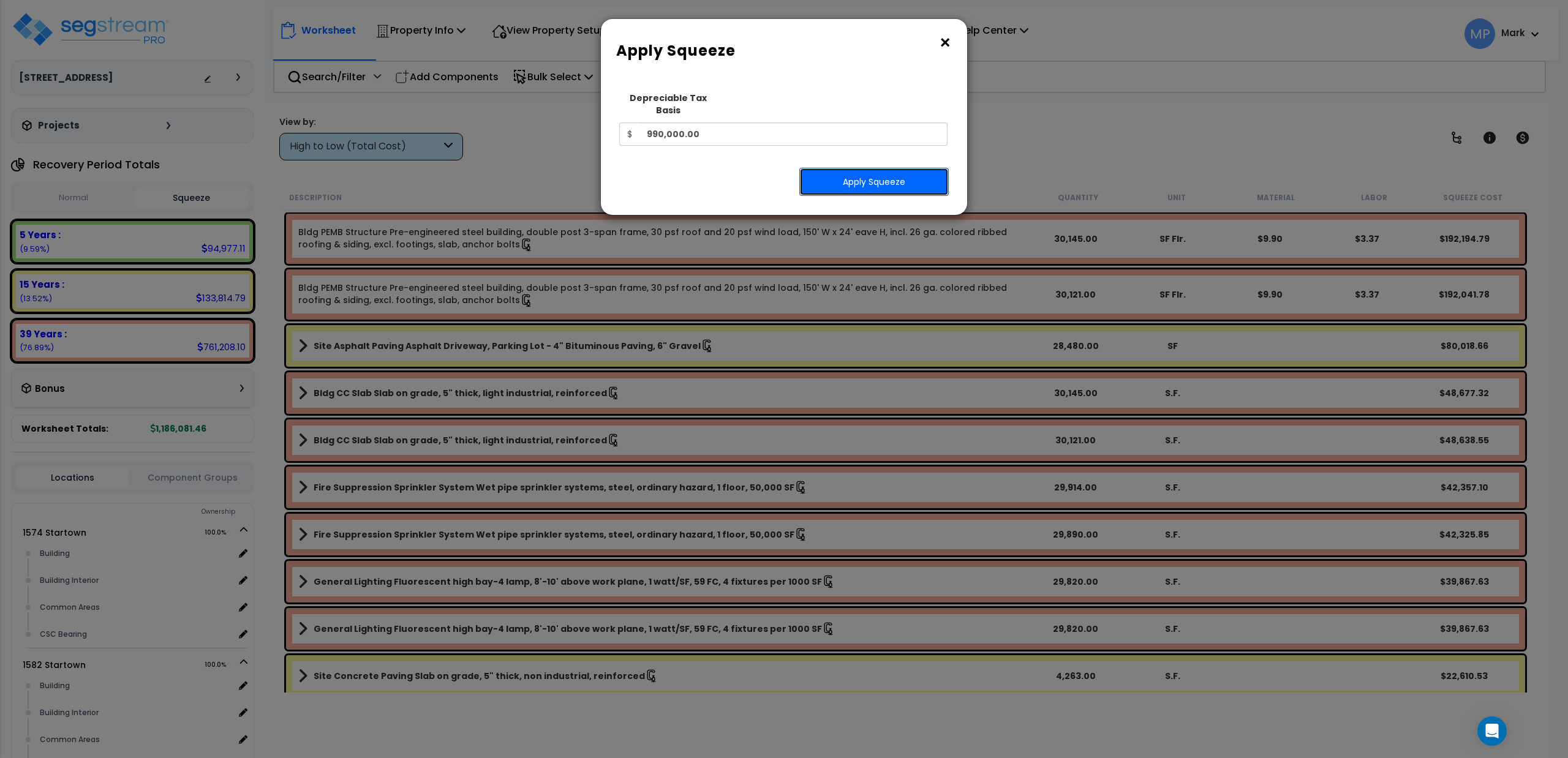
click at [828, 172] on button "Apply Squeeze" at bounding box center [874, 181] width 150 height 29
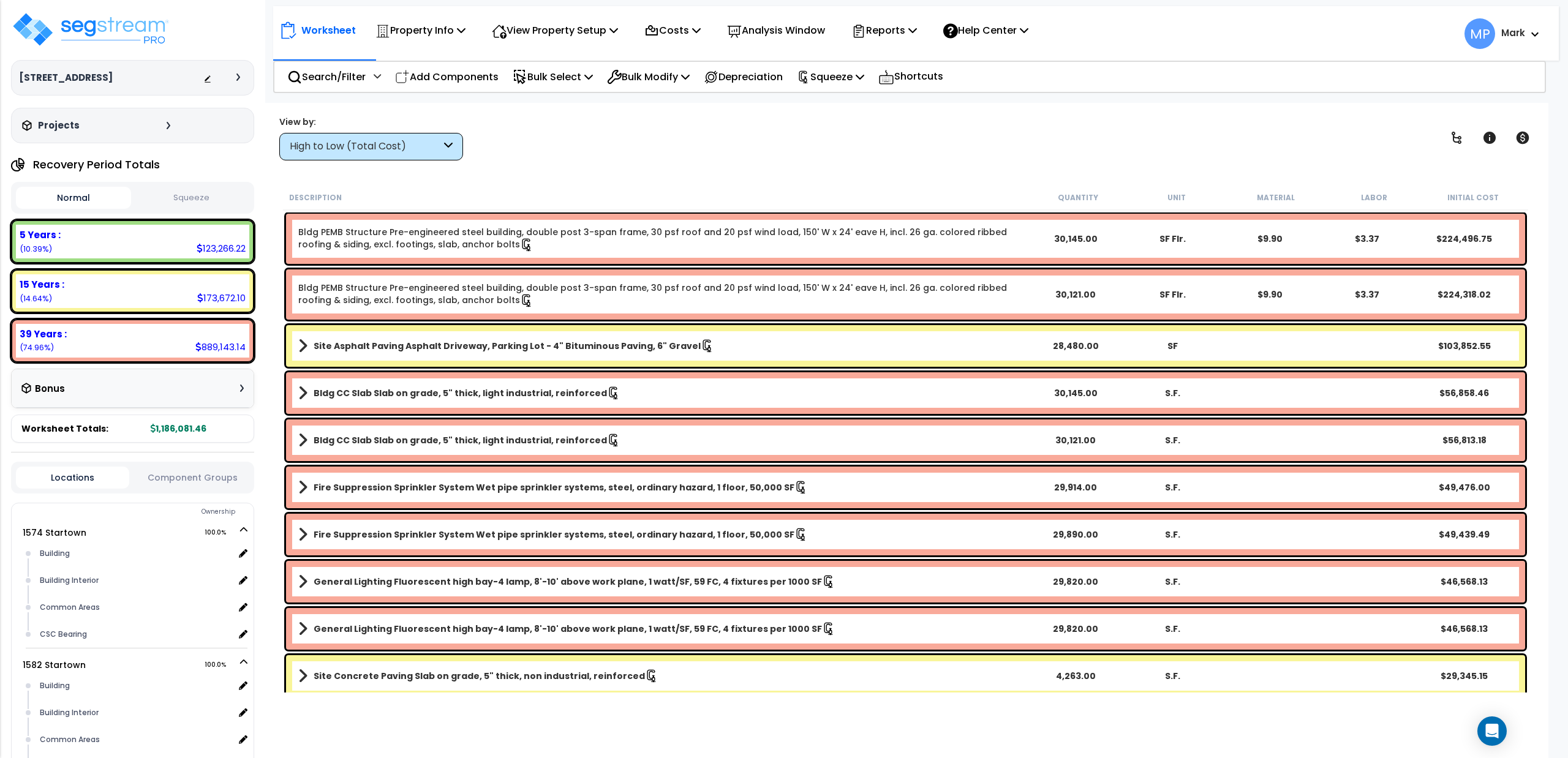
click at [201, 200] on button "Squeeze" at bounding box center [191, 198] width 115 height 22
click at [570, 76] on p "Bulk Select" at bounding box center [553, 77] width 81 height 17
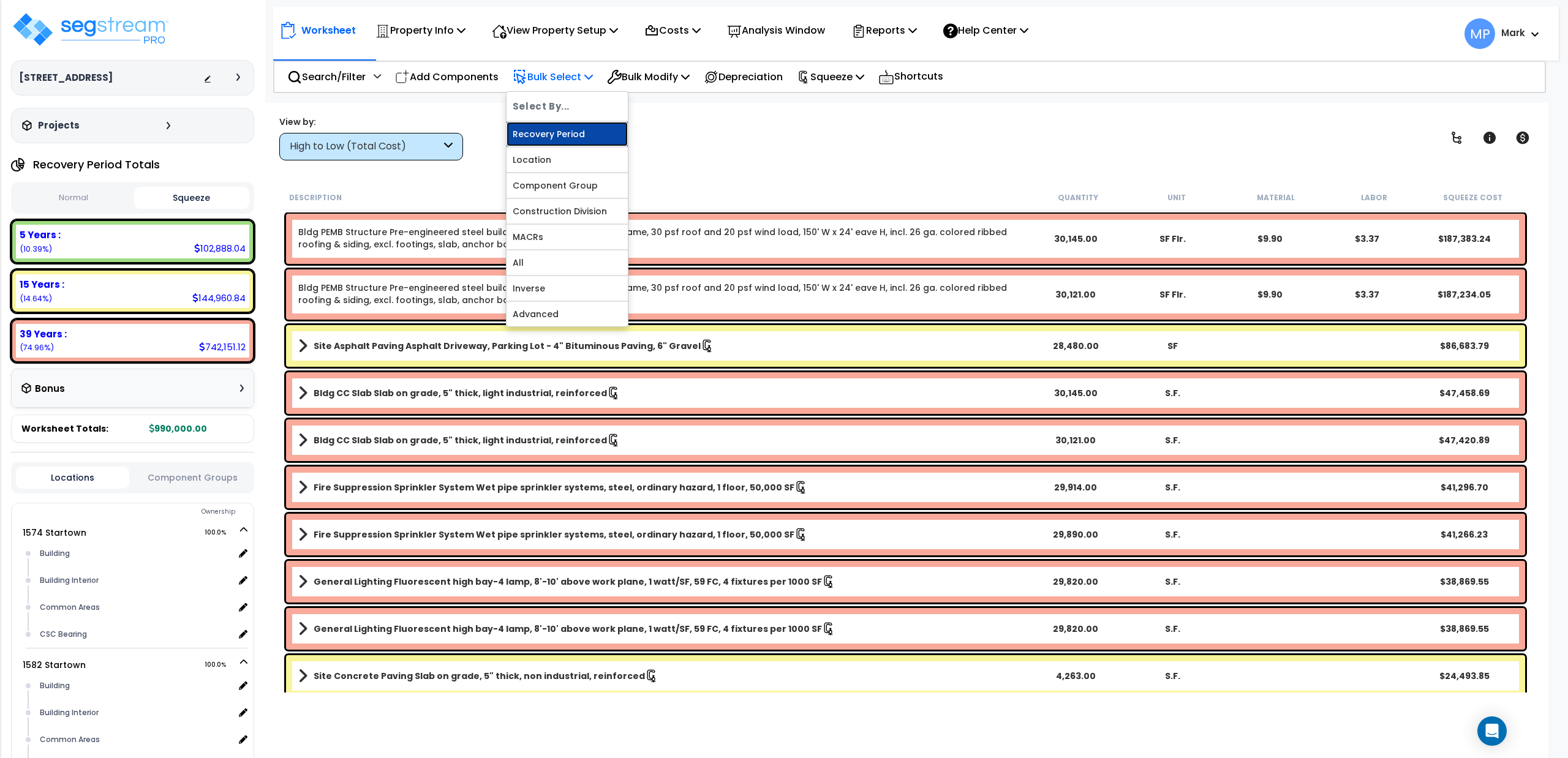
click at [547, 137] on link "Recovery Period" at bounding box center [567, 134] width 121 height 25
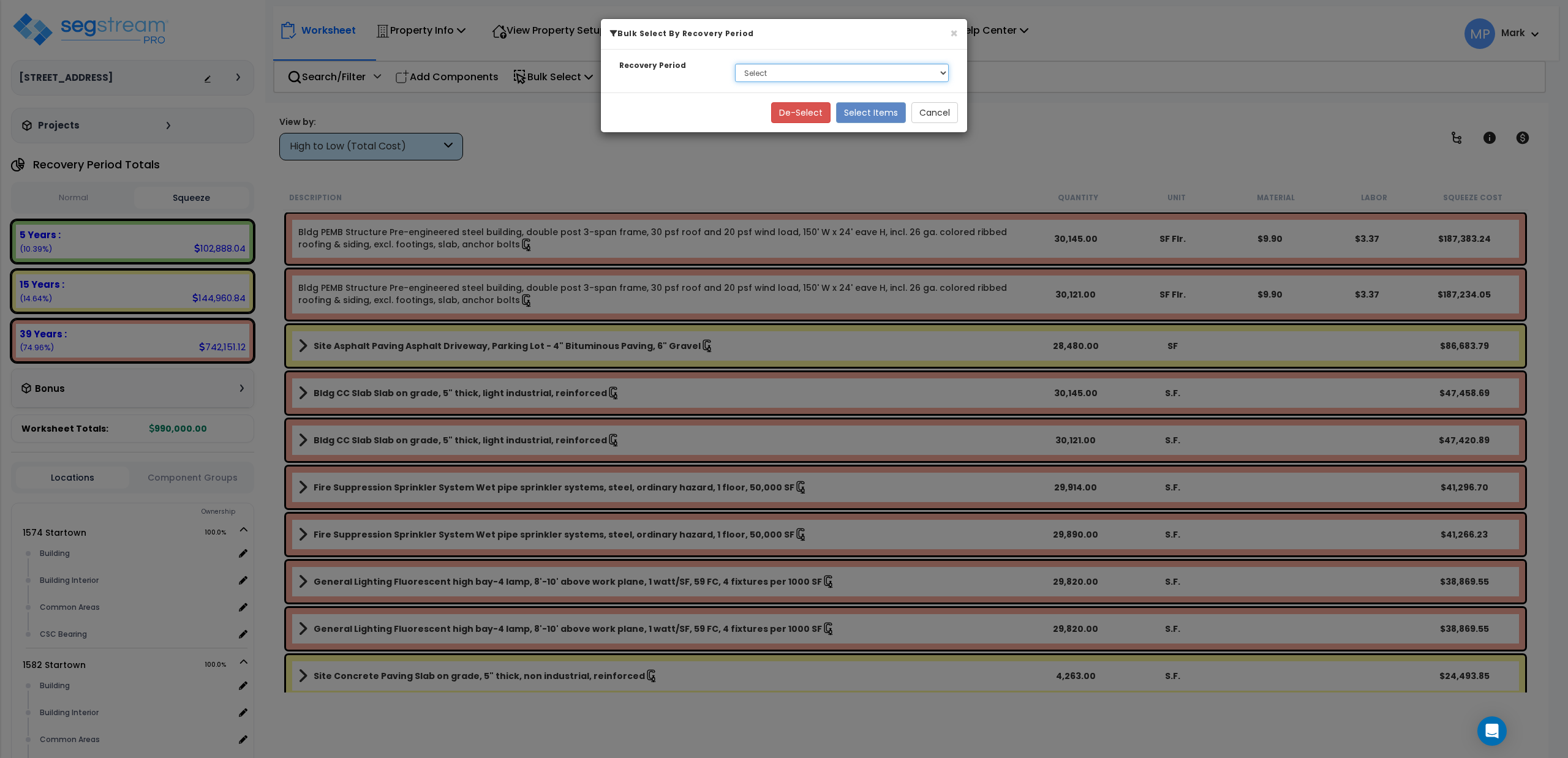
click at [807, 79] on select "Select 5 Years 15 Years 39 Years" at bounding box center [842, 73] width 214 height 19
select select "39Y"
click at [735, 64] on select "Select 5 Years 15 Years 39 Years" at bounding box center [842, 73] width 214 height 19
click at [880, 116] on button "Select Items" at bounding box center [870, 112] width 70 height 21
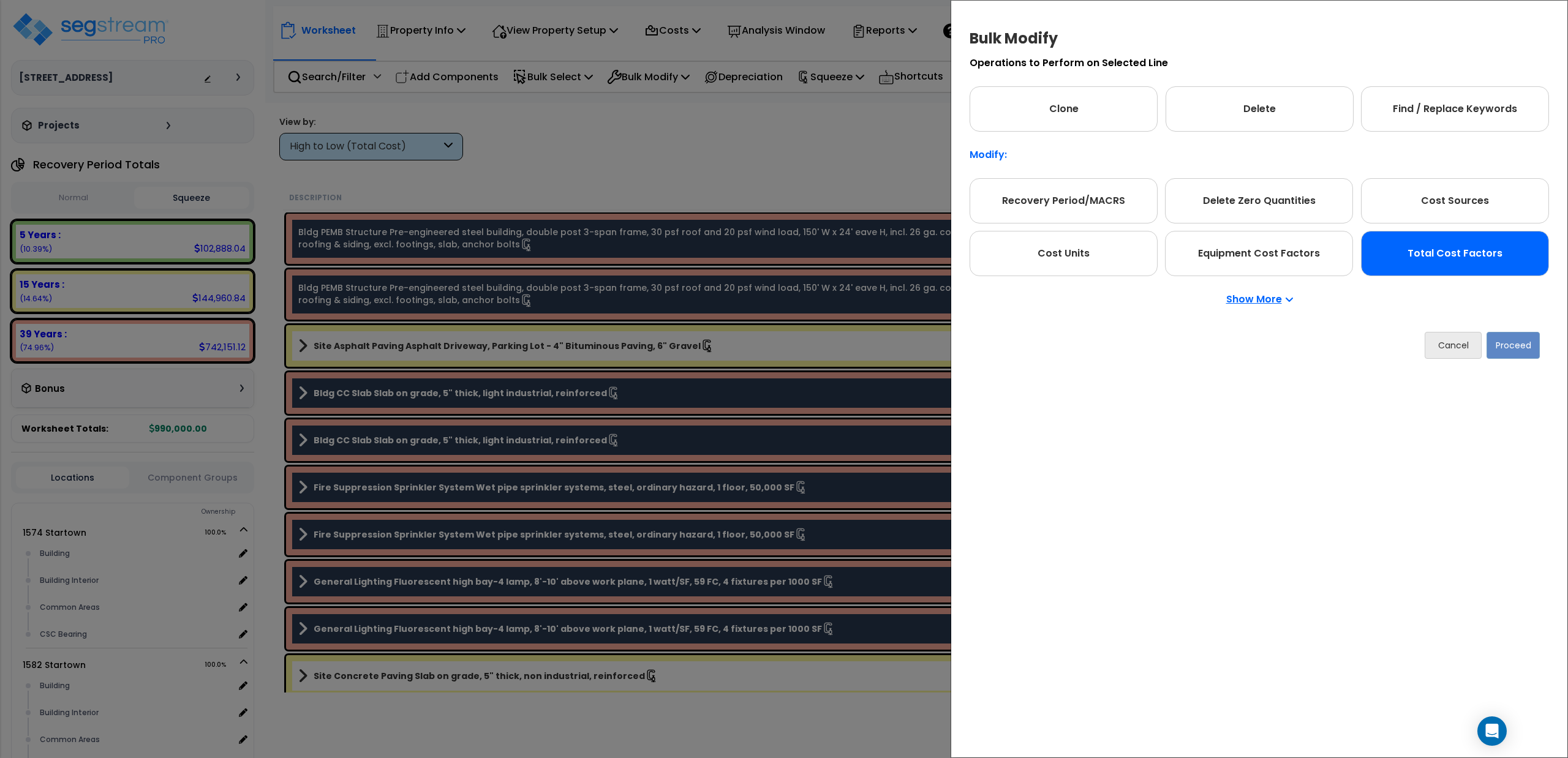
click at [1471, 253] on div "Total Cost Factors" at bounding box center [1454, 254] width 188 height 45
click at [1513, 347] on button "Proceed" at bounding box center [1513, 345] width 53 height 27
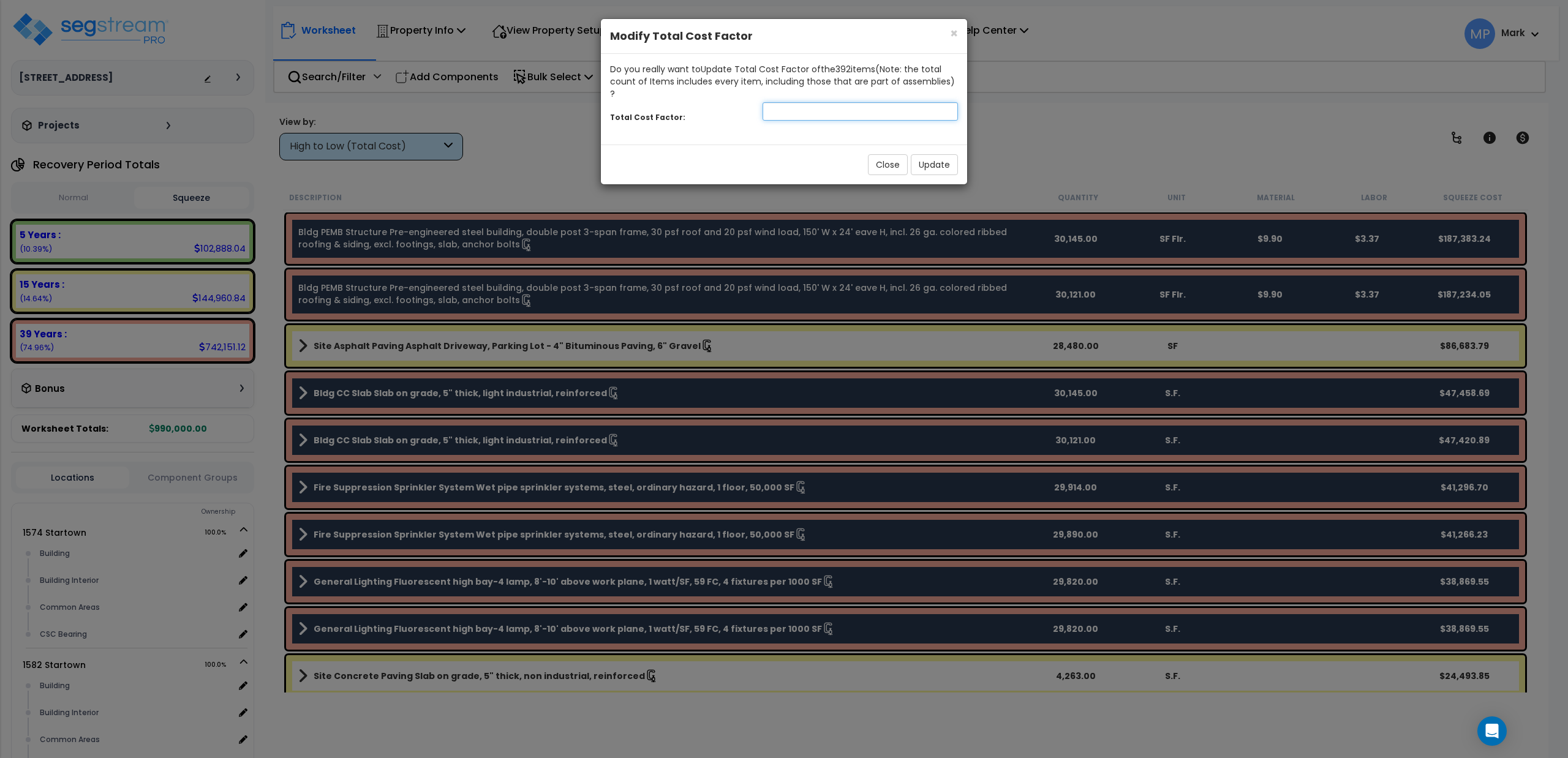
click at [846, 102] on input "number" at bounding box center [860, 111] width 195 height 19
type input ".48"
click at [919, 160] on button "Update" at bounding box center [934, 164] width 47 height 21
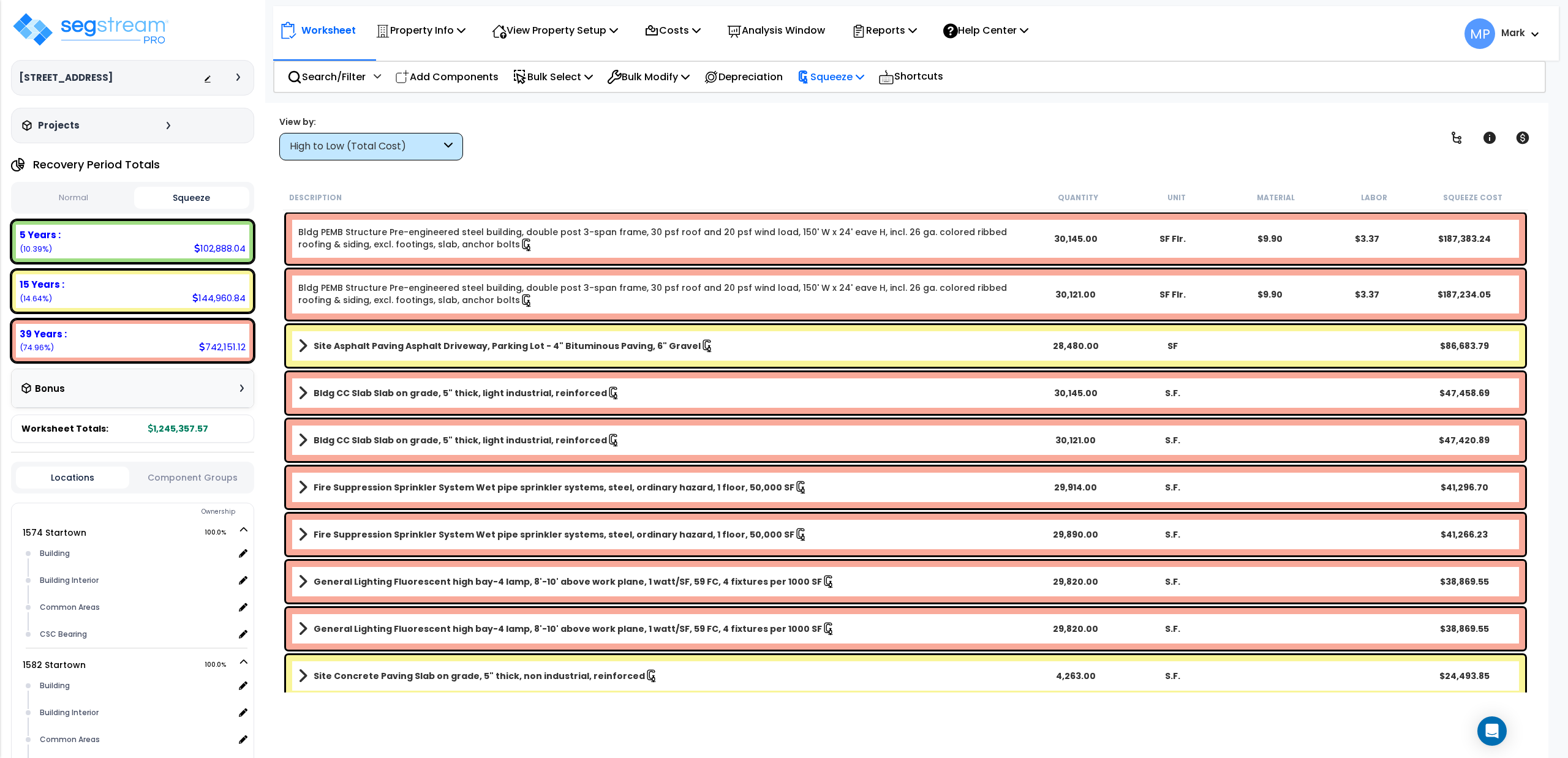
click at [841, 75] on p "Squeeze" at bounding box center [830, 77] width 67 height 17
click at [838, 115] on link "Re-squeeze" at bounding box center [850, 105] width 121 height 29
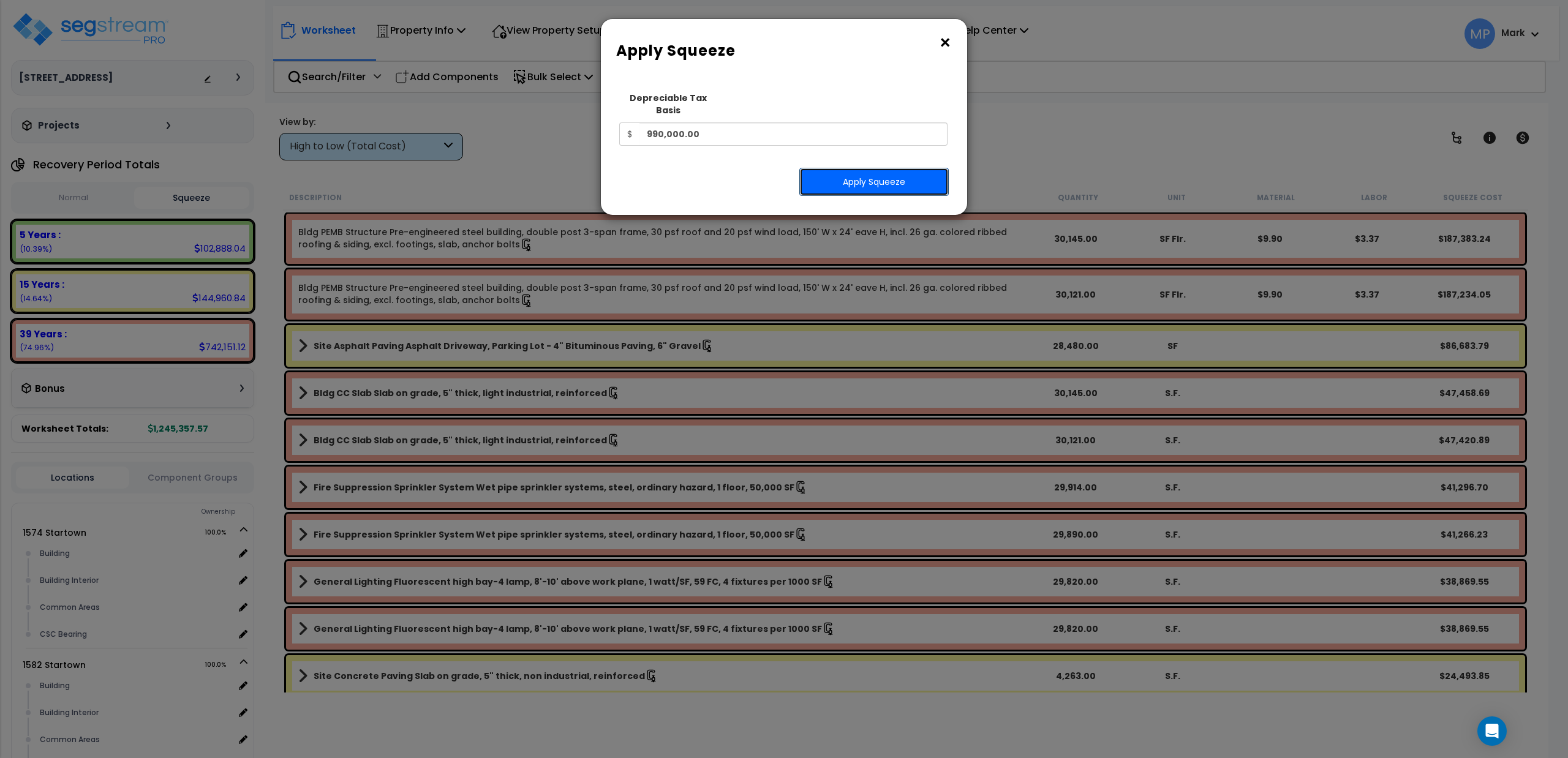
click at [838, 172] on button "Apply Squeeze" at bounding box center [874, 181] width 150 height 29
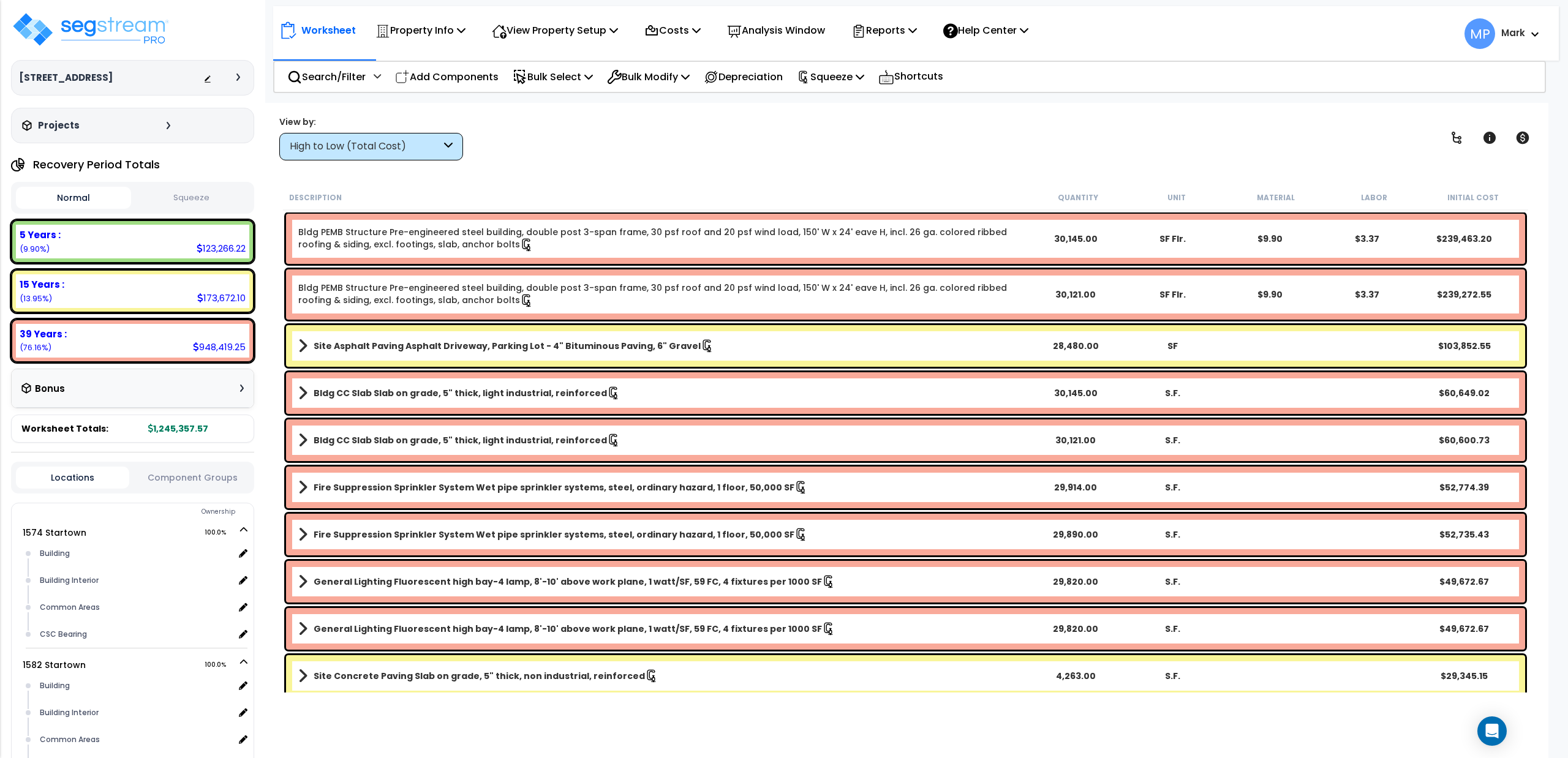
click at [196, 196] on button "Squeeze" at bounding box center [191, 198] width 115 height 22
click at [916, 32] on p "Reports" at bounding box center [884, 30] width 66 height 17
click at [900, 60] on link "Get Report" at bounding box center [906, 58] width 121 height 25
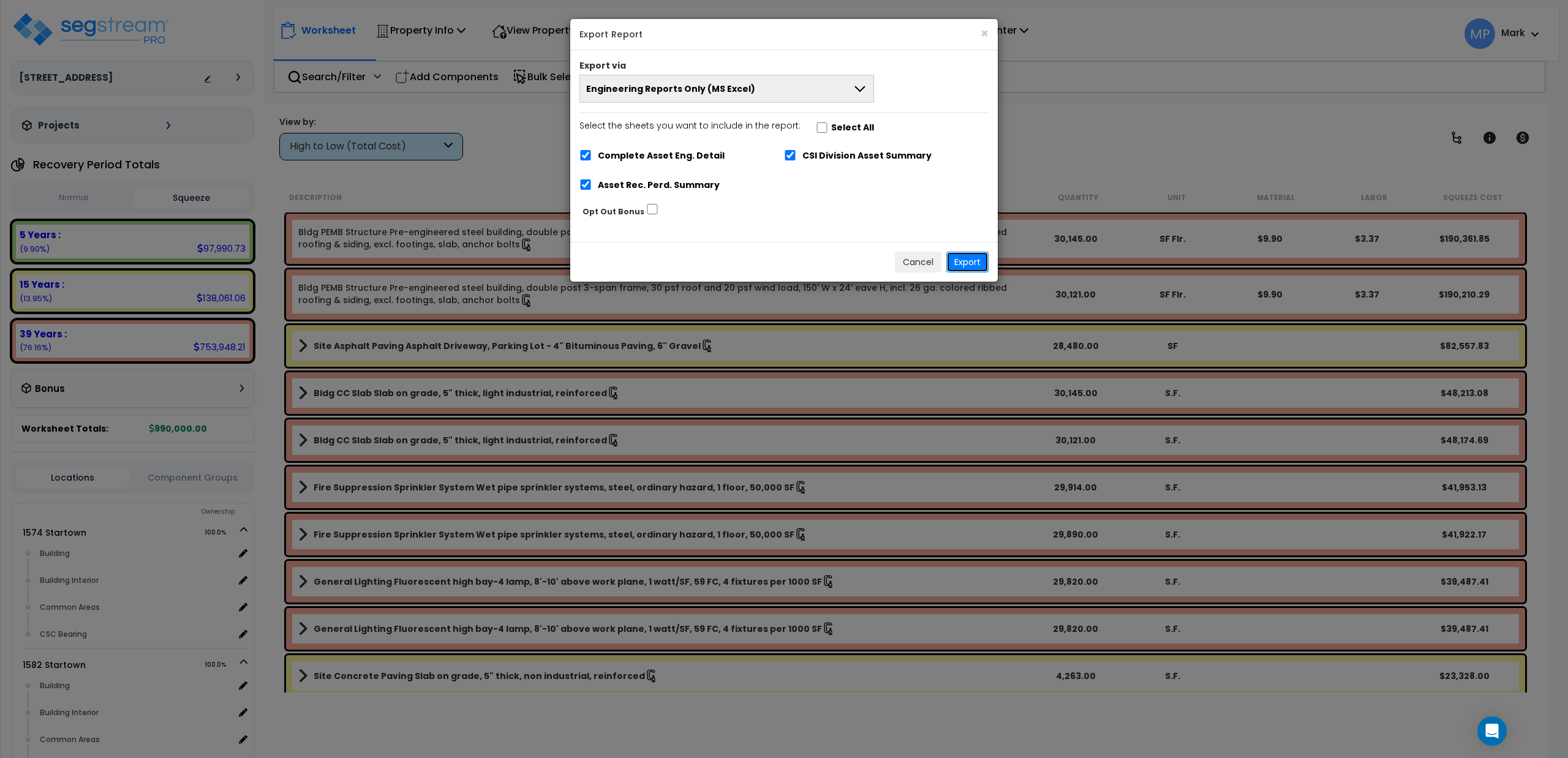
click at [956, 266] on button "Export" at bounding box center [967, 262] width 42 height 21
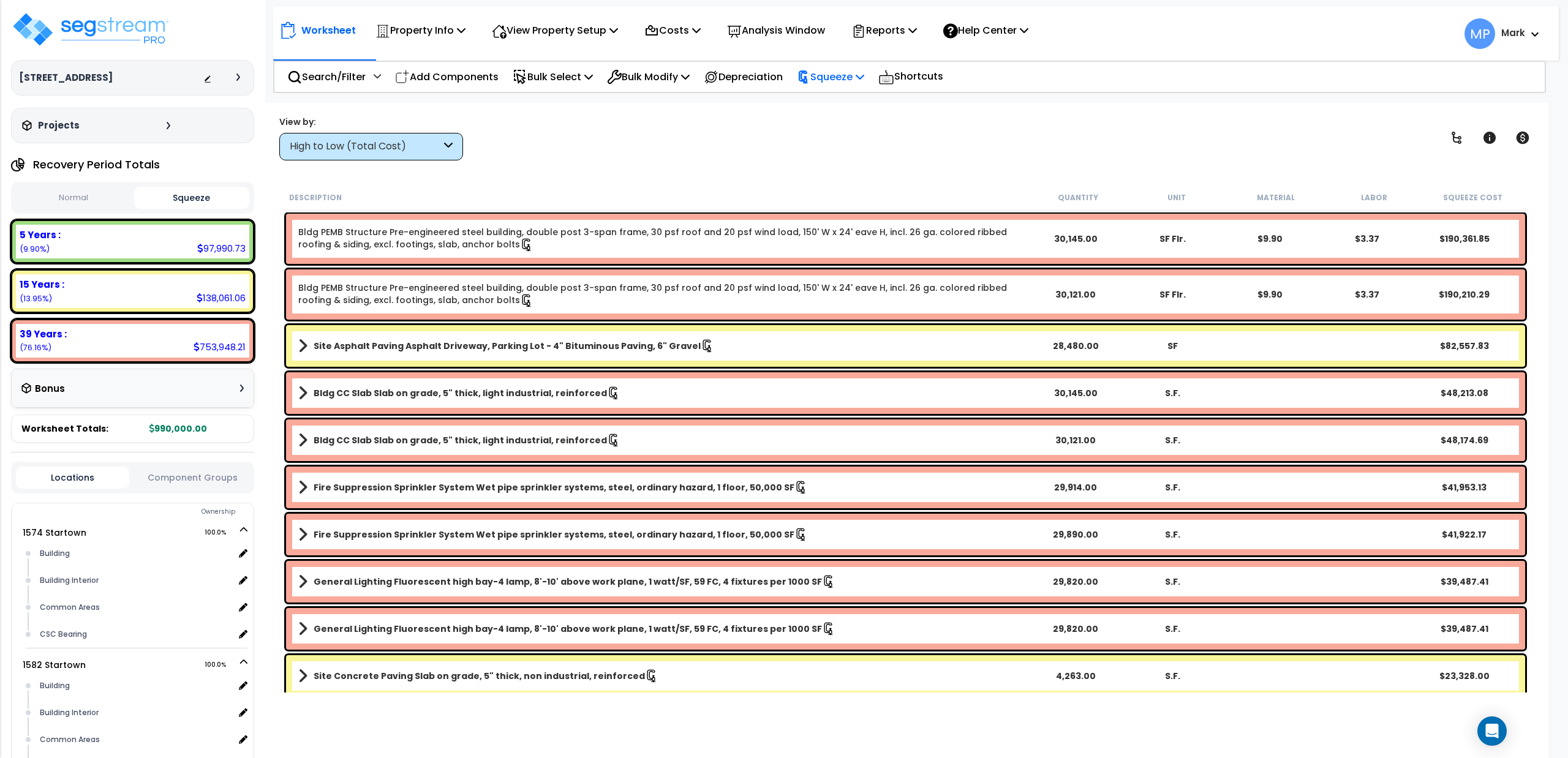
click at [864, 84] on p "Squeeze" at bounding box center [830, 77] width 67 height 17
click at [911, 30] on p "Reports" at bounding box center [884, 30] width 66 height 17
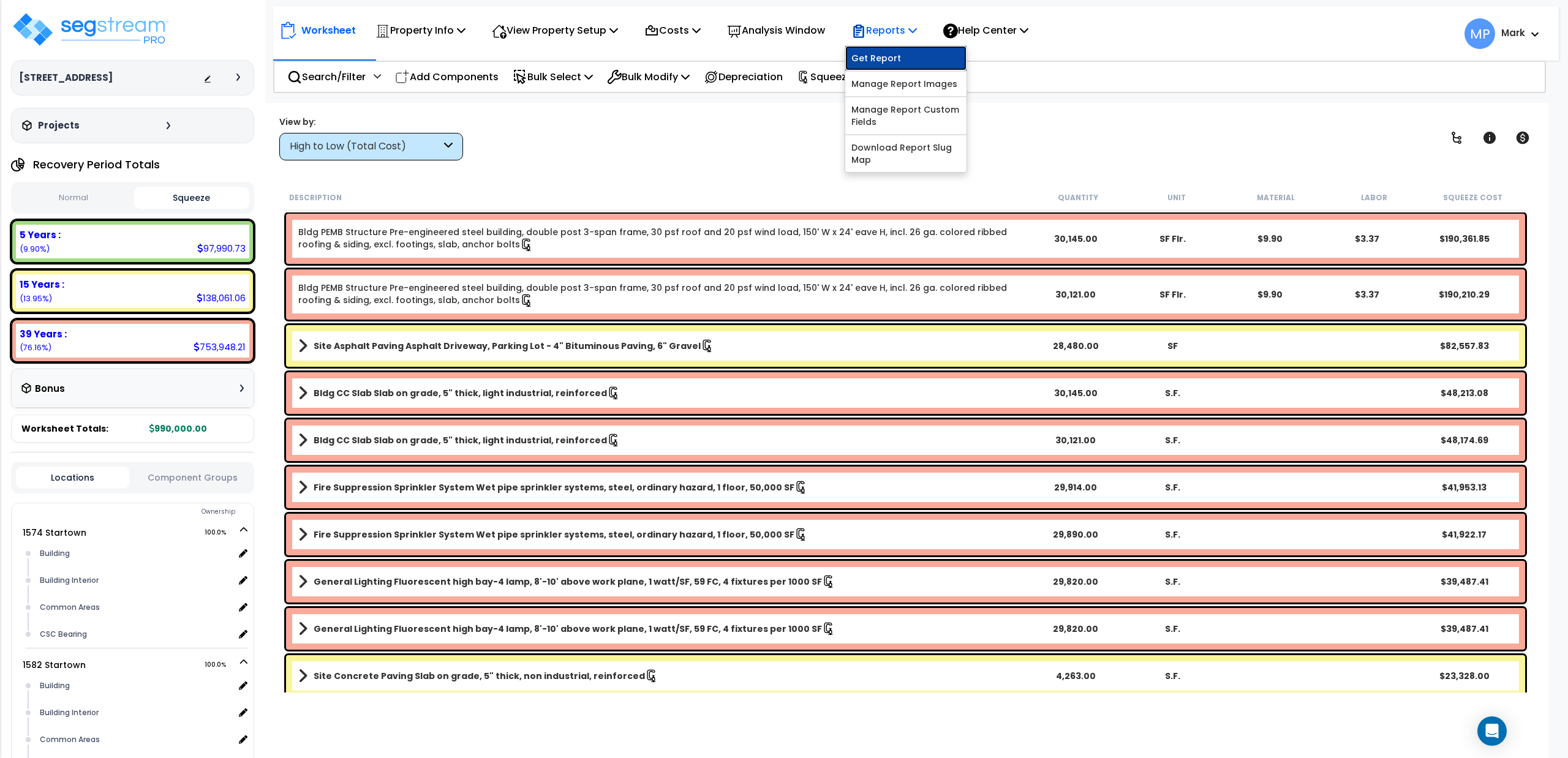
click at [908, 57] on link "Get Report" at bounding box center [906, 58] width 121 height 25
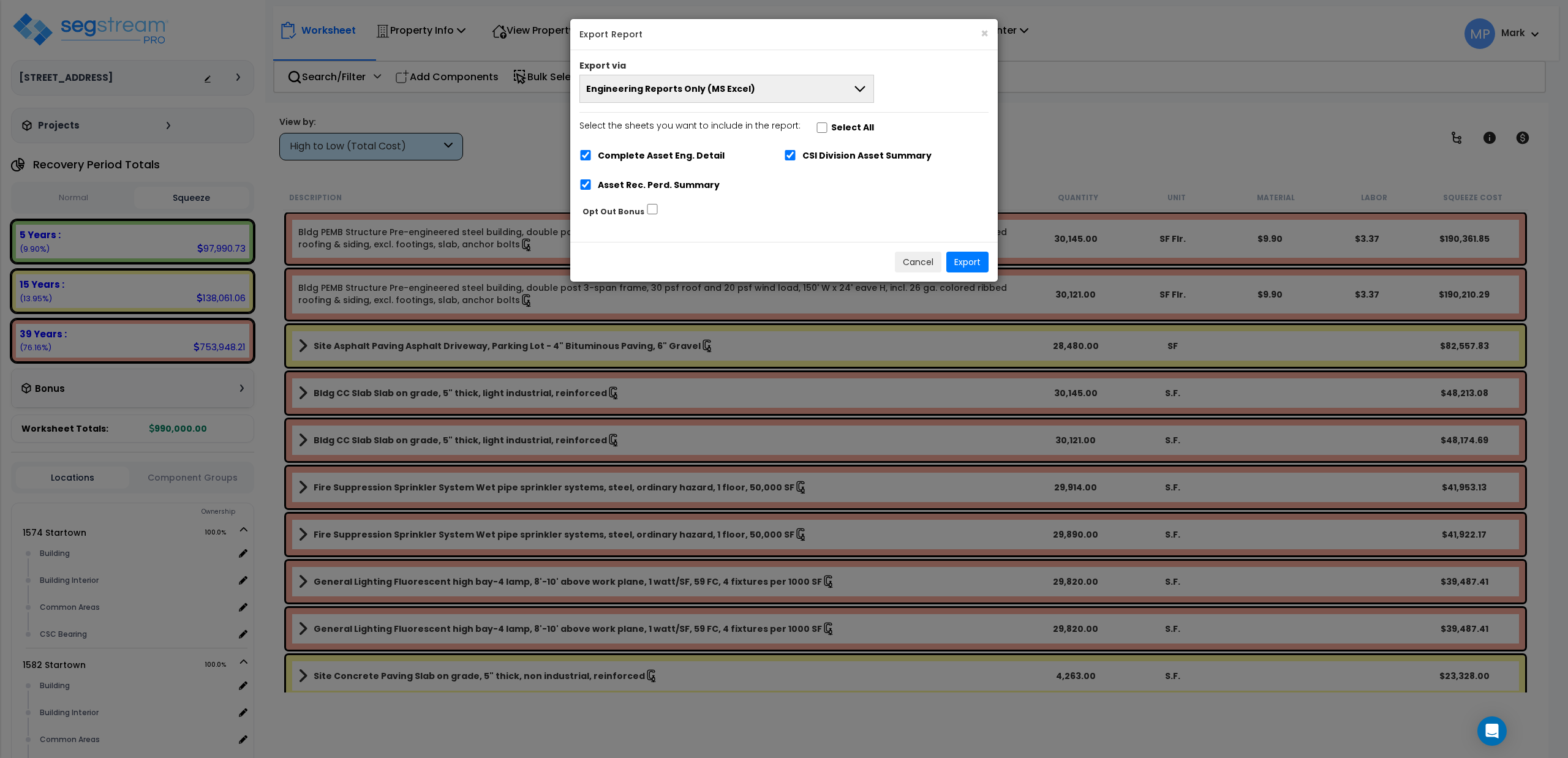
click at [855, 91] on icon at bounding box center [859, 89] width 15 height 15
click at [659, 145] on li "Complete Final Report (PDF)" at bounding box center [726, 145] width 293 height 28
click at [963, 265] on button "Export" at bounding box center [967, 262] width 42 height 21
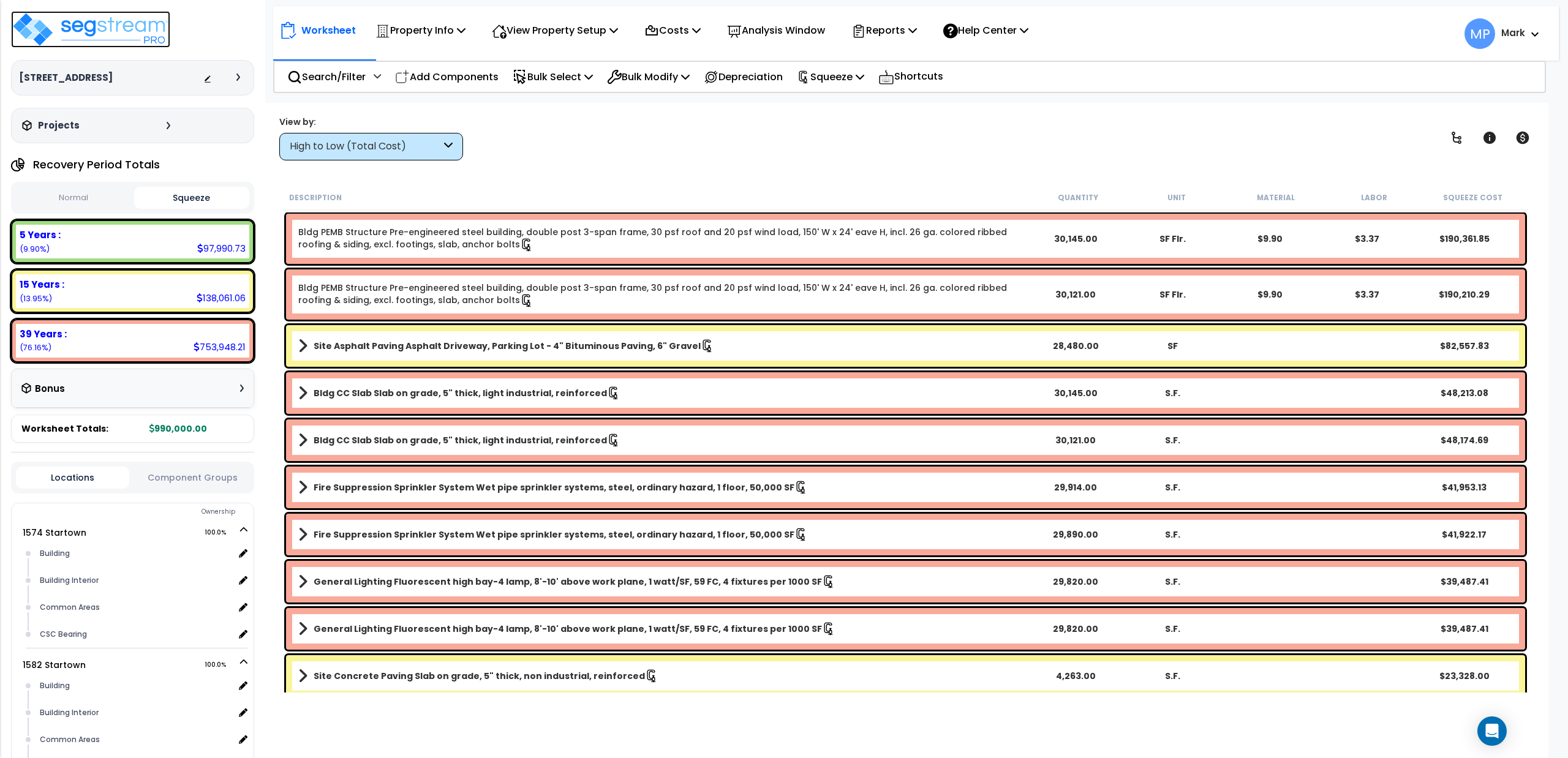
click at [44, 30] on img at bounding box center [91, 29] width 159 height 36
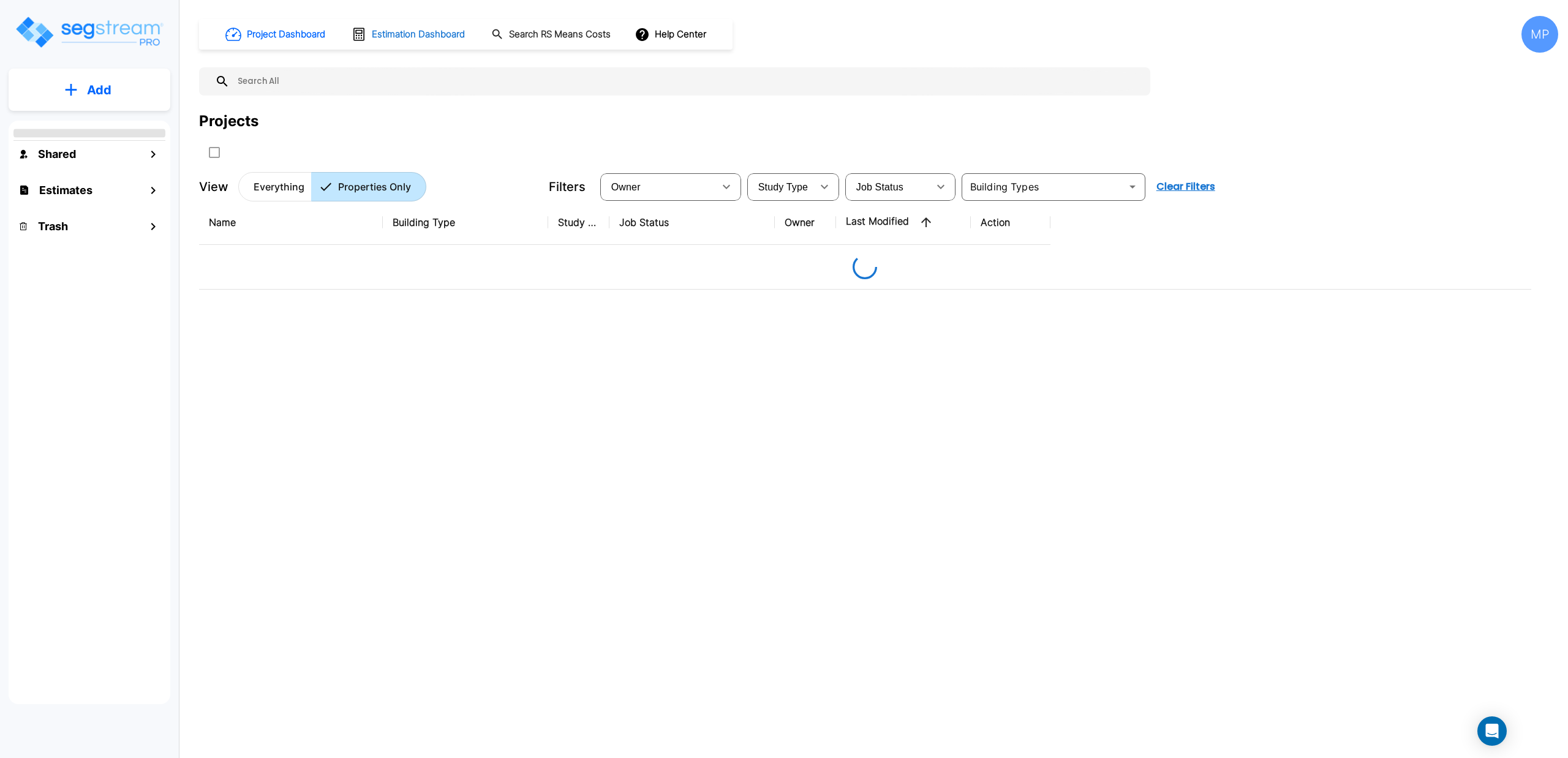
click at [393, 37] on h1 "Estimation Dashboard" at bounding box center [418, 34] width 94 height 14
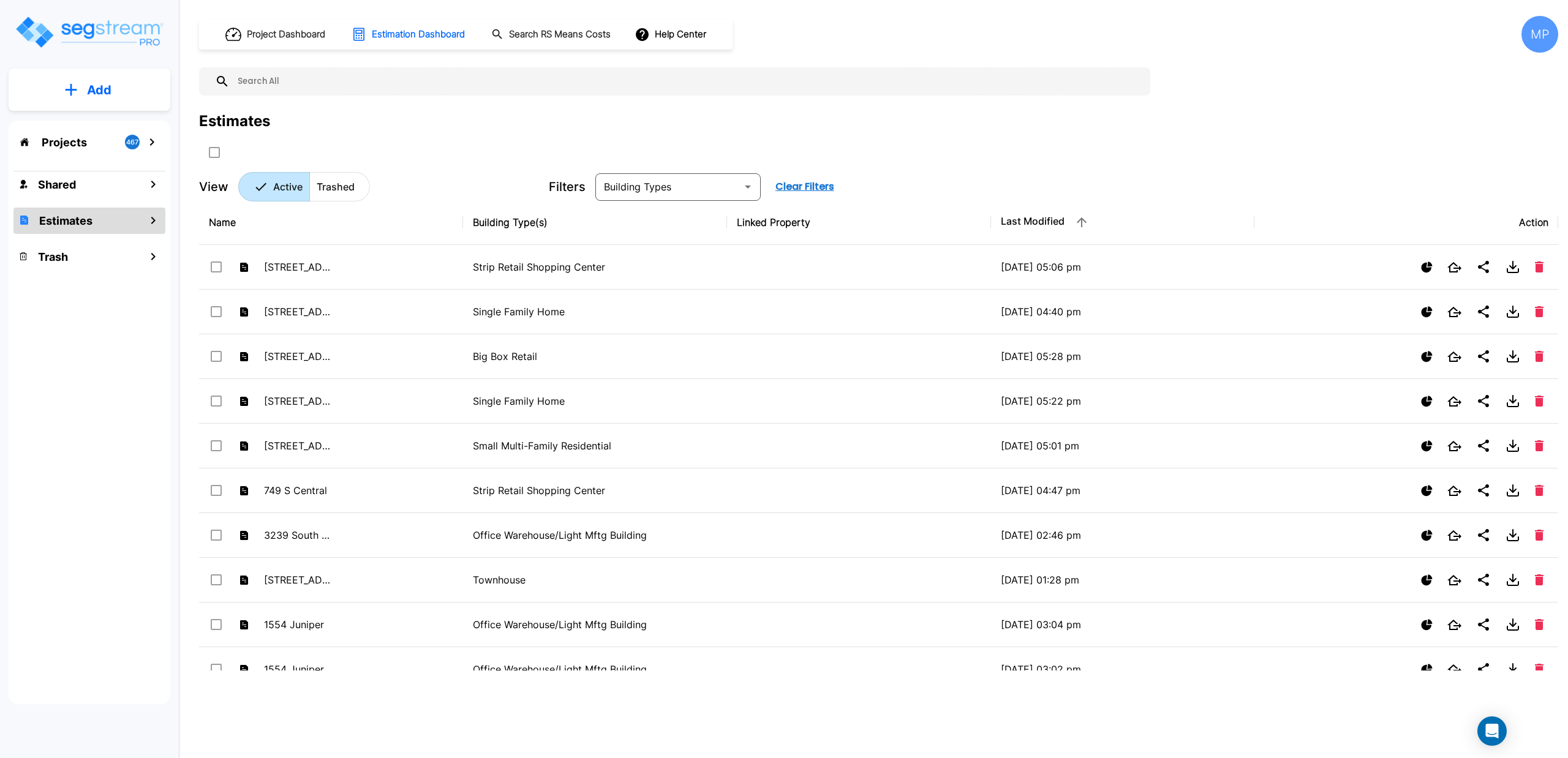
click at [79, 86] on button "Add" at bounding box center [90, 90] width 161 height 35
click at [94, 190] on p "Add Estimate" at bounding box center [96, 193] width 62 height 15
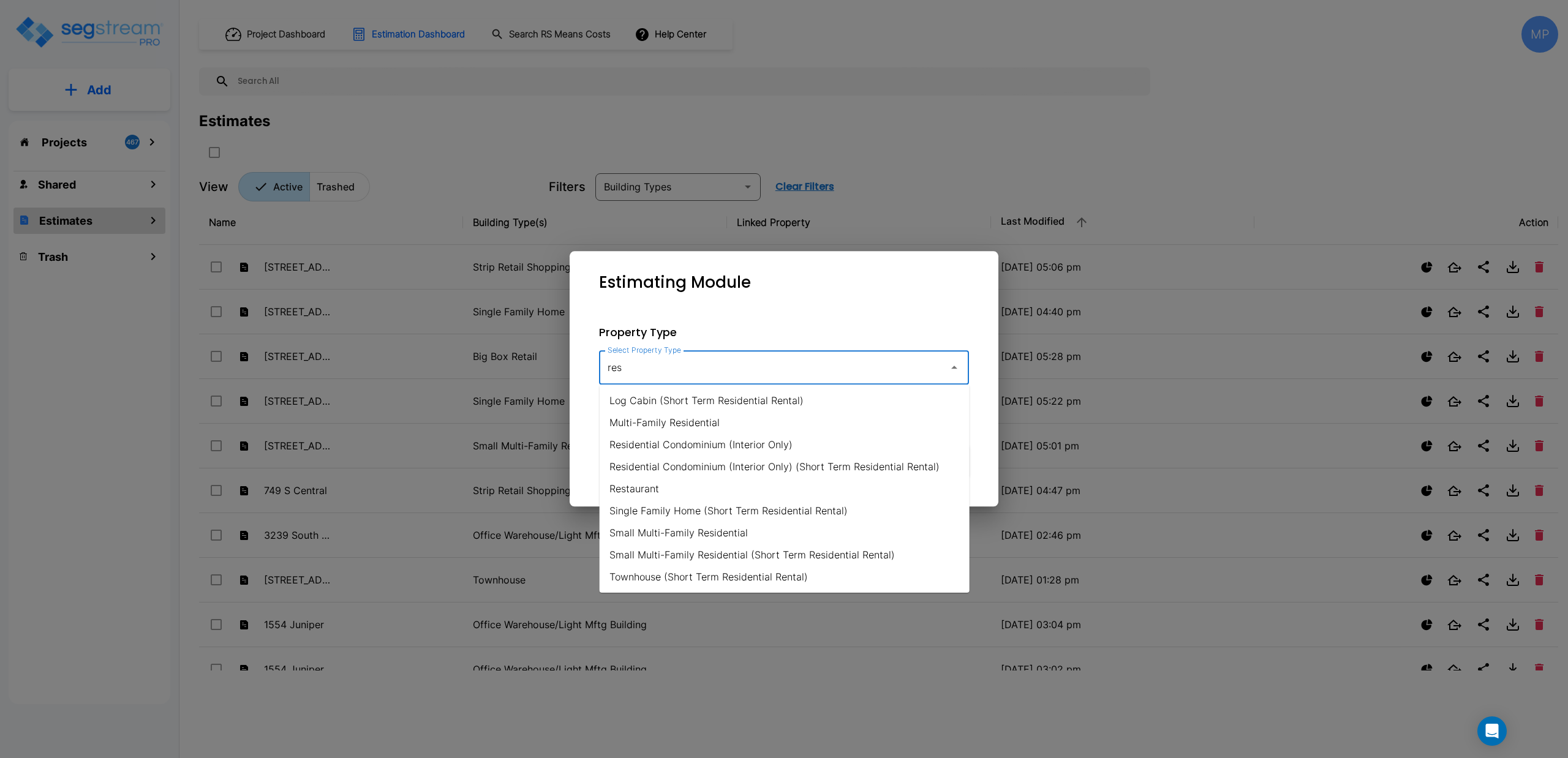
click at [646, 493] on li "Restaurant" at bounding box center [784, 488] width 370 height 22
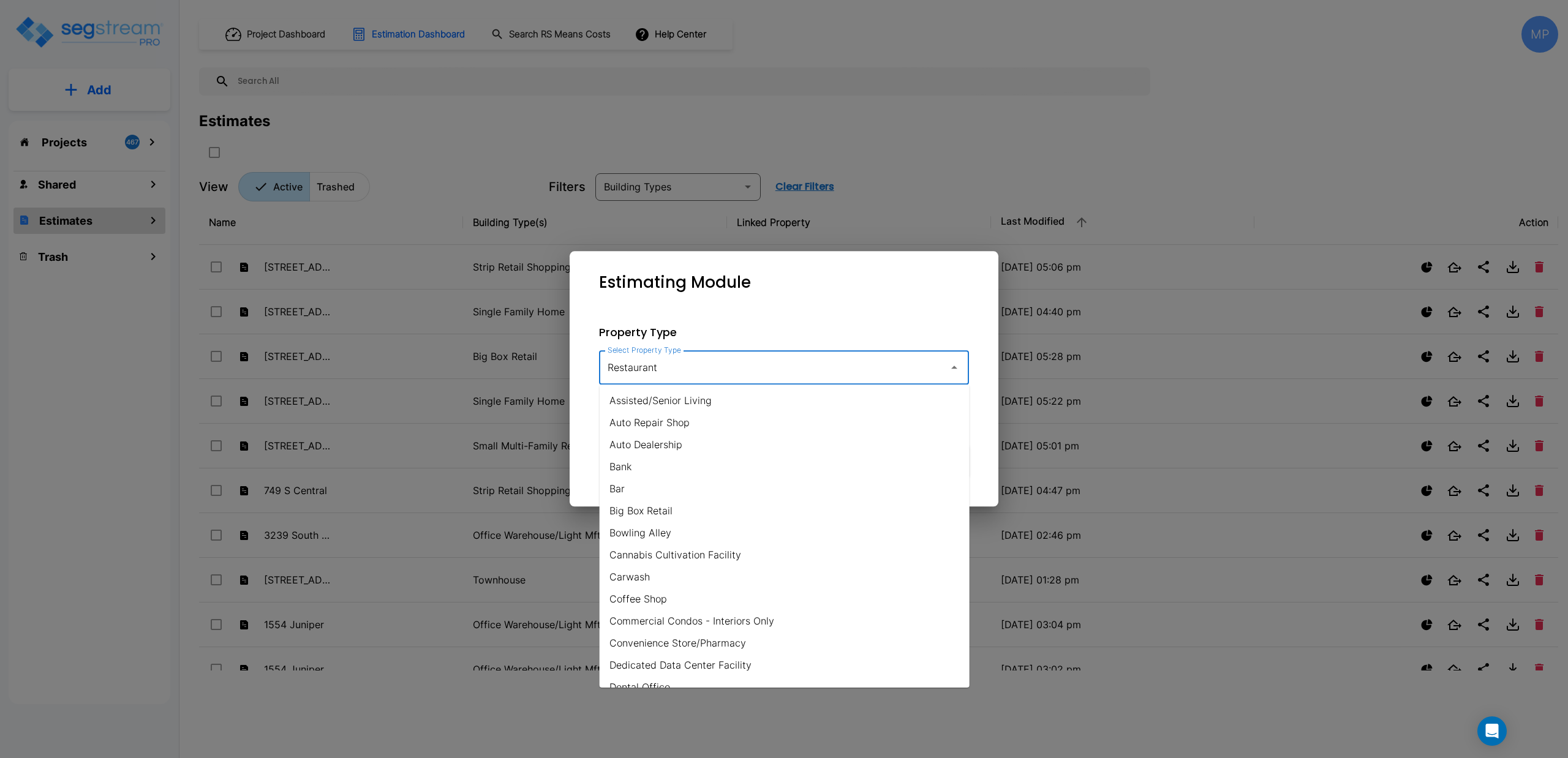
click at [703, 370] on input "Restaurant" at bounding box center [771, 367] width 333 height 24
click at [625, 530] on li "Fast Food" at bounding box center [784, 531] width 370 height 22
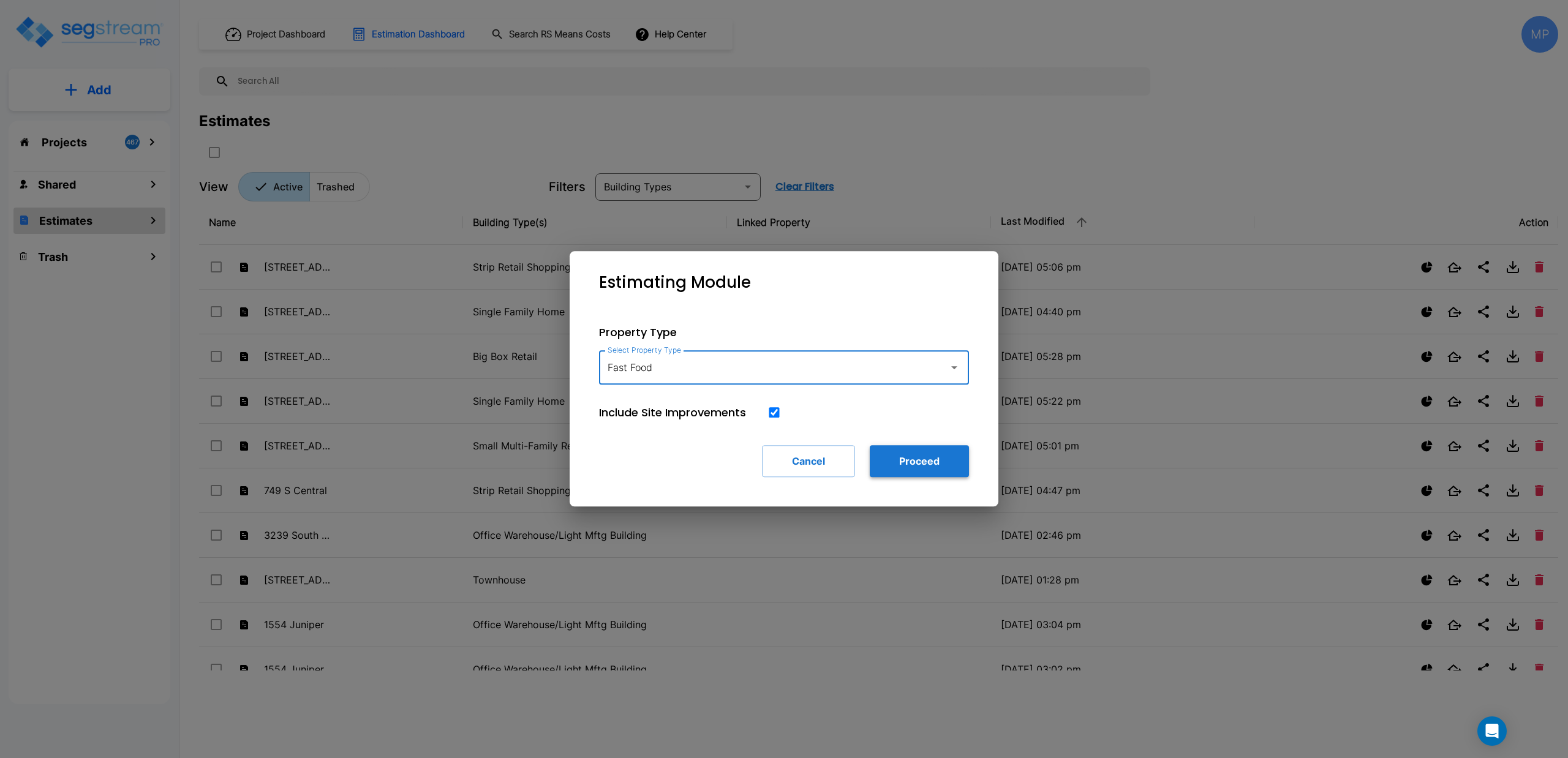
type input "Fast Food"
click at [919, 461] on button "Proceed" at bounding box center [918, 461] width 99 height 32
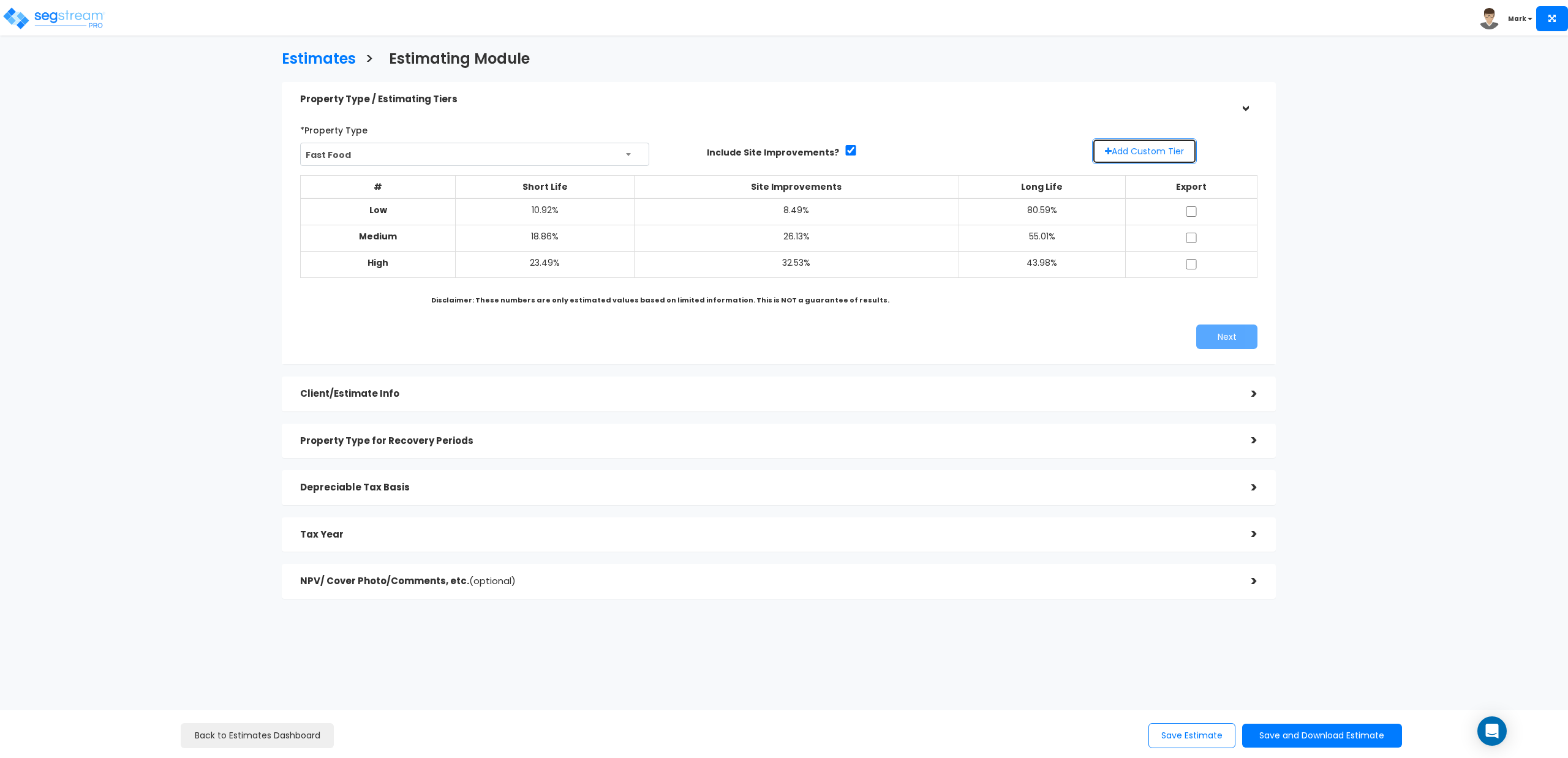
click at [1135, 155] on button "Add Custom Tier" at bounding box center [1144, 152] width 104 height 26
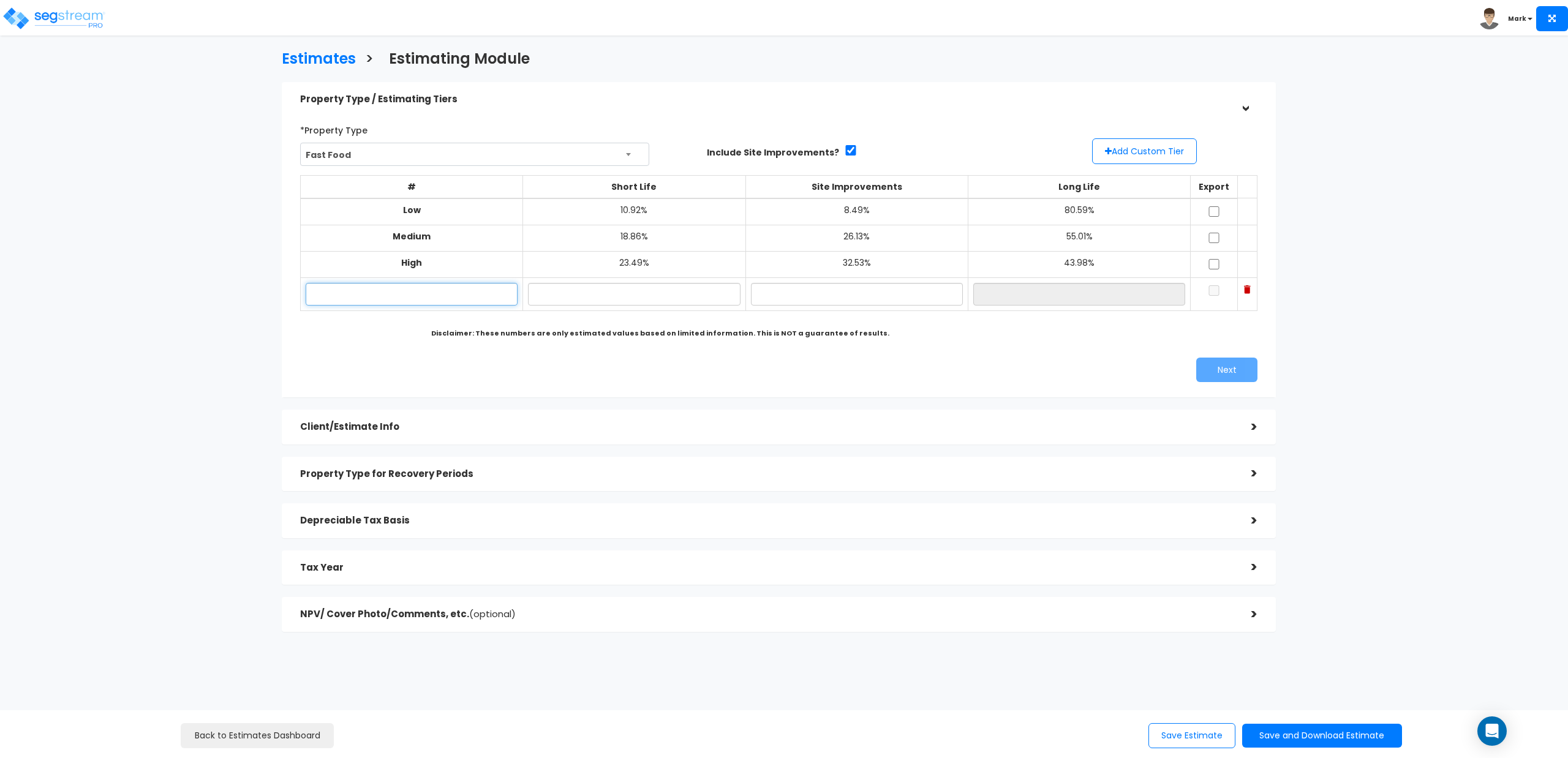
click at [450, 292] on input "text" at bounding box center [410, 293] width 212 height 23
type input "Possible"
click at [642, 289] on input "text" at bounding box center [633, 293] width 212 height 23
drag, startPoint x: 583, startPoint y: 299, endPoint x: 488, endPoint y: 304, distance: 95.1
click at [488, 304] on tr "Possible 15.00%" at bounding box center [779, 294] width 957 height 33
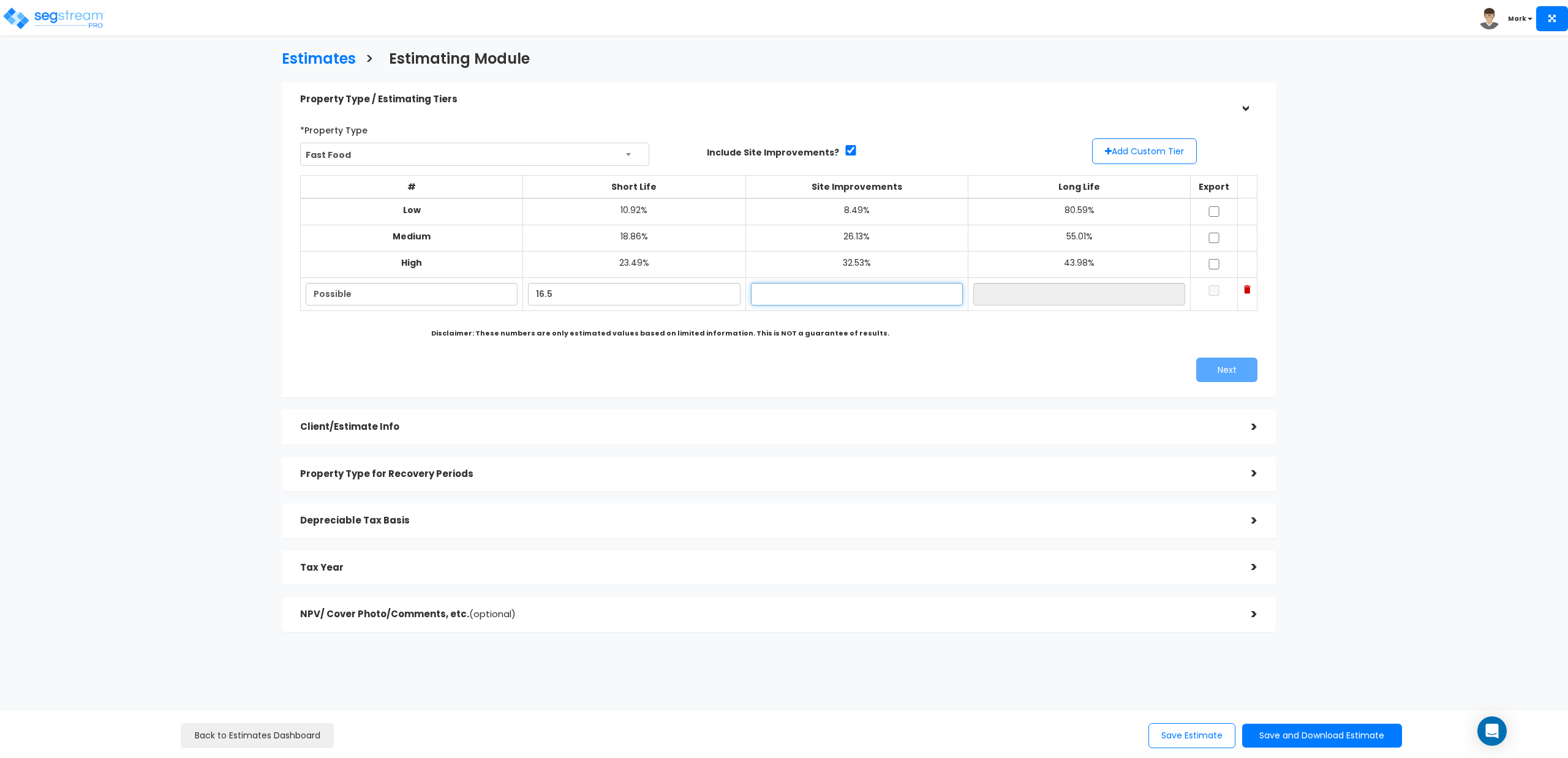
type input "16.50%"
click at [814, 297] on input "text" at bounding box center [856, 293] width 212 height 23
type input "15.25%"
type input "68.25%"
click at [737, 348] on div "*Property Type Fast Food Assisted/Senior Living Auto Repair Shop Auto Dealershi…" at bounding box center [779, 251] width 975 height 275
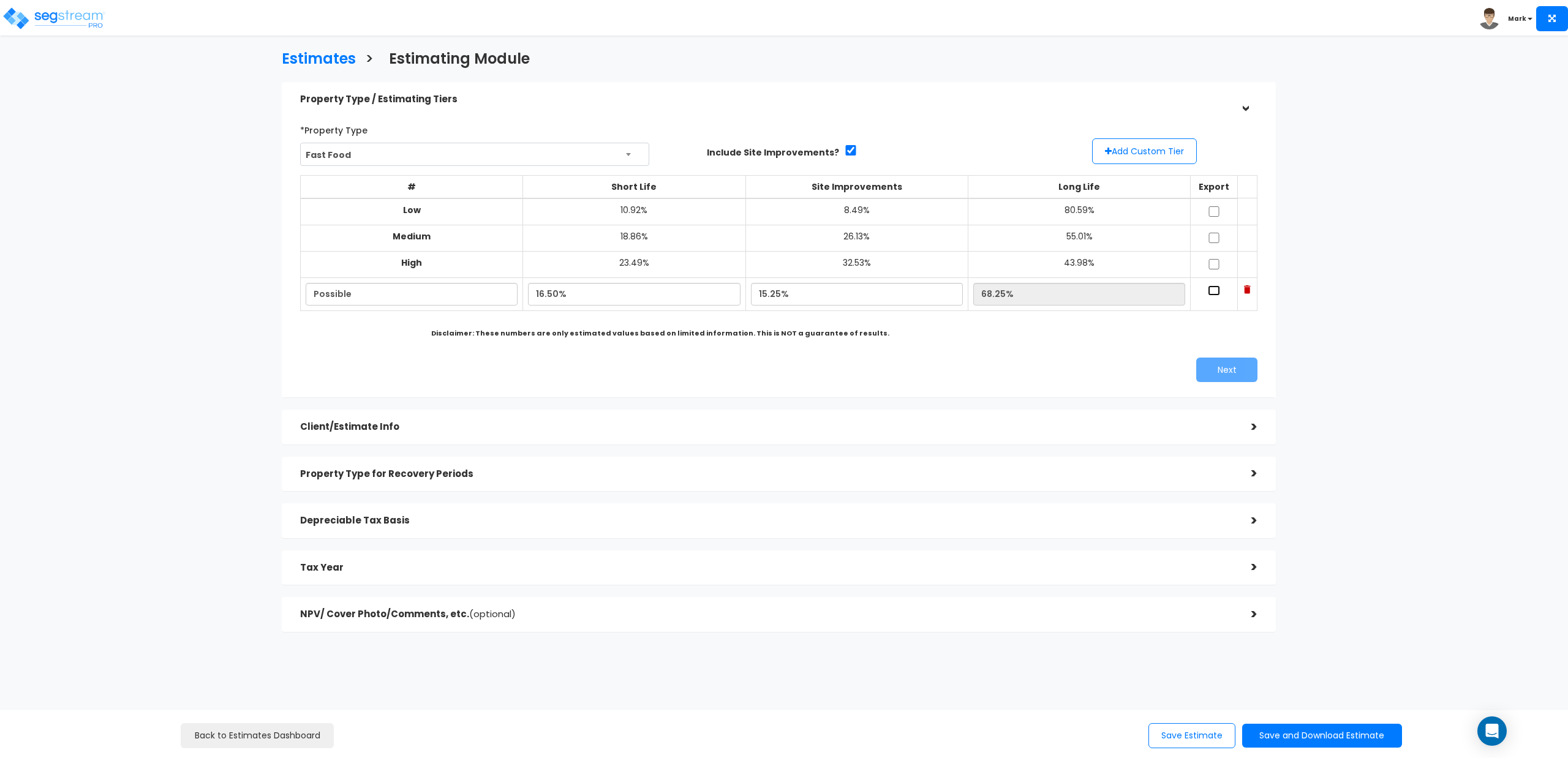
click at [1208, 286] on input "checkbox" at bounding box center [1214, 290] width 12 height 11
checkbox input "true"
click at [1225, 370] on button "Next" at bounding box center [1226, 369] width 61 height 25
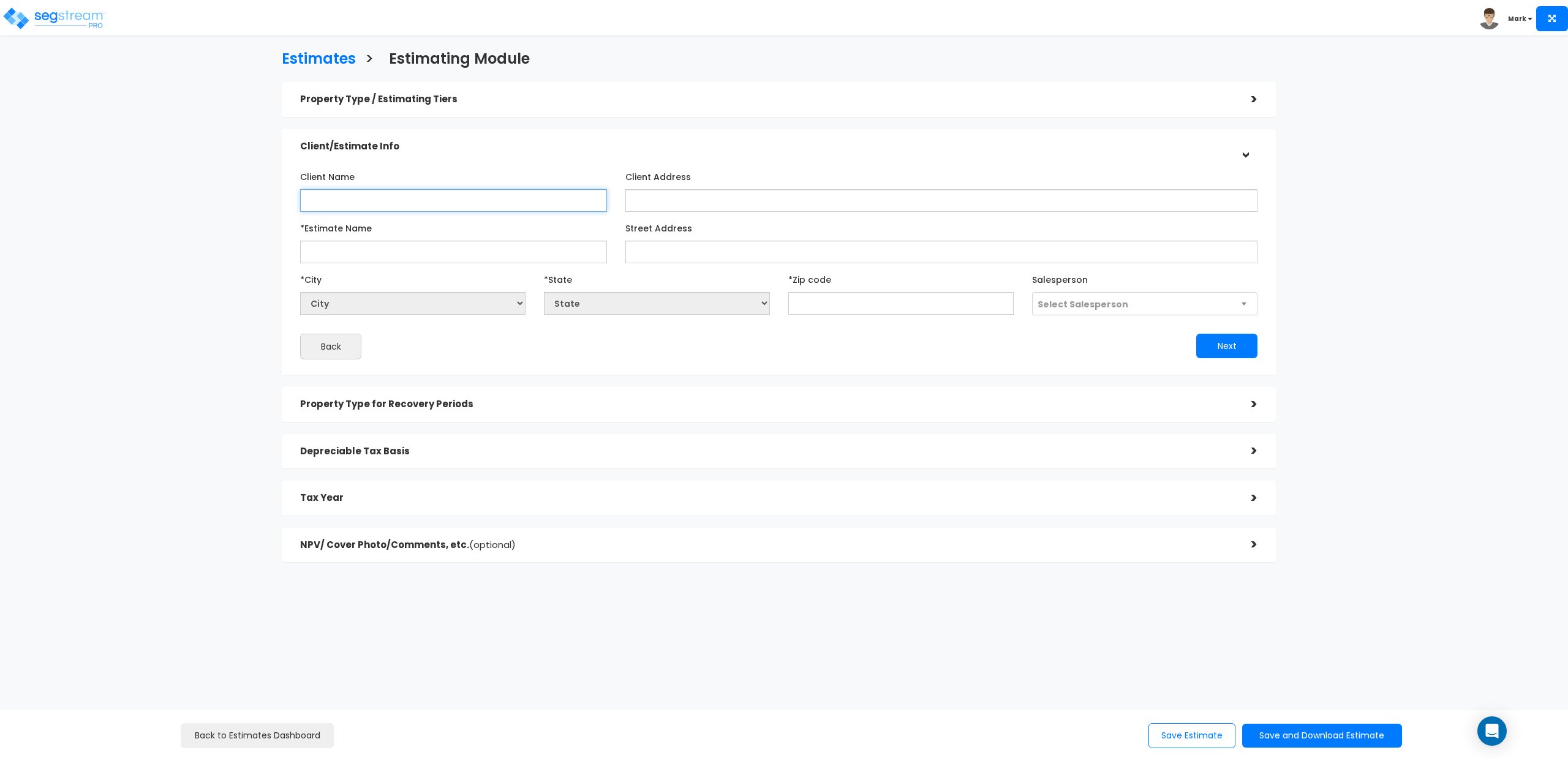
click at [522, 194] on input "Client Name" at bounding box center [454, 200] width 307 height 23
type input "Green"
type input "7606 Lem Turner"
select select "National Average"
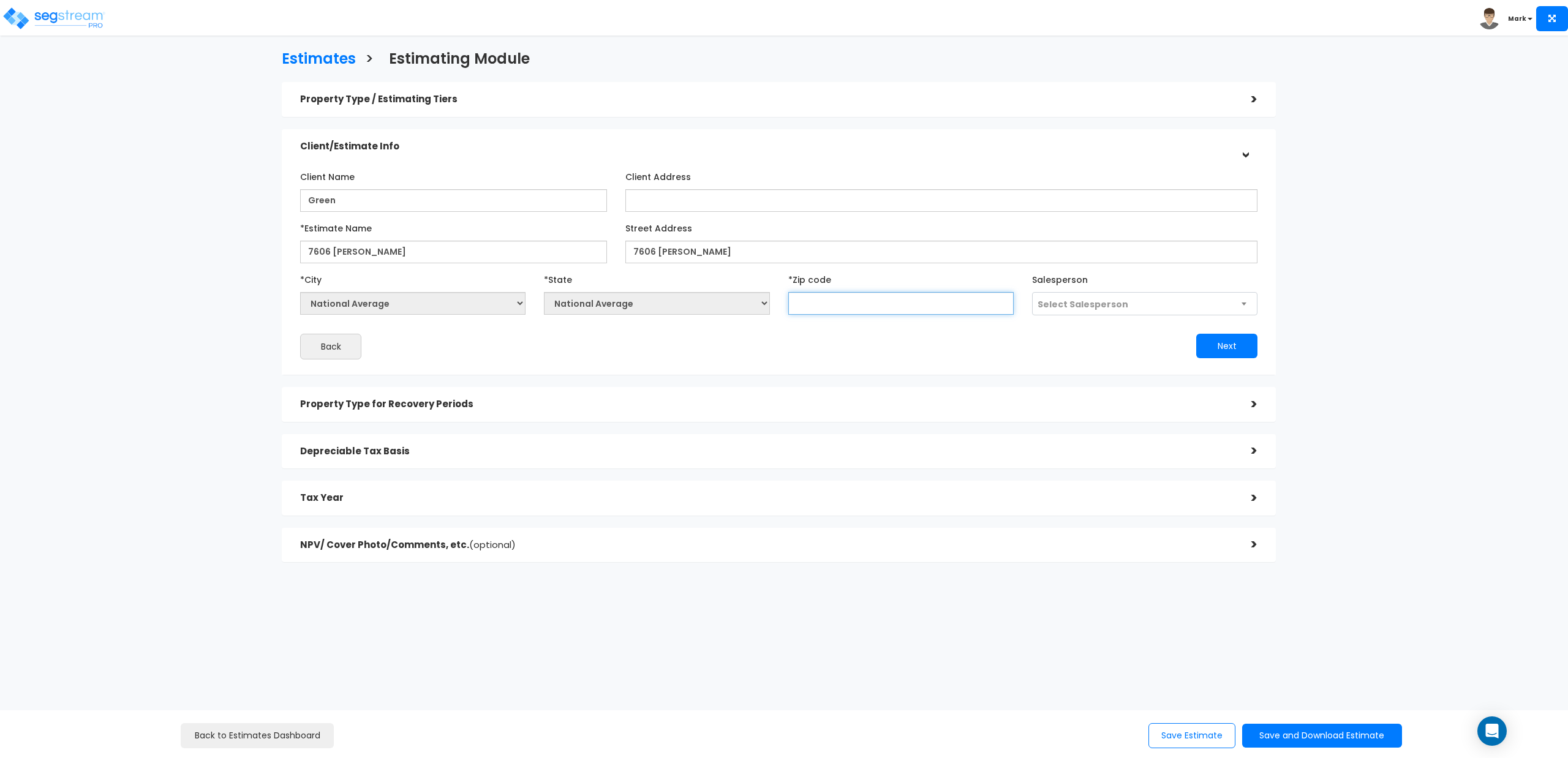
type input "3"
select select "GA"
type input "322"
select select "FL"
type input "32209"
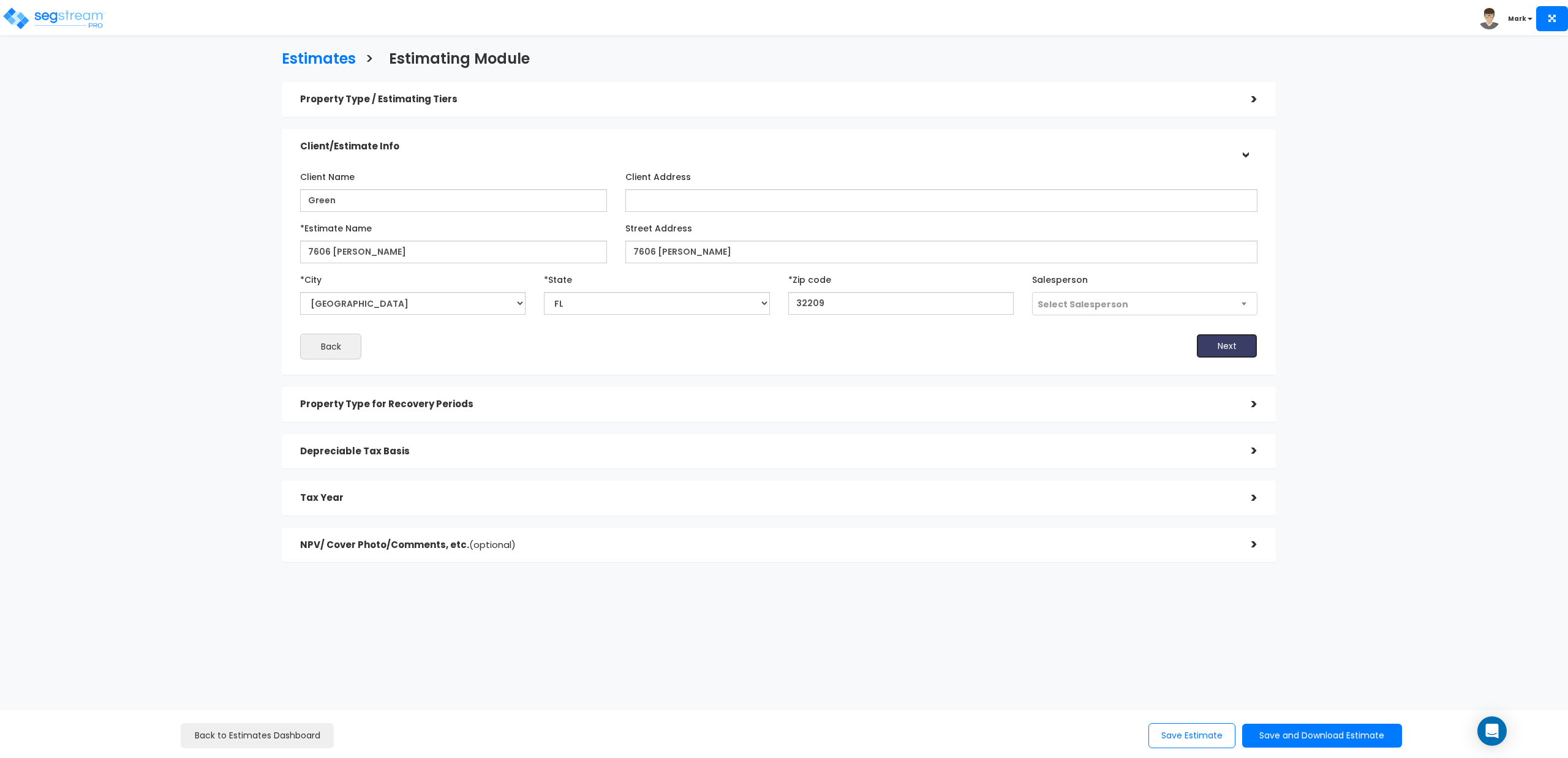
click at [1235, 353] on button "Next" at bounding box center [1226, 346] width 61 height 25
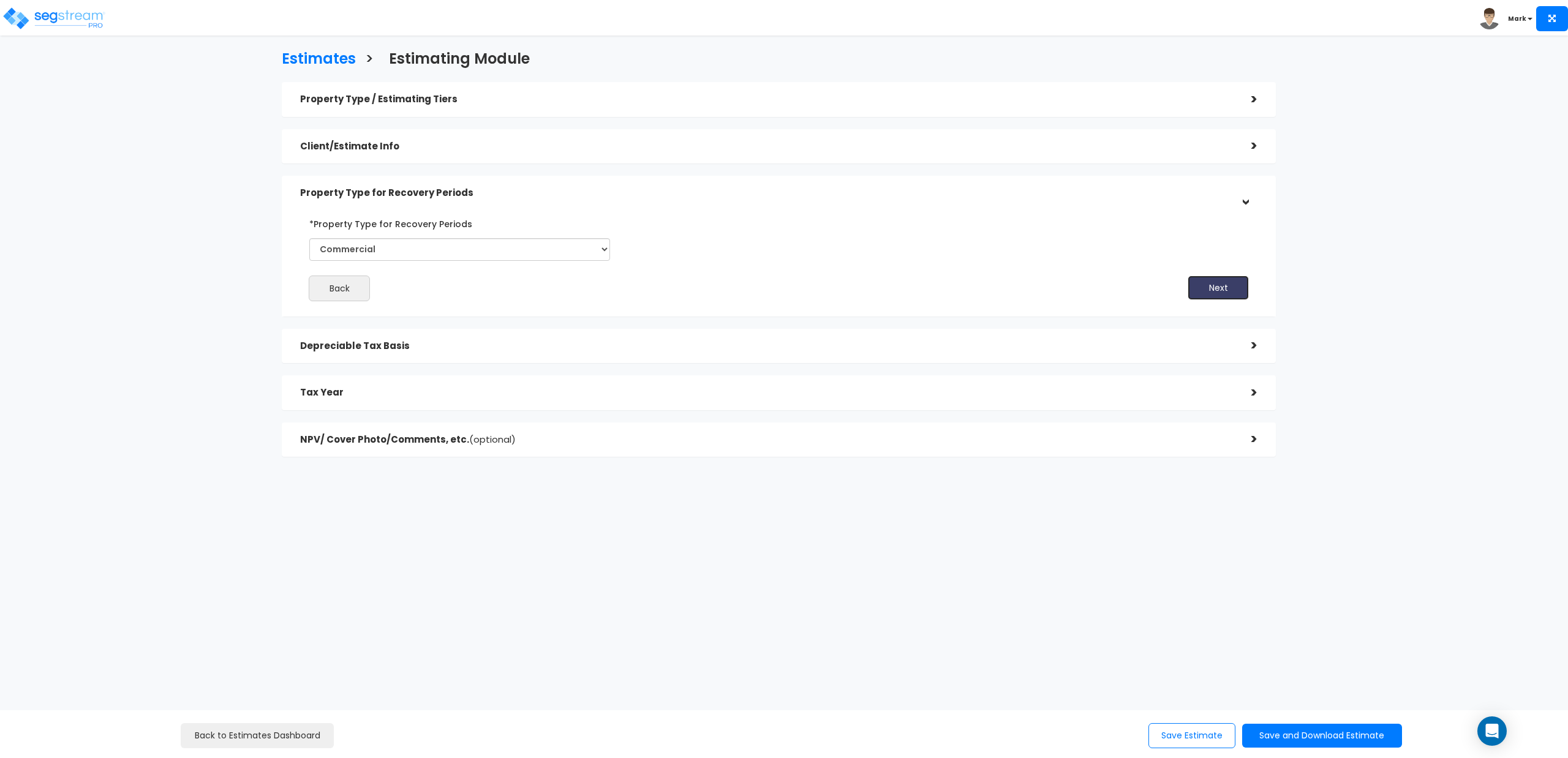
click at [1219, 284] on button "Next" at bounding box center [1218, 287] width 61 height 25
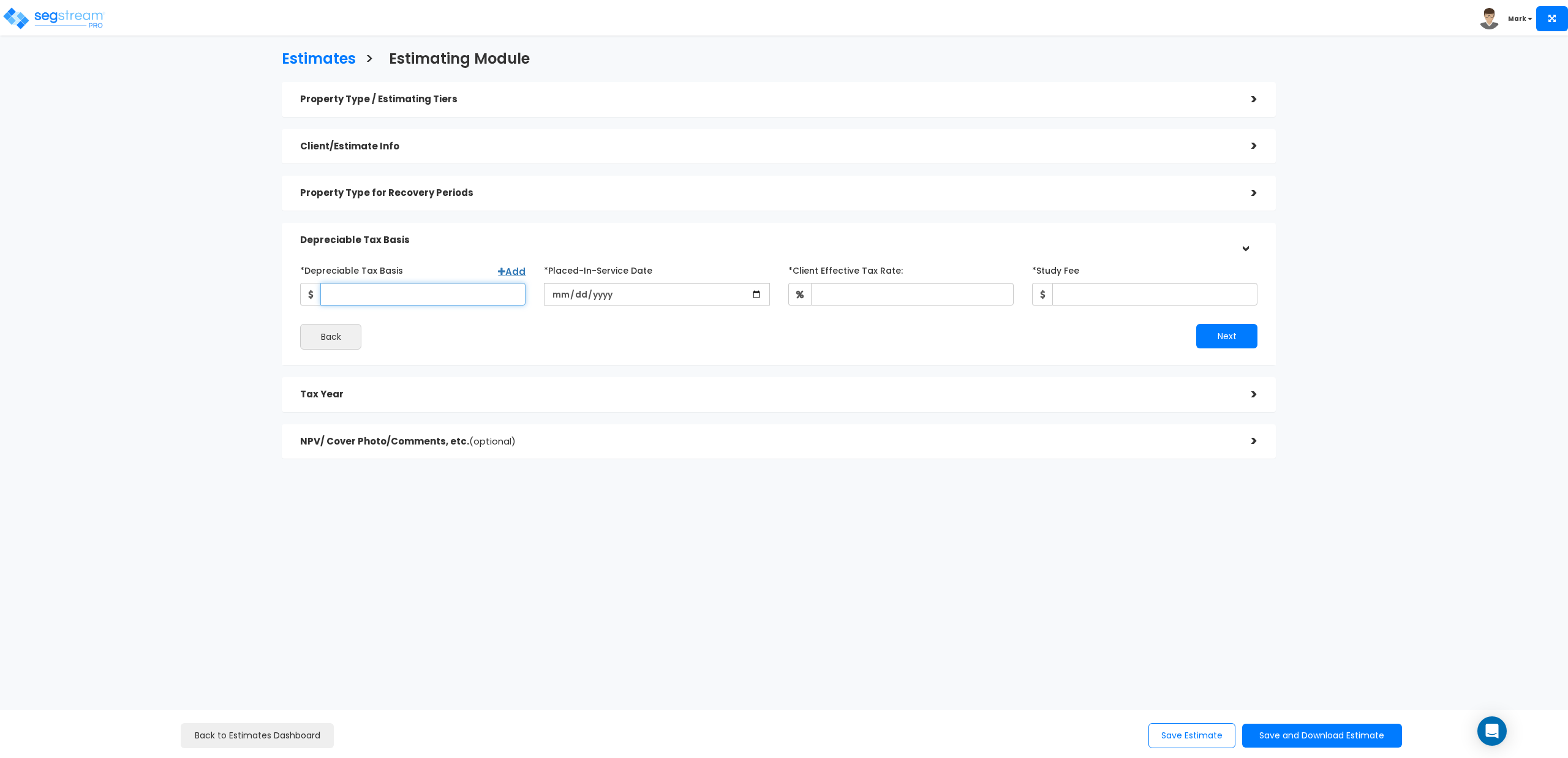
click at [472, 292] on input "*Depreciable Tax Basis" at bounding box center [422, 293] width 205 height 23
type input "416,000"
type input "2024-07-15"
click at [847, 294] on input "*Client Effective Tax Rate:" at bounding box center [912, 293] width 203 height 23
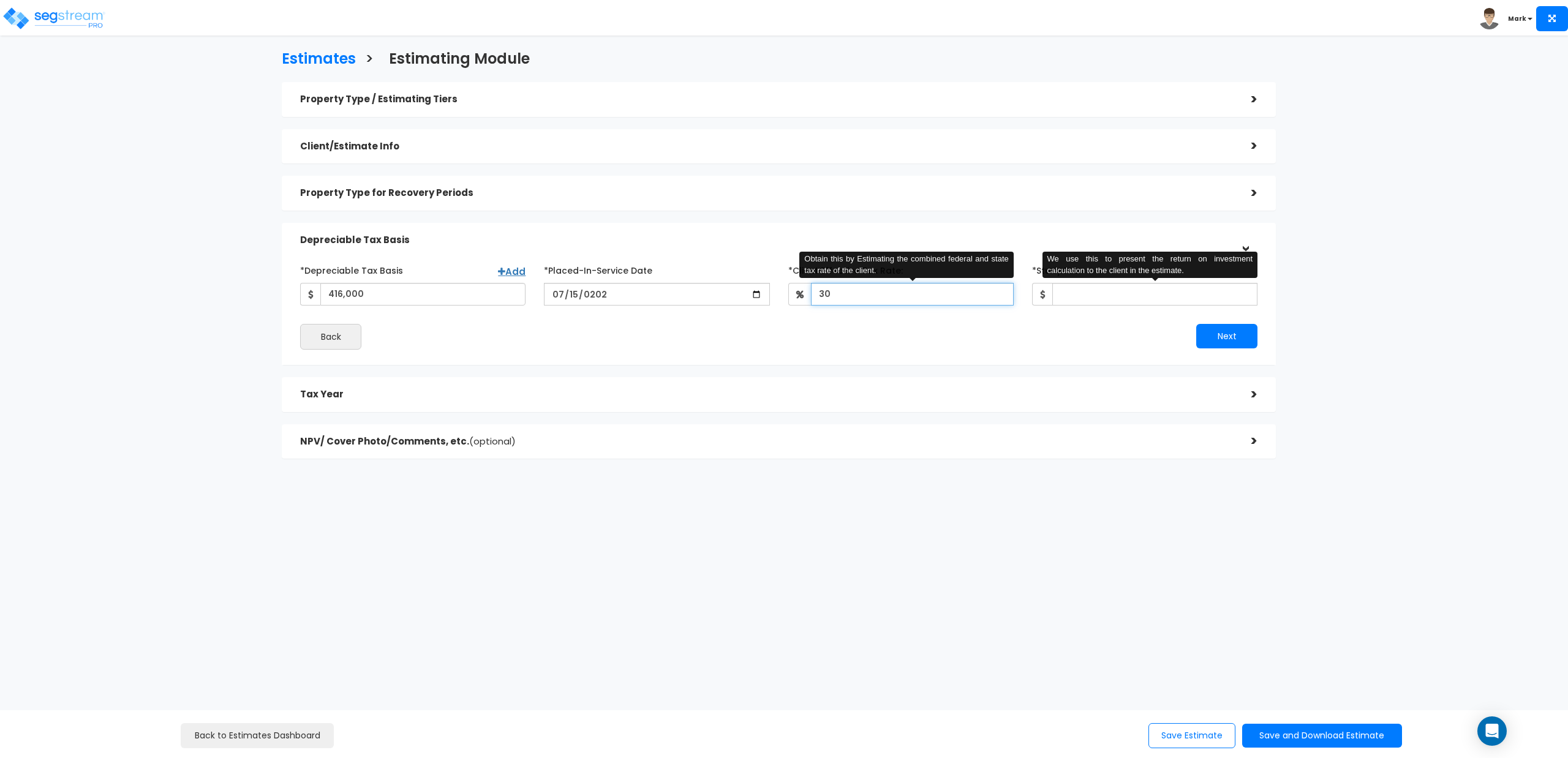
type input "30"
click at [1110, 292] on input "*Study Fee" at bounding box center [1155, 293] width 205 height 23
type input "2,250"
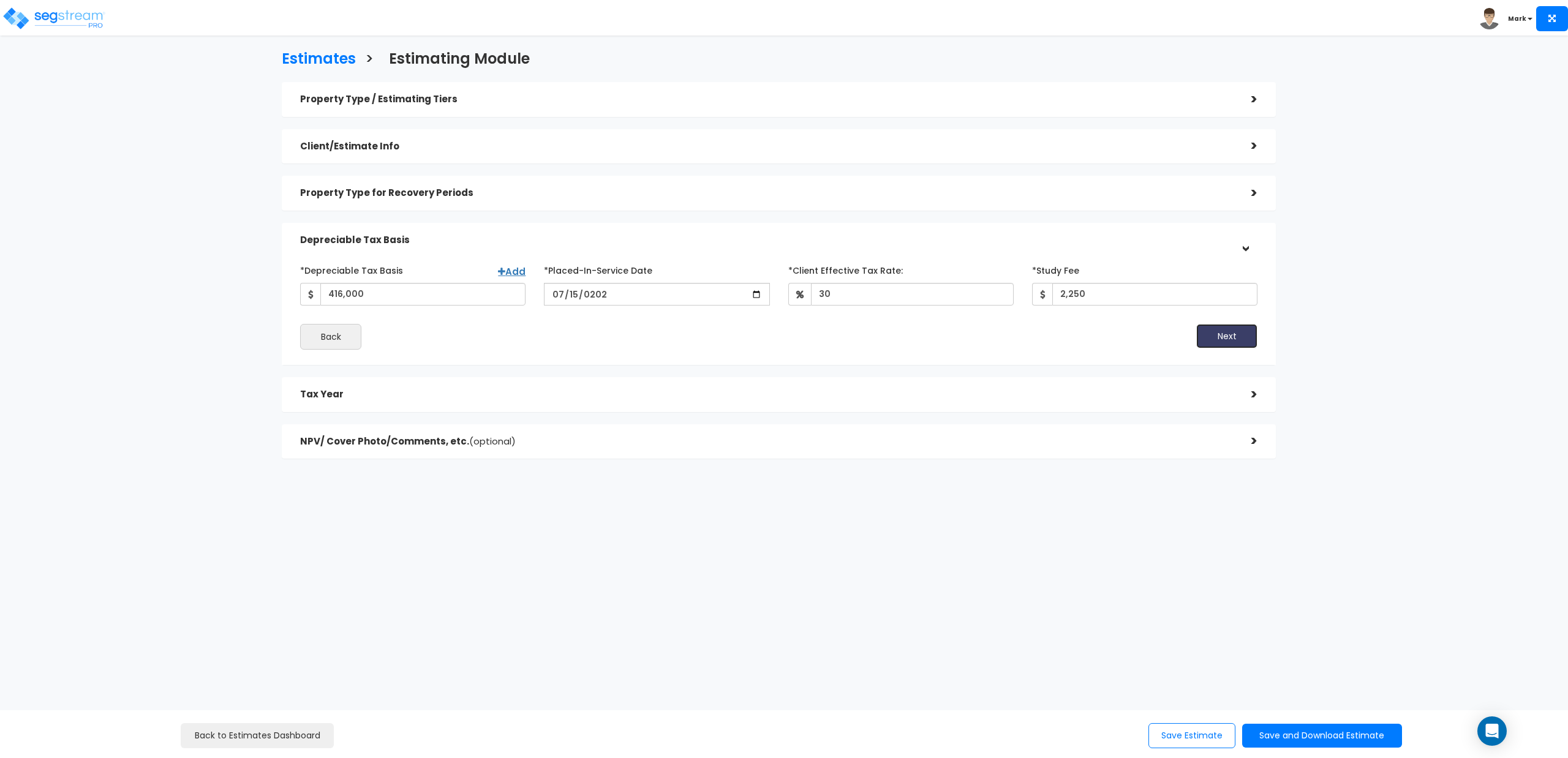
click at [1213, 336] on button "Next" at bounding box center [1226, 336] width 61 height 25
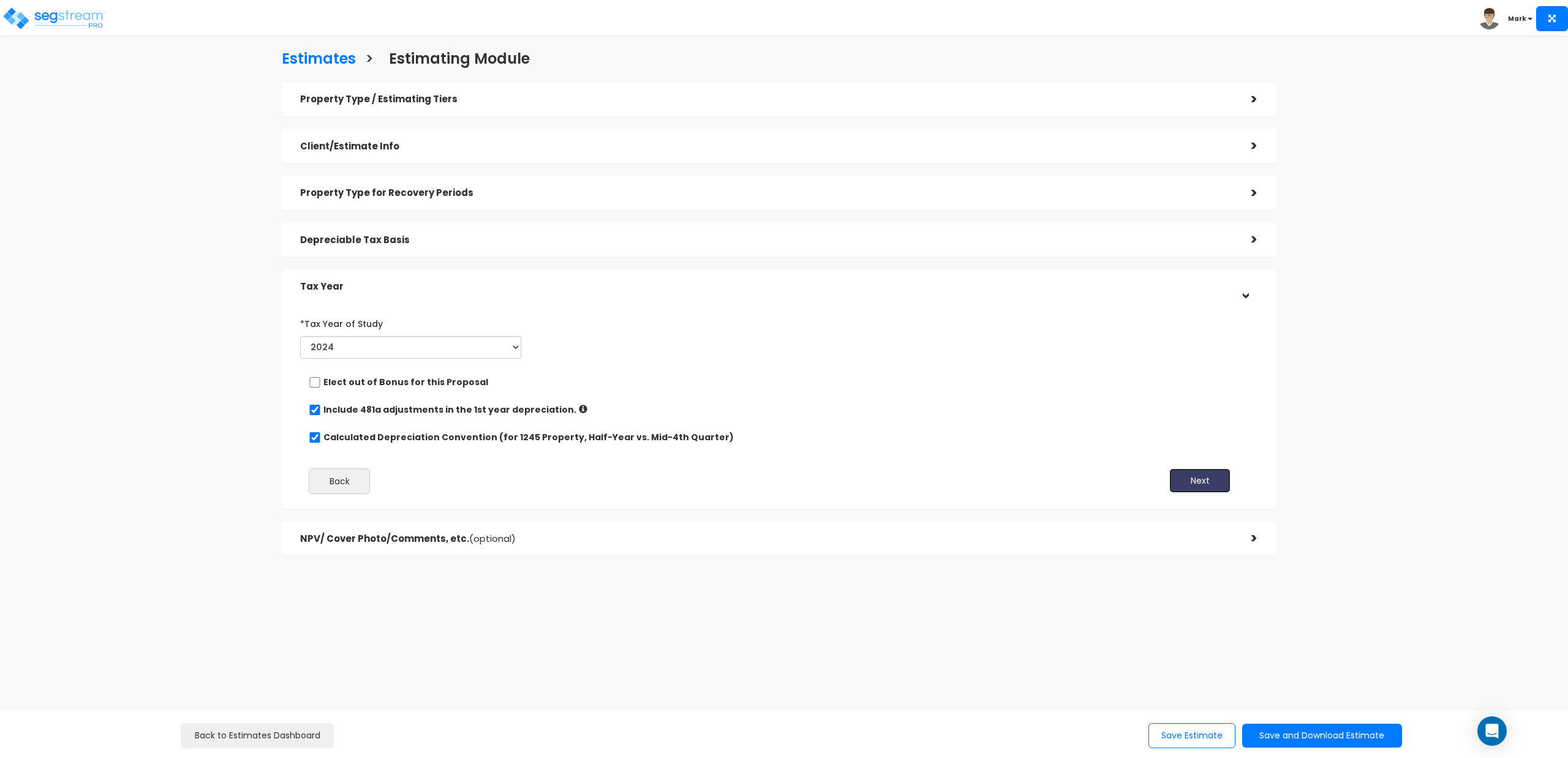
click at [1189, 475] on button "Next" at bounding box center [1200, 480] width 61 height 25
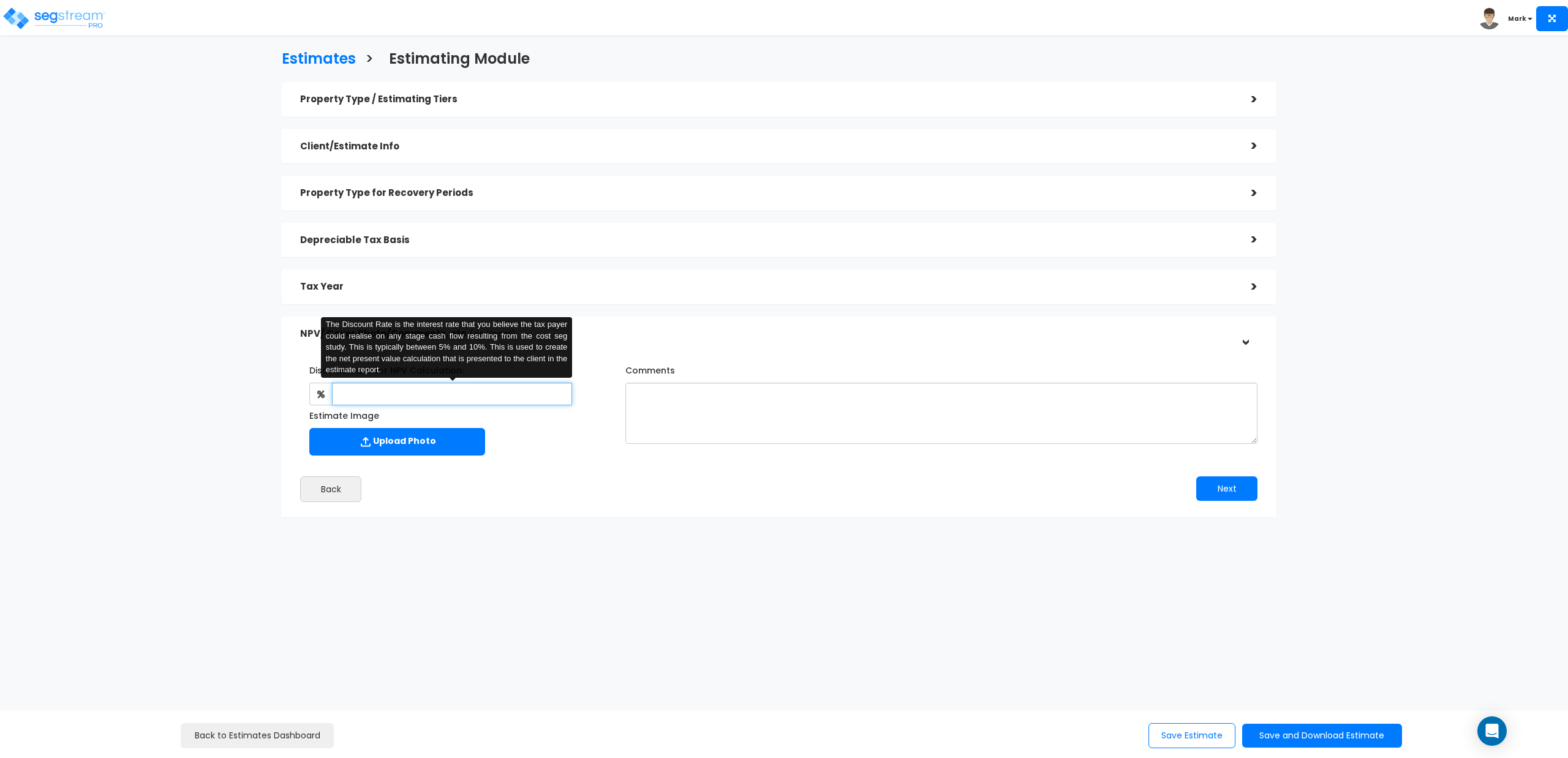
click at [488, 395] on input "text" at bounding box center [452, 394] width 240 height 23
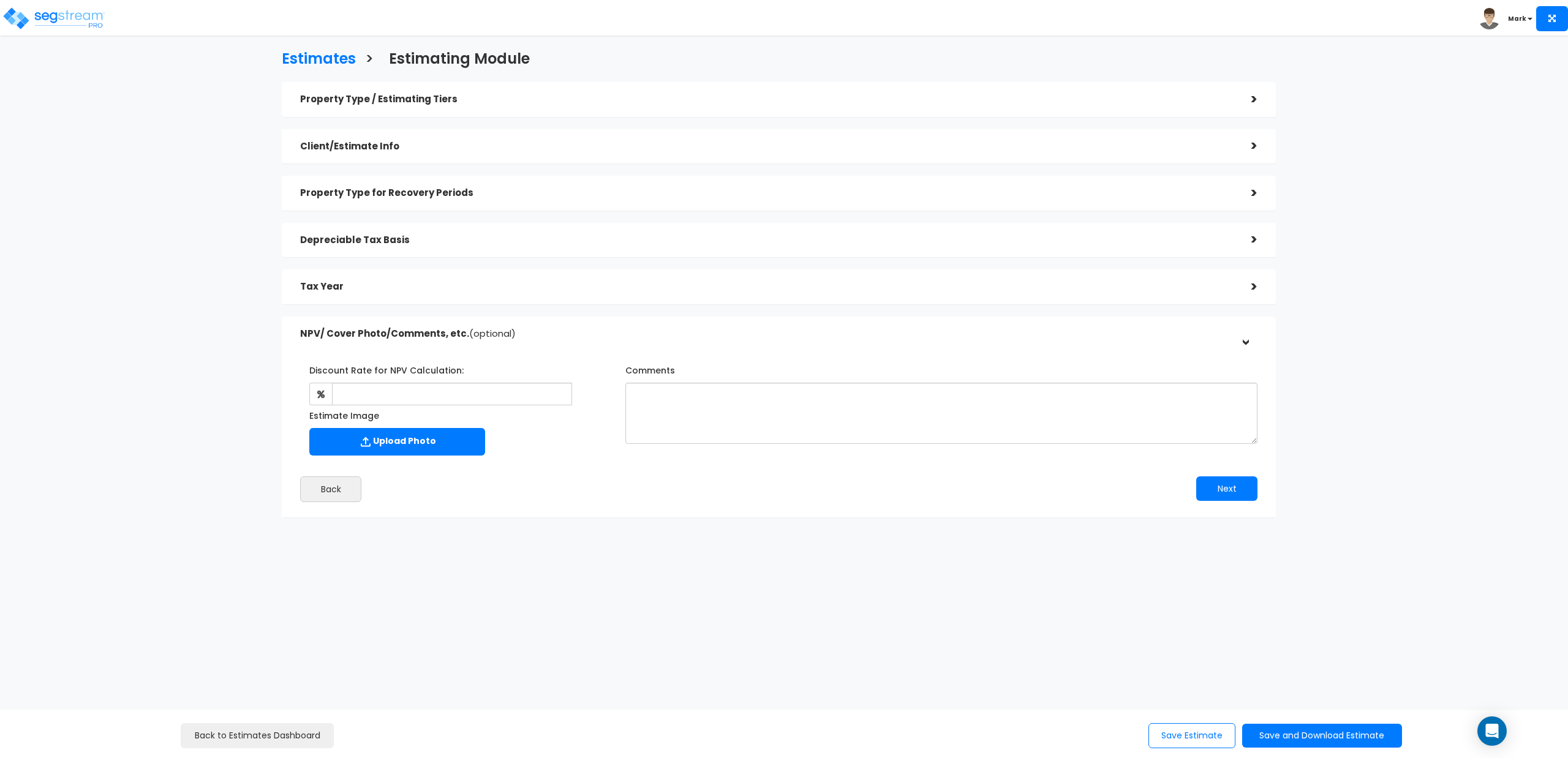
click at [553, 478] on div "Back" at bounding box center [534, 489] width 487 height 26
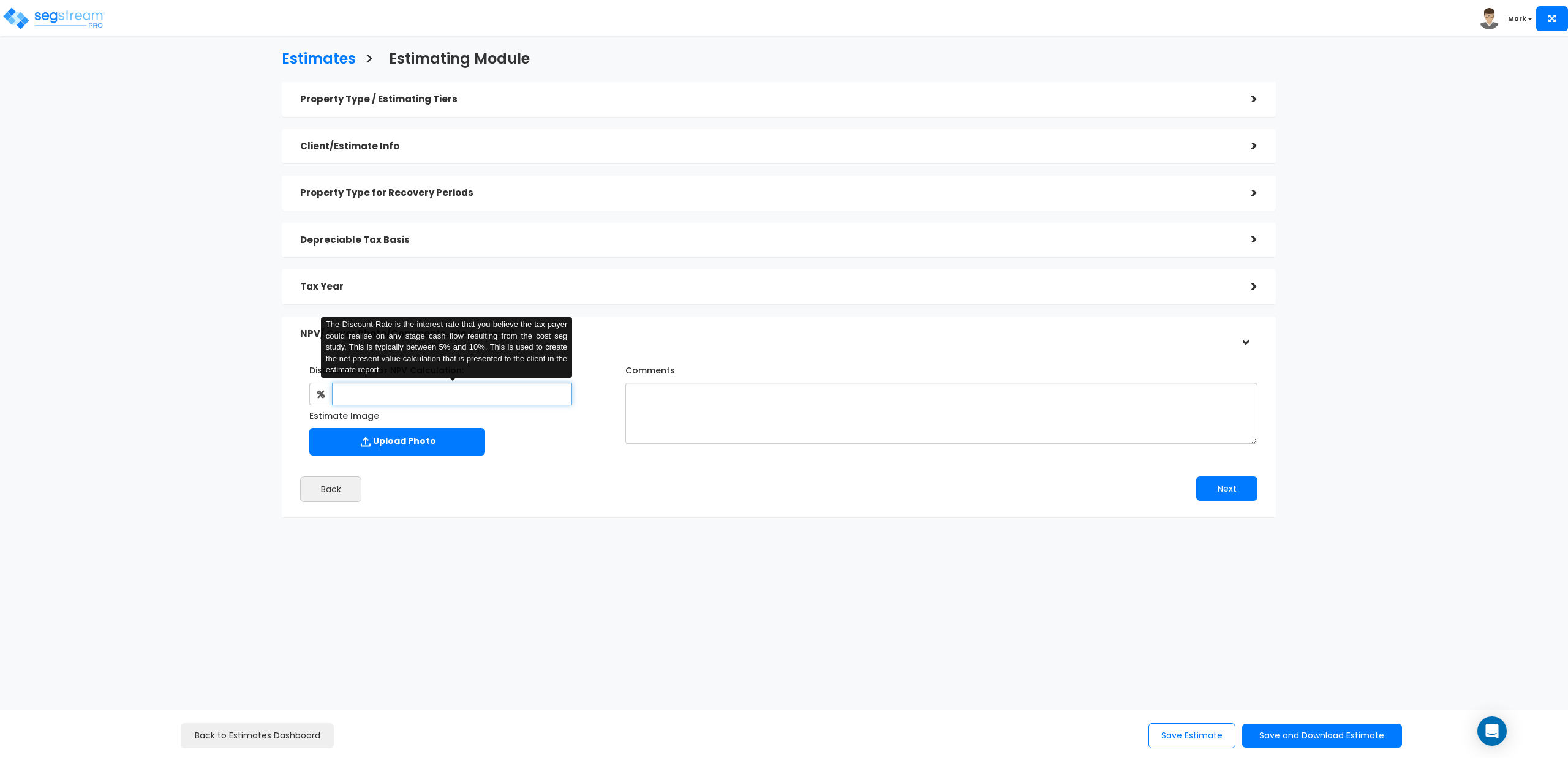
click at [501, 392] on input "text" at bounding box center [452, 394] width 240 height 23
type input "4.5"
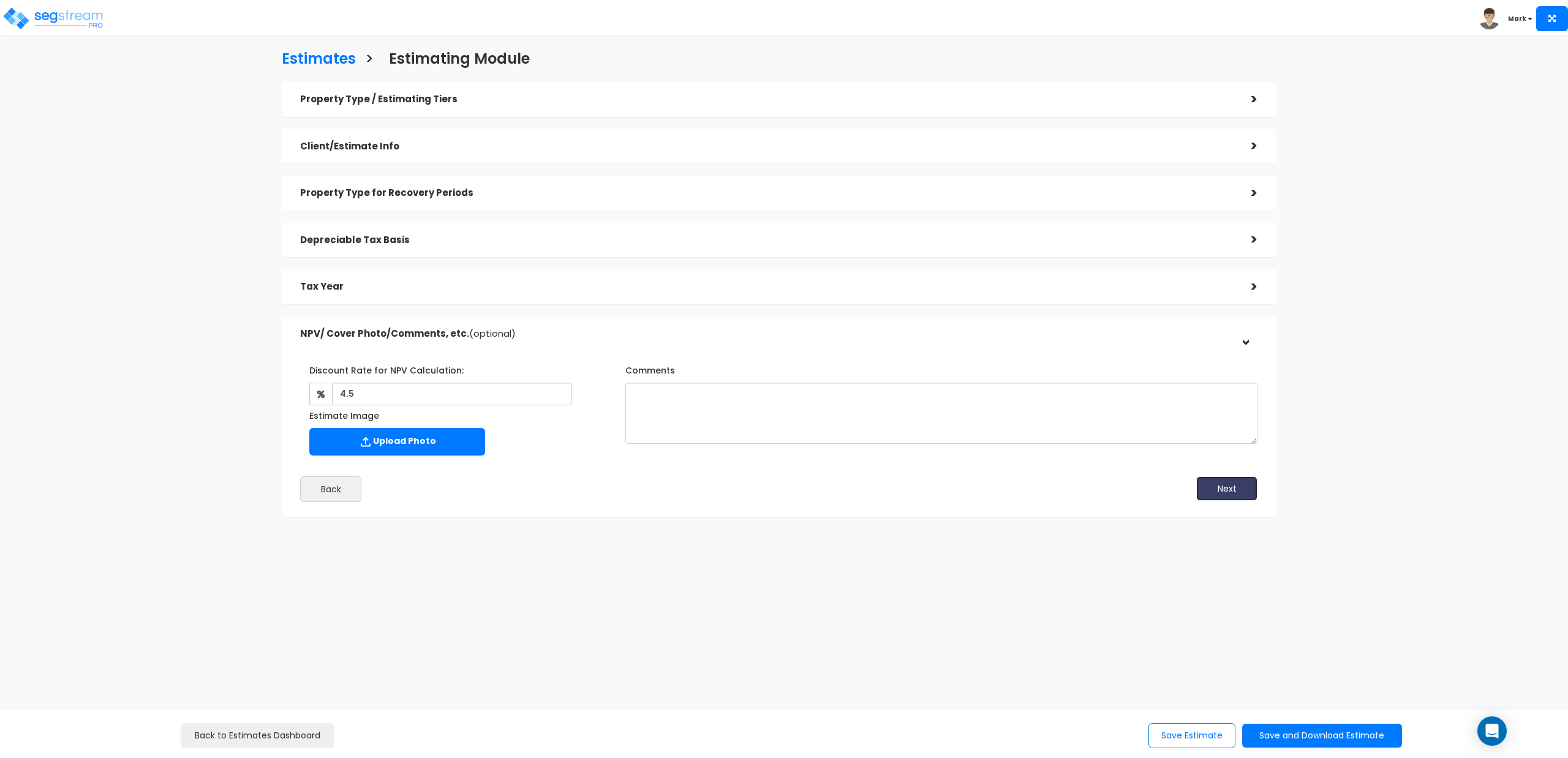
click at [1221, 490] on button "Next" at bounding box center [1226, 488] width 61 height 25
click at [1272, 735] on button "Save and Download Estimate" at bounding box center [1322, 735] width 159 height 24
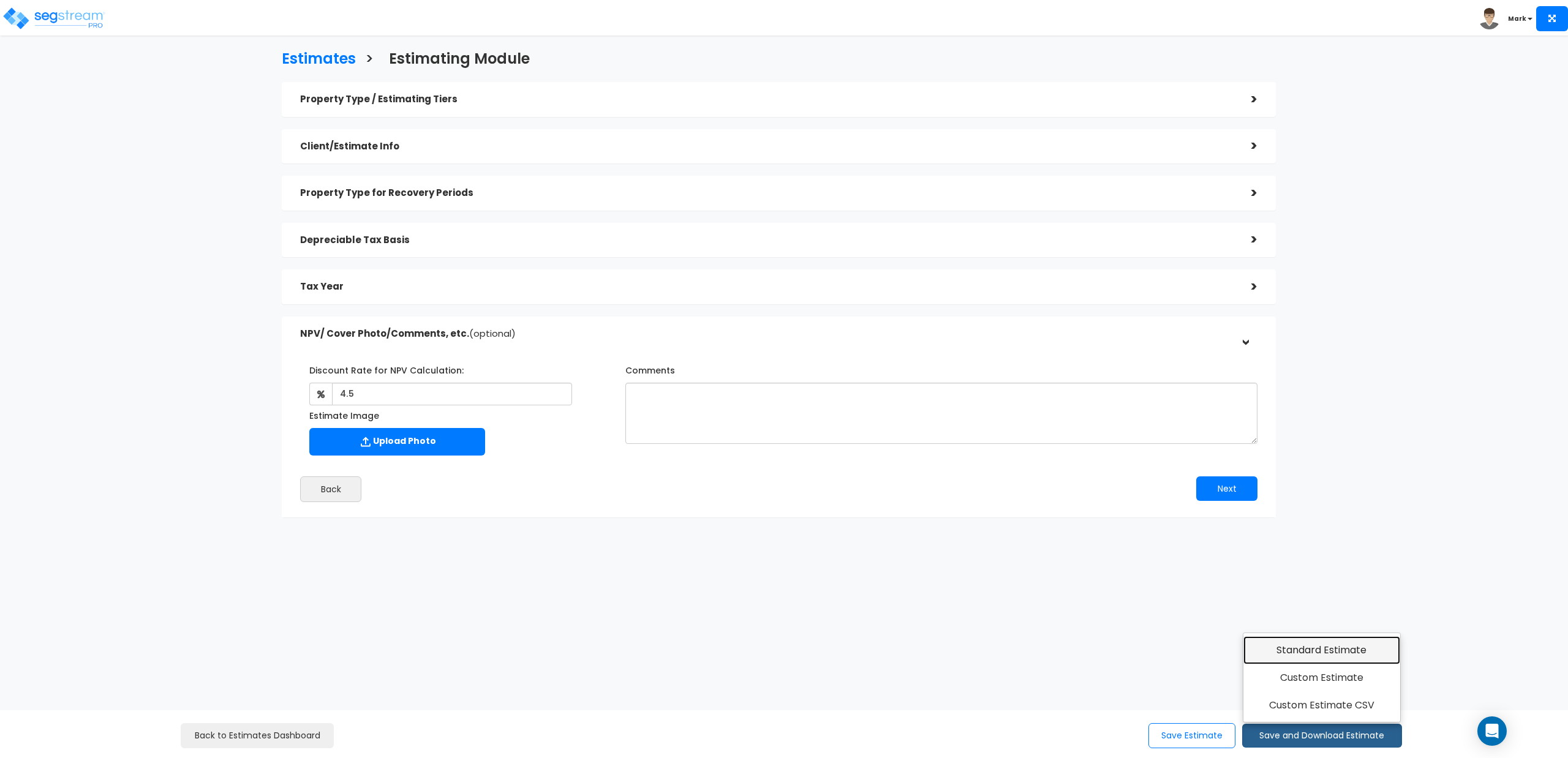
click at [1296, 657] on link "Standard Estimate" at bounding box center [1322, 650] width 157 height 29
